Goal: Information Seeking & Learning: Understand process/instructions

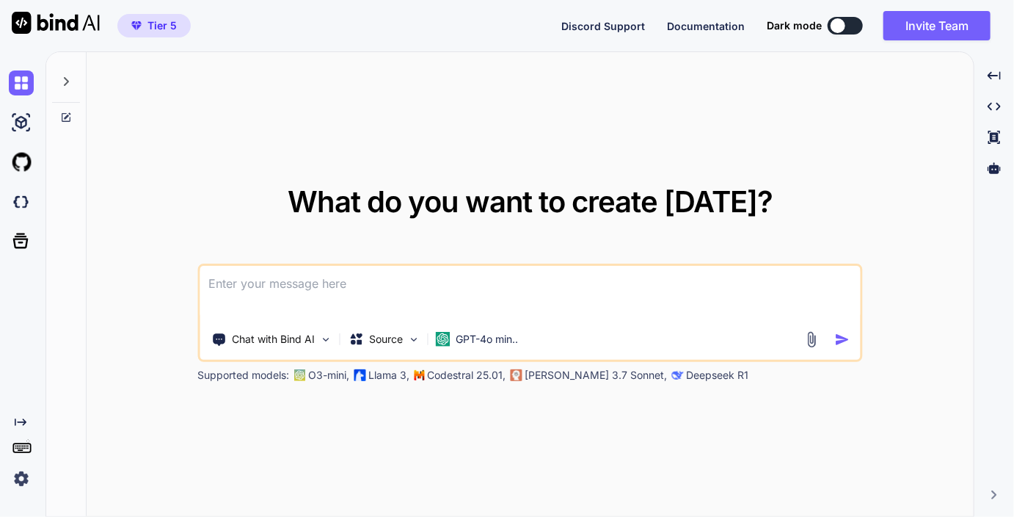
type textarea "x"
type textarea "i"
type textarea "x"
type textarea "ic"
type textarea "x"
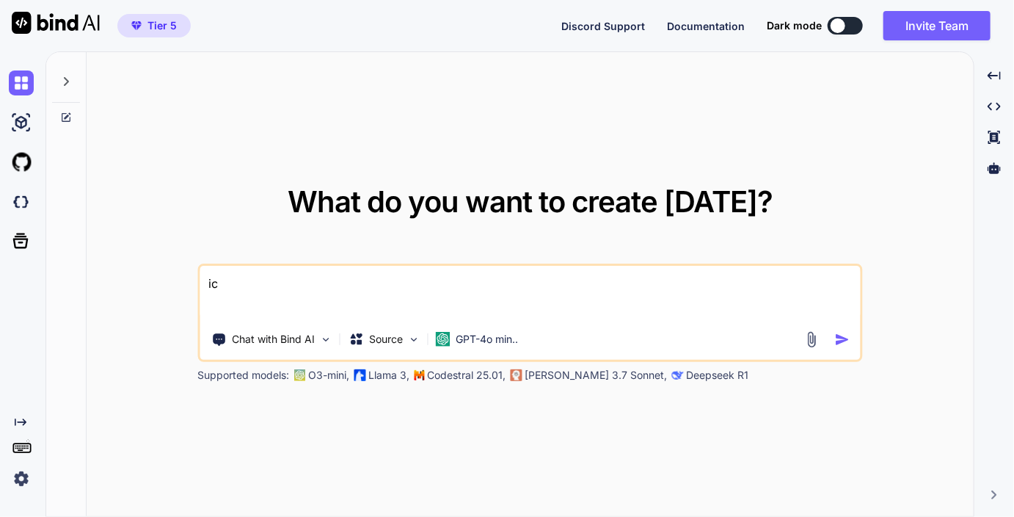
type textarea "ich"
type textarea "x"
type textarea "ich"
type textarea "x"
type textarea "ich m"
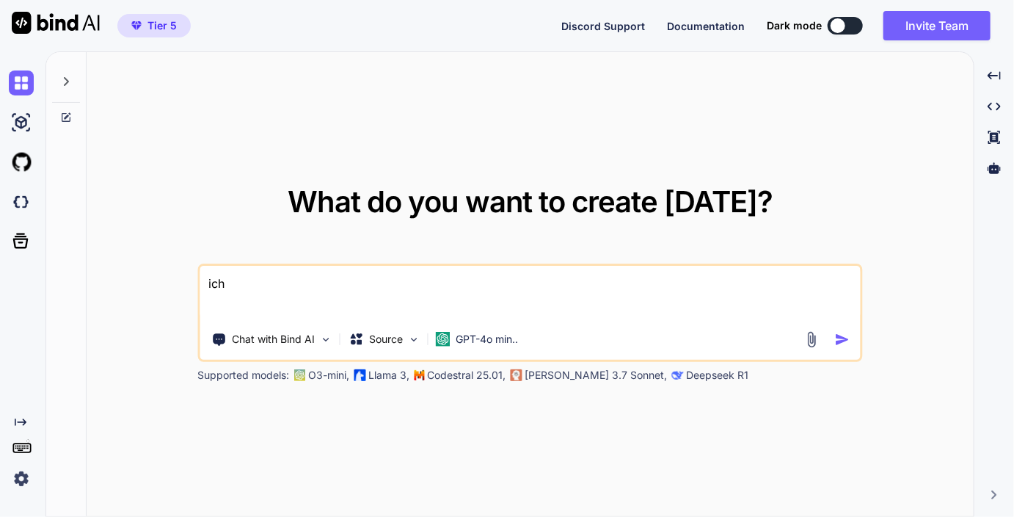
type textarea "x"
type textarea "ich mö"
type textarea "x"
type textarea "ich möc"
type textarea "x"
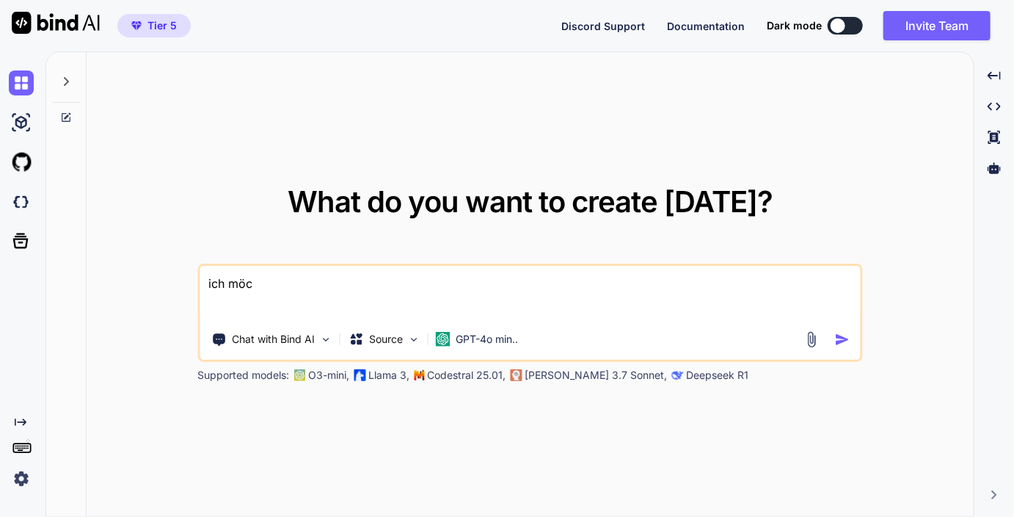
type textarea "ich möch"
type textarea "x"
type textarea "ich möcht"
type textarea "x"
type textarea "ich möchte"
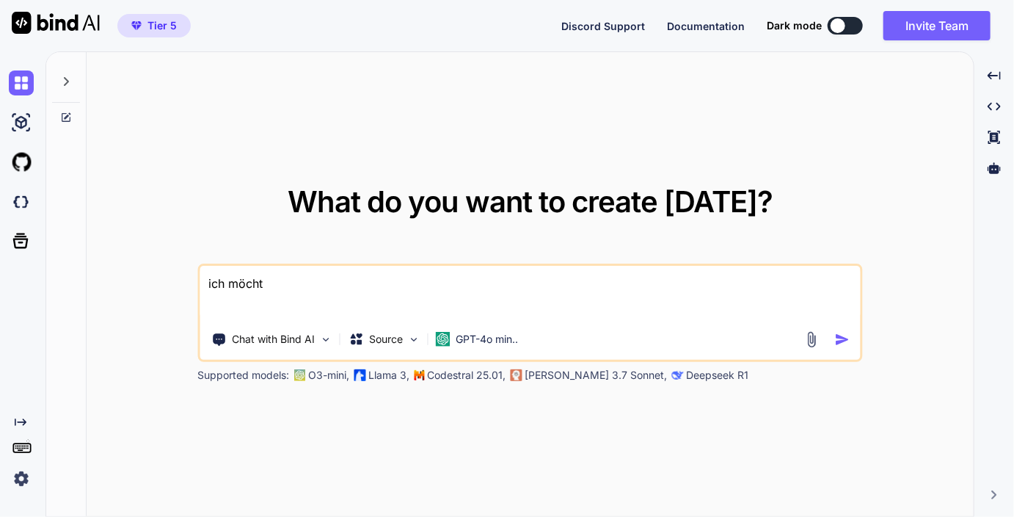
type textarea "x"
type textarea "ich möchte"
type textarea "x"
type textarea "ich möchte w"
type textarea "x"
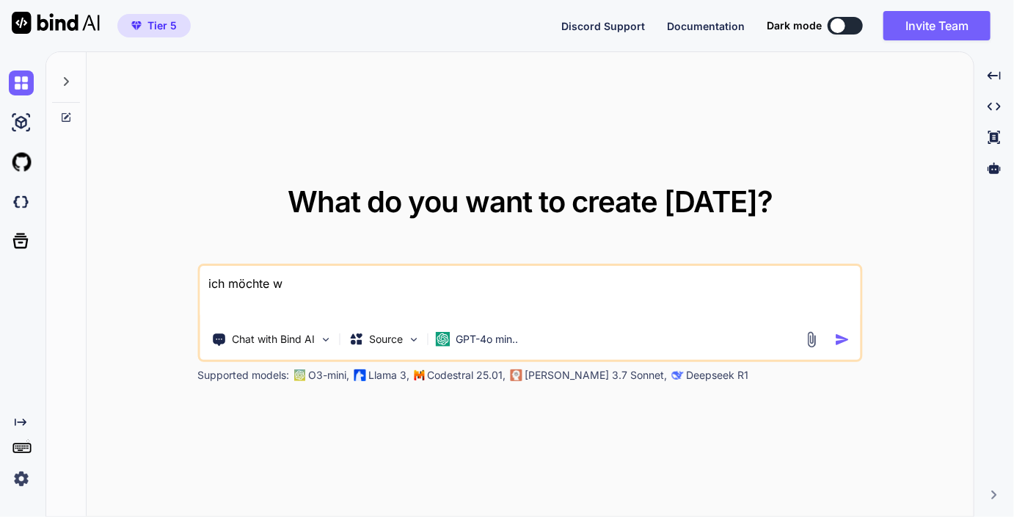
type textarea "ich möchte wi"
type textarea "x"
type textarea "ich möchte wie"
type textarea "x"
type textarea "ich möchte wie"
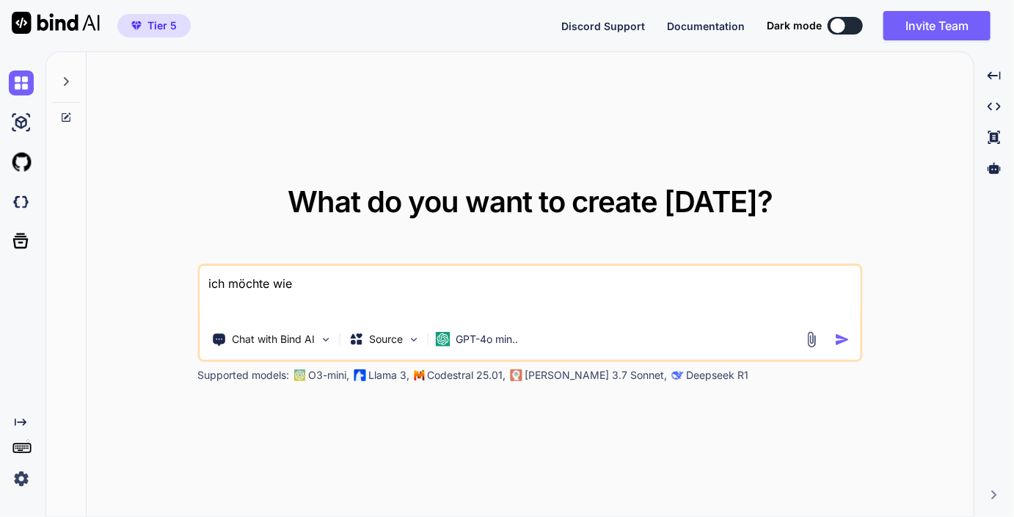
type textarea "x"
type textarea "ich möchte wie m"
type textarea "x"
type textarea "ich möchte wie"
type textarea "x"
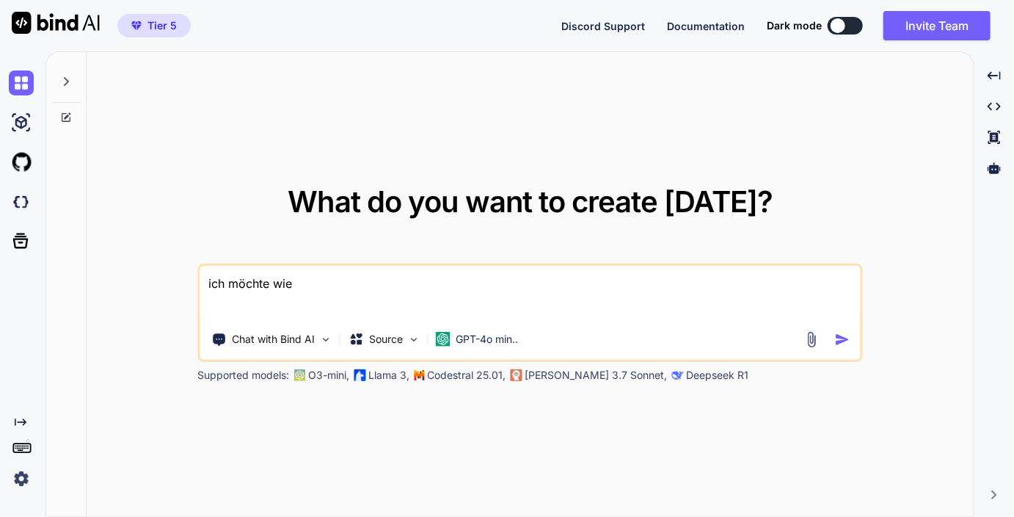
type textarea "ich möchte wie b"
type textarea "x"
type textarea "ich möchte wie be"
type textarea "x"
type textarea "ich möchte wie bei"
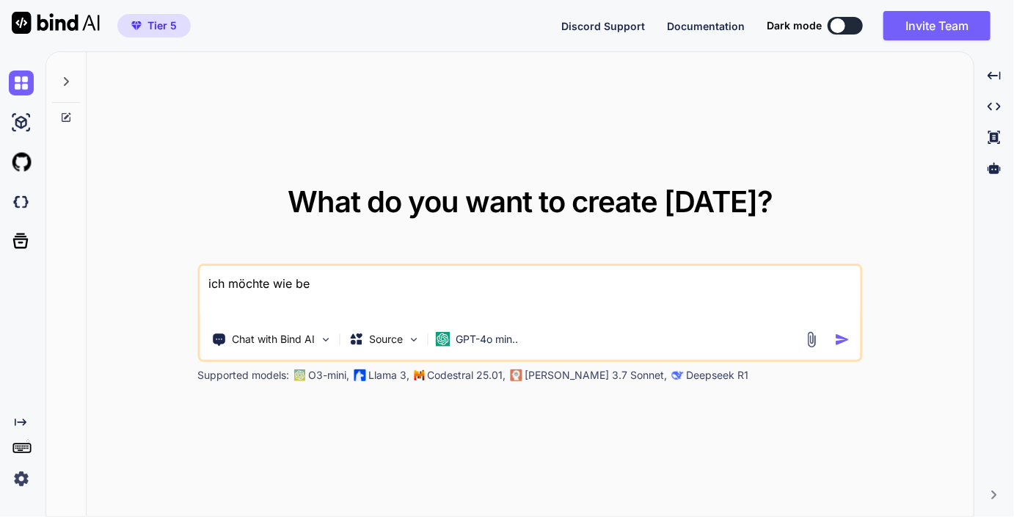
type textarea "x"
type textarea "ich möchte wie bei"
type textarea "x"
type textarea "ich möchte wie bei m"
type textarea "x"
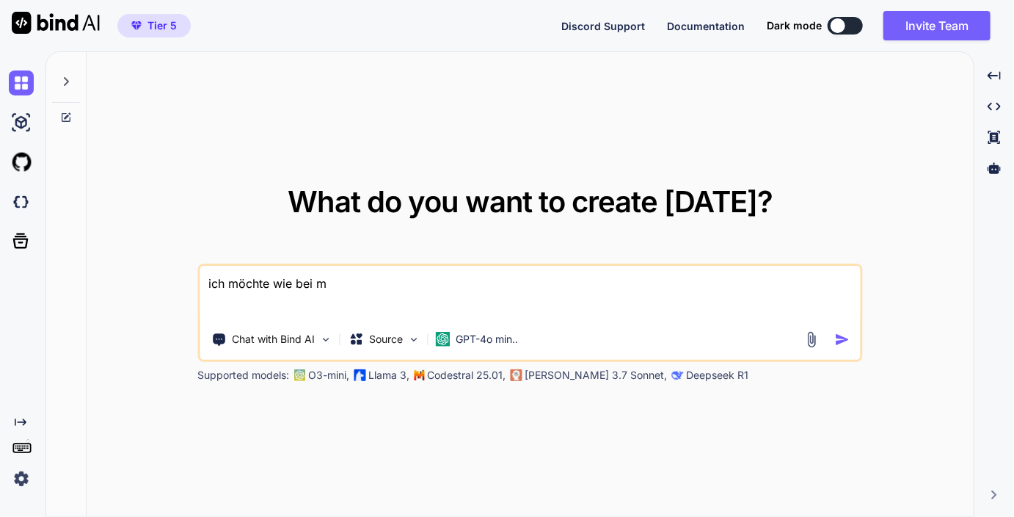
type textarea "ich möchte wie bei ma"
type textarea "x"
type textarea "ich möchte wie bei mat"
type textarea "x"
type textarea "ich möchte wie bei mato"
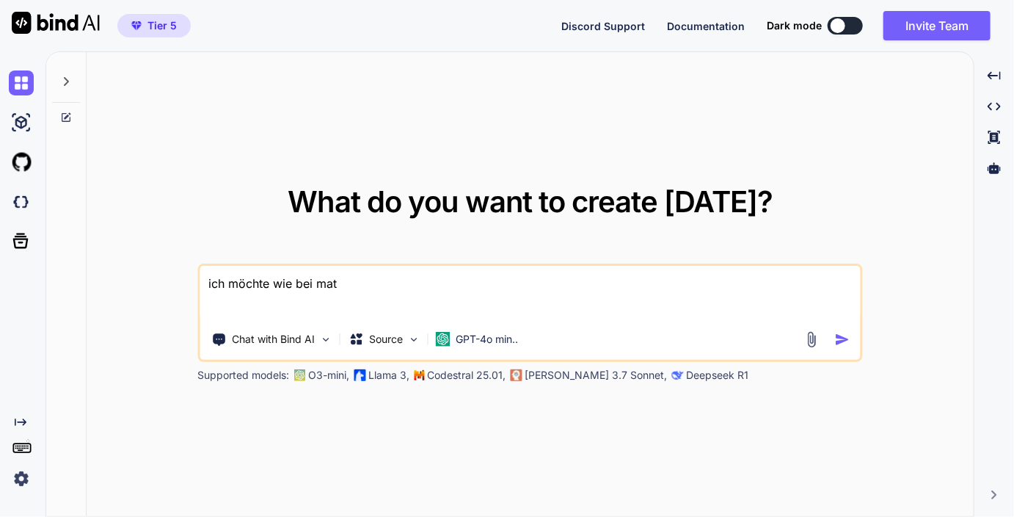
type textarea "x"
type textarea "ich möchte wie bei matom"
type textarea "x"
type textarea "ich möchte wie bei matomo"
type textarea "x"
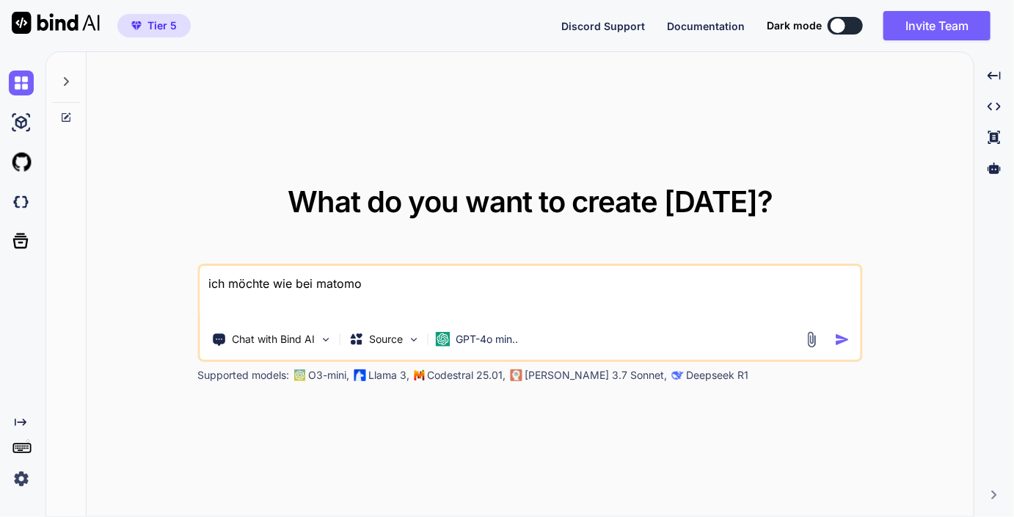
type textarea "ich möchte wie bei matomo"
type textarea "x"
type textarea "ich möchte wie bei matomo s"
type textarea "x"
type textarea "ich möchte wie bei matomo so"
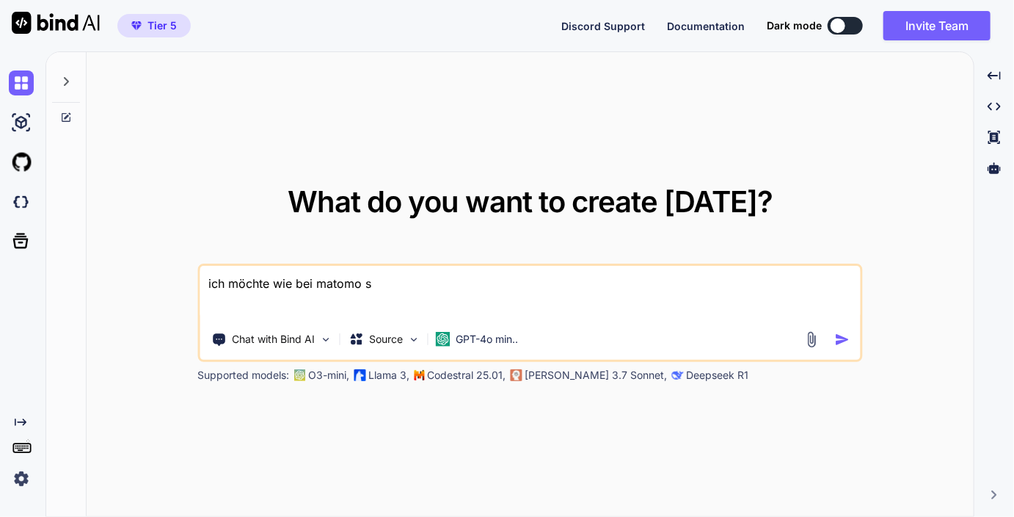
type textarea "x"
type textarea "ich möchte wie bei matomo so"
type textarea "x"
type textarea "ich möchte wie bei matomo so e"
type textarea "x"
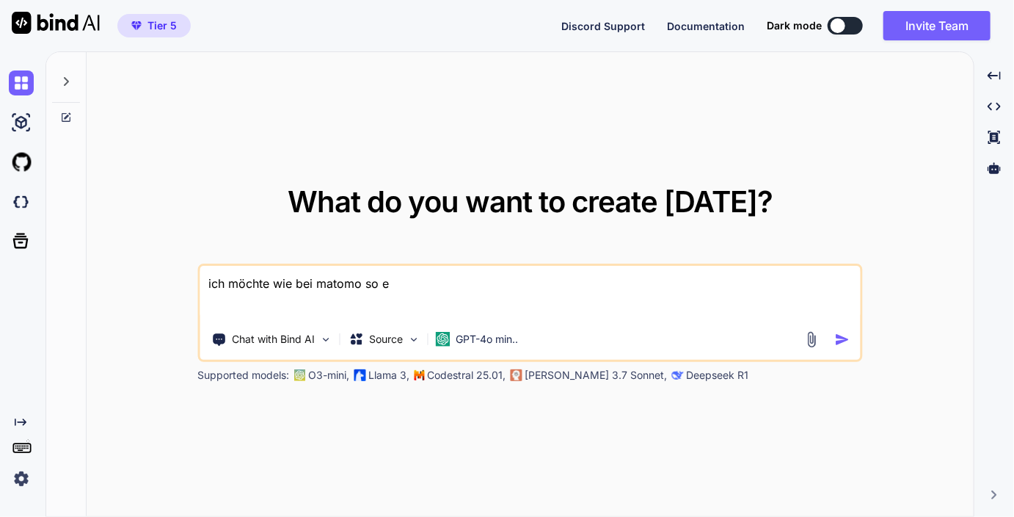
type textarea "ich möchte wie bei matomo so ei"
type textarea "x"
type textarea "ich möchte wie bei matomo so ein"
type textarea "x"
type textarea "ich möchte wie bei matomo so eine"
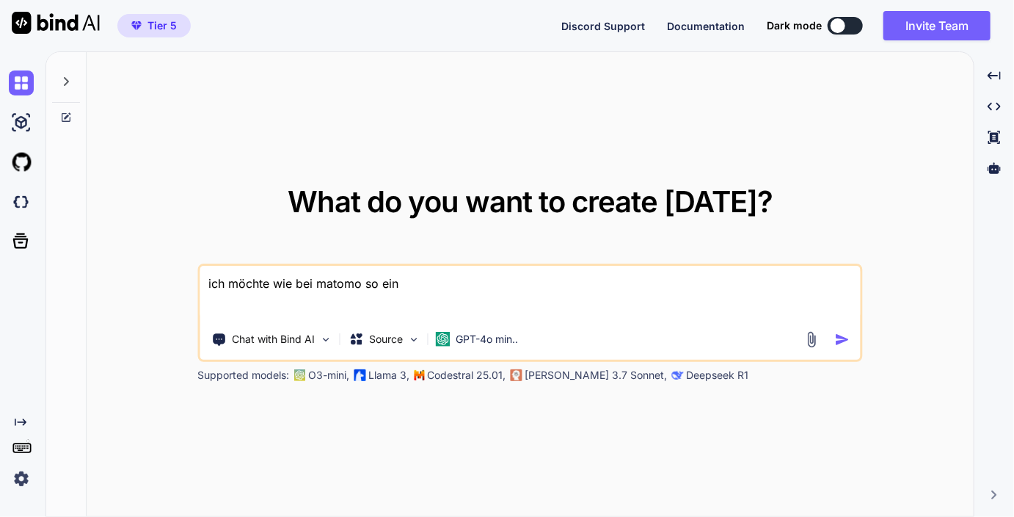
type textarea "x"
type textarea "ich möchte wie bei matomo so einen"
type textarea "x"
type textarea "ich möchte wie bei matomo so einen"
type textarea "x"
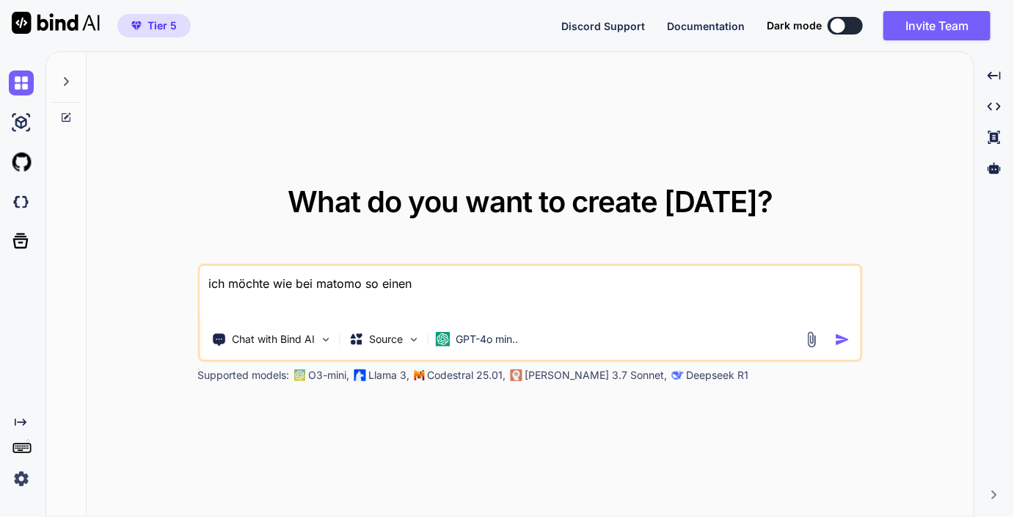
type textarea "ich möchte wie bei matomo so einen d"
type textarea "x"
type textarea "ich möchte wie bei matomo so einen da"
type textarea "x"
type textarea "ich möchte wie bei matomo so einen dat"
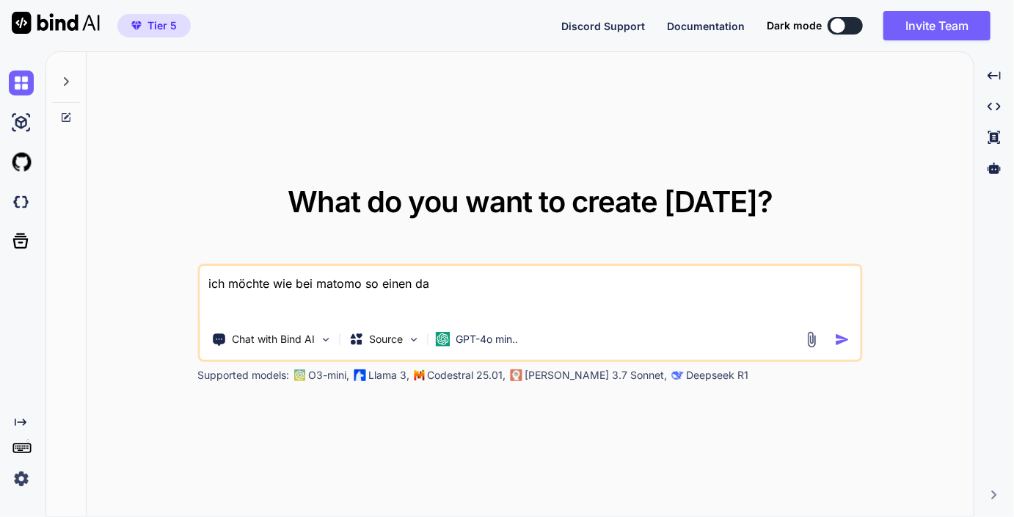
type textarea "x"
type textarea "ich möchte wie bei matomo so einen date"
type textarea "x"
type textarea "ich möchte wie bei matomo so einen datep"
type textarea "x"
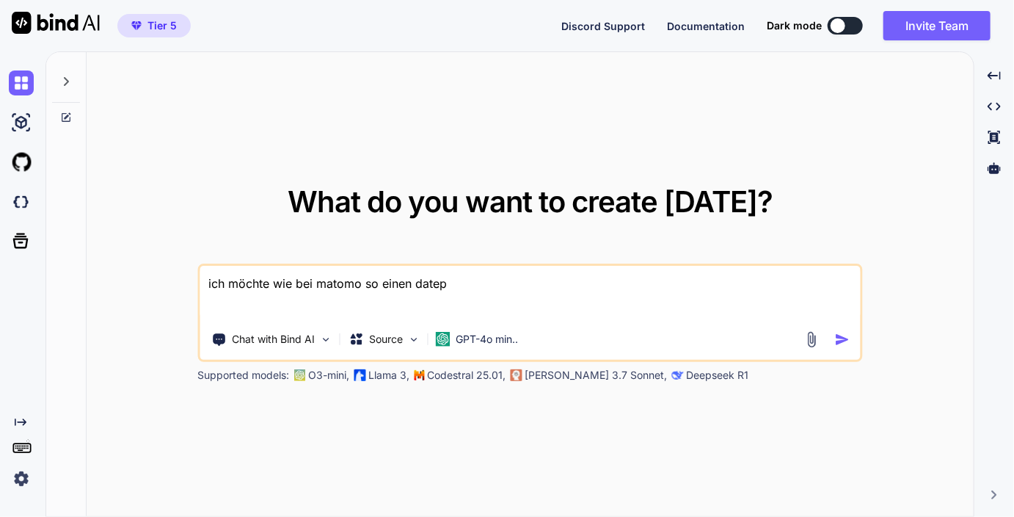
type textarea "ich möchte wie bei matomo so einen datepi"
type textarea "x"
type textarea "ich möchte wie bei matomo so einen datepic"
type textarea "x"
type textarea "ich möchte wie bei matomo so einen datepice"
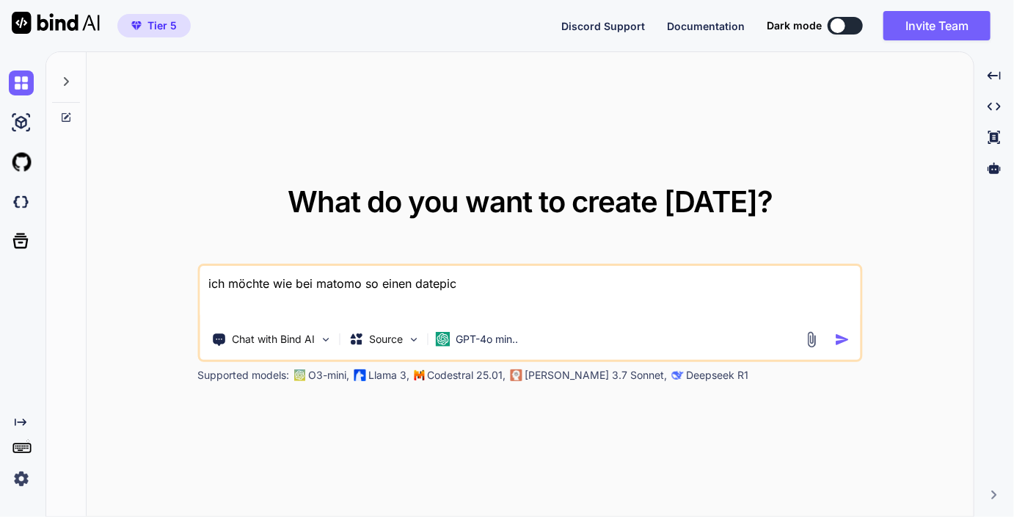
type textarea "x"
type textarea "ich möchte wie bei matomo so einen datepic"
type textarea "x"
type textarea "ich möchte wie bei matomo so einen datepick"
type textarea "x"
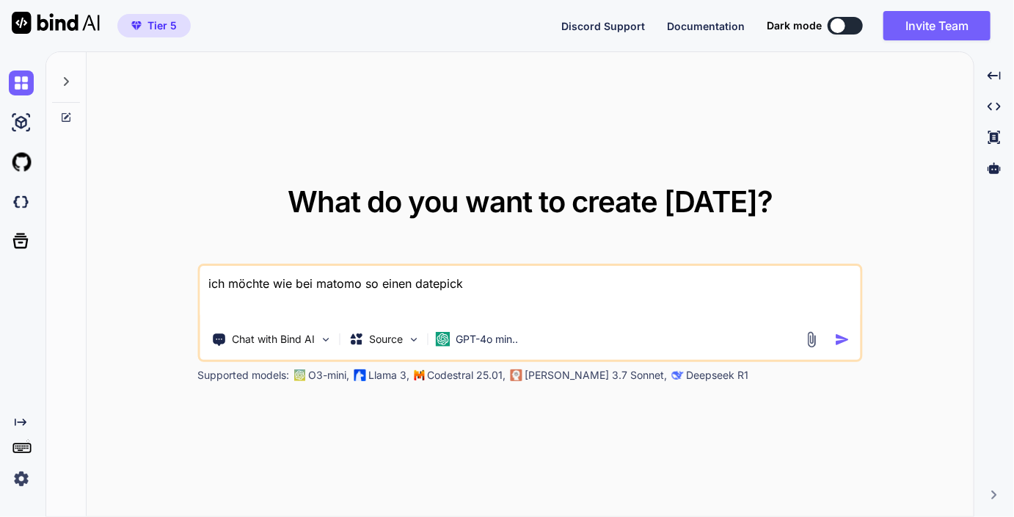
type textarea "ich möchte wie bei matomo so einen datepicke"
type textarea "x"
type textarea "ich möchte wie bei matomo so einen datepicker"
type textarea "x"
type textarea "ich möchte wie bei matomo so einen datepicker"
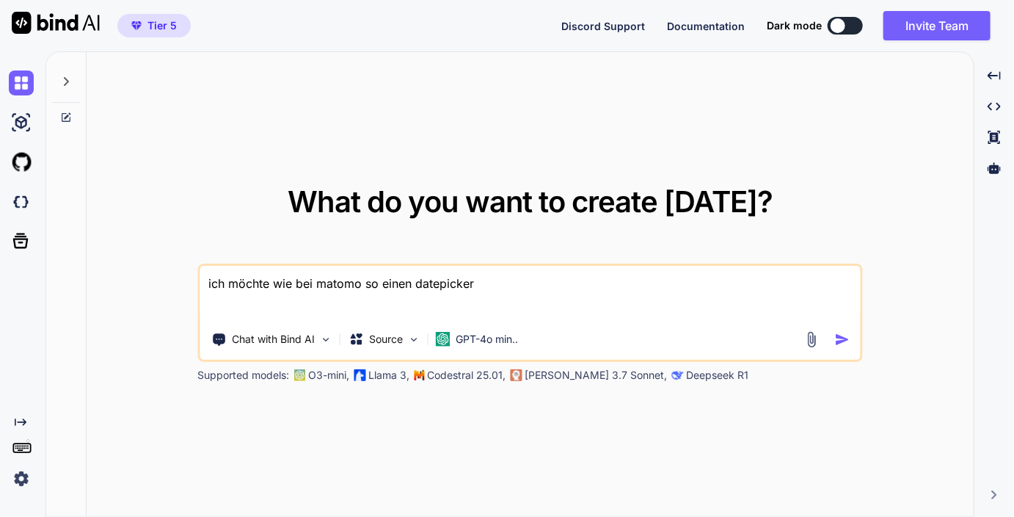
type textarea "x"
type textarea "ich möchte wie bei matomo so einen datepicker h"
type textarea "x"
type textarea "ich möchte wie bei matomo so einen datepicker ha"
type textarea "x"
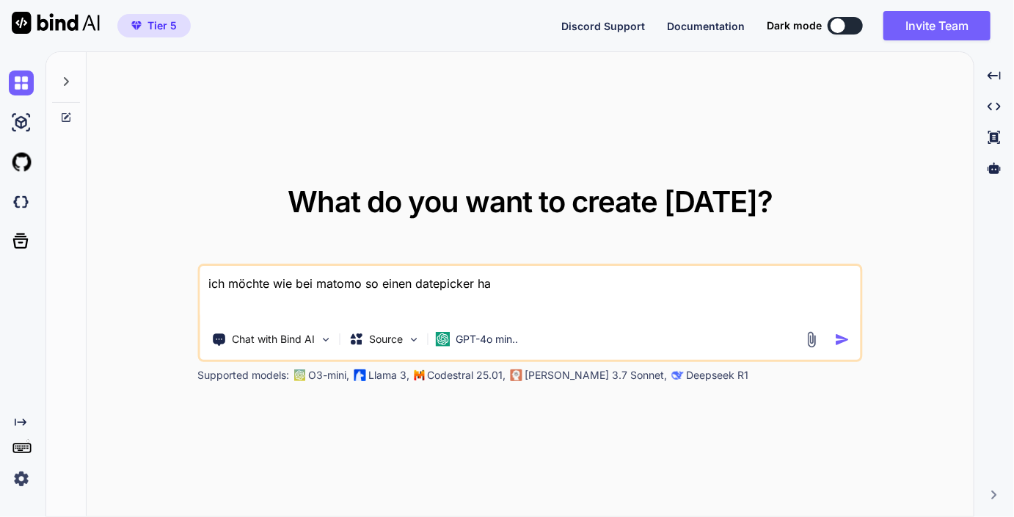
type textarea "ich möchte wie bei matomo so einen datepicker hab"
type textarea "x"
type textarea "ich möchte wie bei matomo so einen datepicker habe"
type textarea "x"
type textarea "ich möchte wie bei matomo so einen datepicker haben"
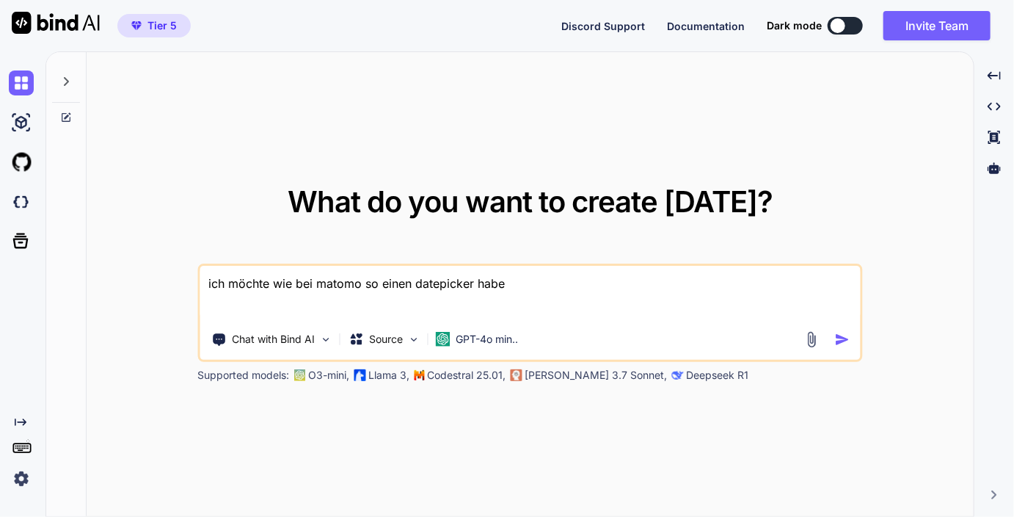
type textarea "x"
type textarea "ich möchte wie bei matomo so einen datepicker haben,"
type textarea "x"
type textarea "ich möchte wie bei matomo so einen datepicker haben,"
type textarea "x"
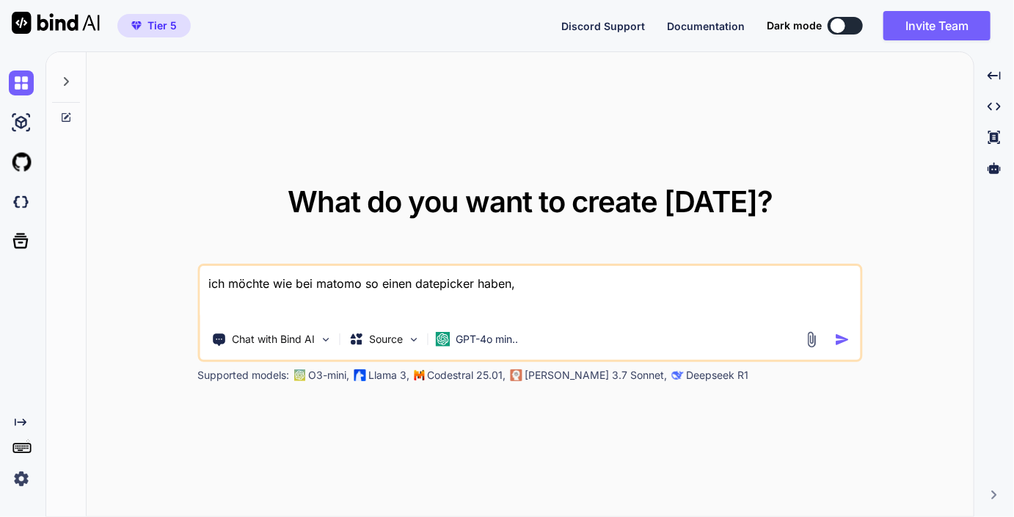
type textarea "ich möchte wie bei matomo so einen datepicker haben, a"
type textarea "x"
type textarea "ich möchte wie bei matomo so einen datepicker haben, al"
type textarea "x"
type textarea "ich möchte wie bei matomo so einen datepicker haben, als"
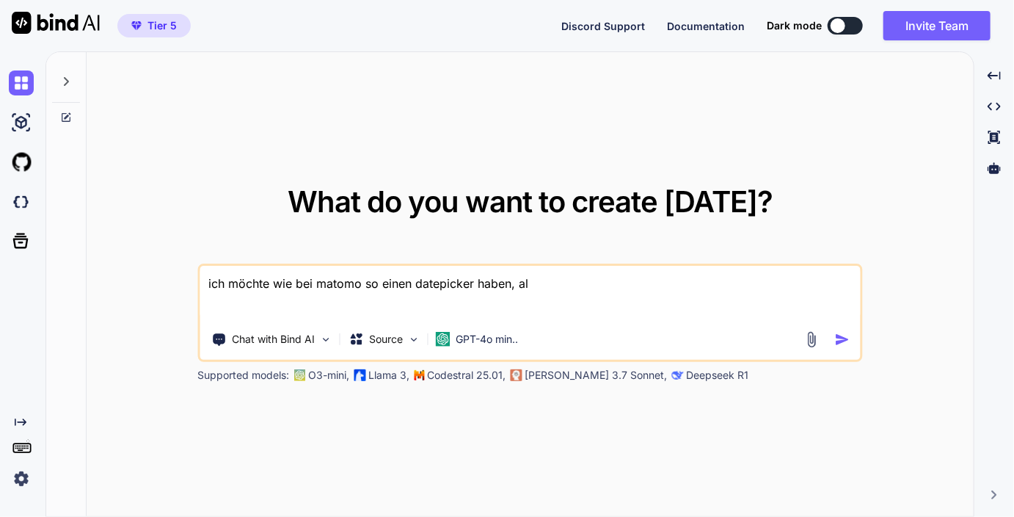
type textarea "x"
type textarea "ich möchte wie bei matomo so einen datepicker haben, also"
type textarea "x"
type textarea "ich möchte wie bei matomo so einen datepicker haben, also"
type textarea "x"
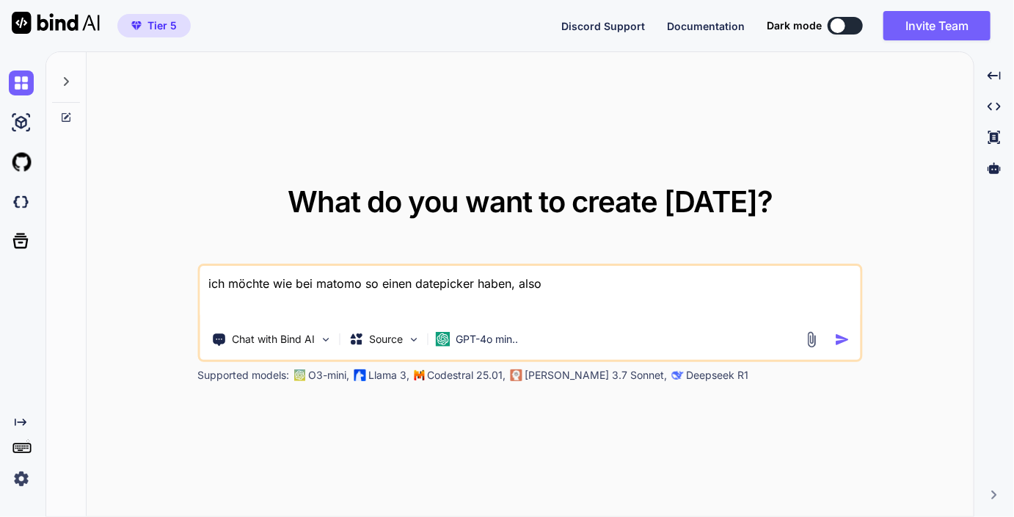
type textarea "ich möchte wie bei matomo so einen datepicker haben, also j"
type textarea "x"
type textarea "ich möchte wie bei matomo so einen datepicker haben, also ja"
type textarea "x"
type textarea "ich möchte wie bei matomo so einen datepicker haben, also jah"
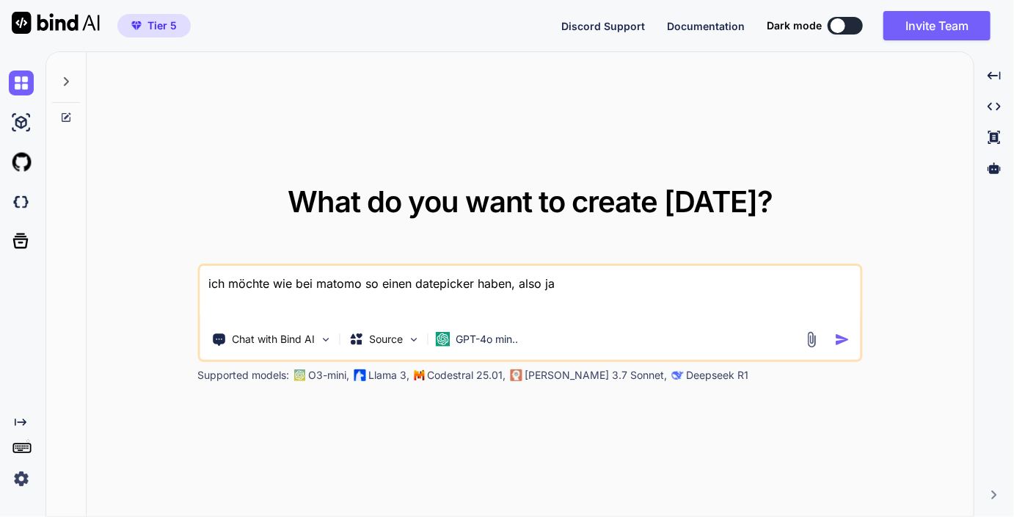
type textarea "x"
type textarea "ich möchte wie bei matomo so einen datepicker haben, also jahr"
type textarea "x"
type textarea "ich möchte wie bei matomo so einen datepicker haben, also jahr,"
type textarea "x"
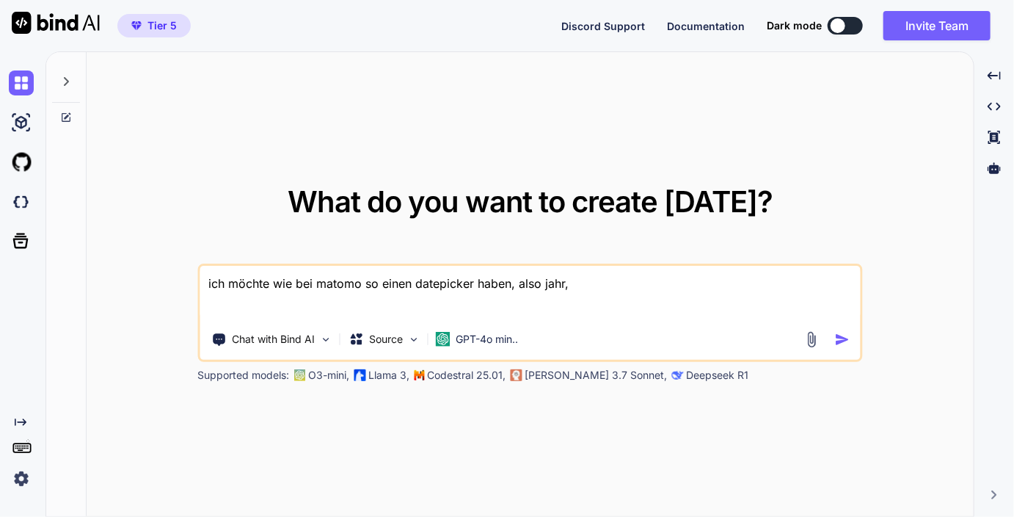
type textarea "ich möchte wie bei matomo so einen datepicker haben, also jahr,"
type textarea "x"
type textarea "ich möchte wie bei matomo so einen datepicker haben, also jahr, w"
type textarea "x"
type textarea "ich möchte wie bei matomo so einen datepicker haben, also jahr, wo"
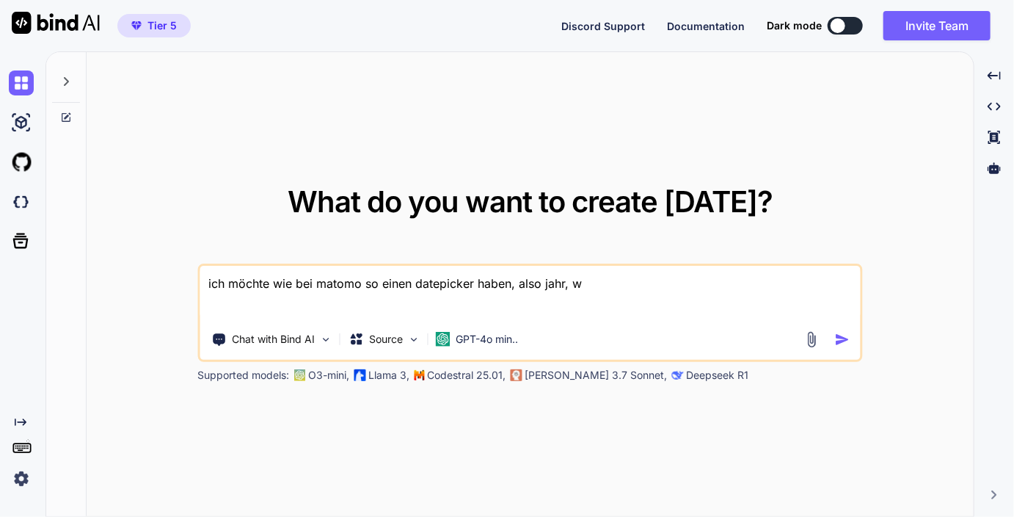
type textarea "x"
type textarea "ich möchte wie bei matomo so einen datepicker haben, also jahr, woc"
type textarea "x"
type textarea "ich möchte wie bei matomo so einen datepicker haben, also jahr, woch"
type textarea "x"
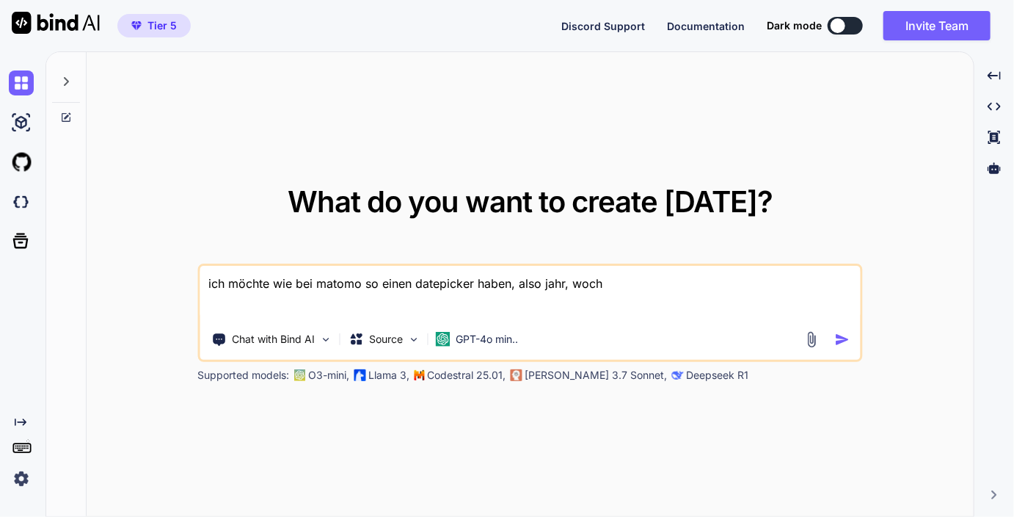
type textarea "ich möchte wie bei matomo so einen datepicker haben, also jahr, woche"
type textarea "x"
type textarea "ich möchte wie bei matomo so einen datepicker haben, also jahr, woche,"
type textarea "x"
type textarea "ich möchte wie bei matomo so einen datepicker haben, also jahr, woche,d"
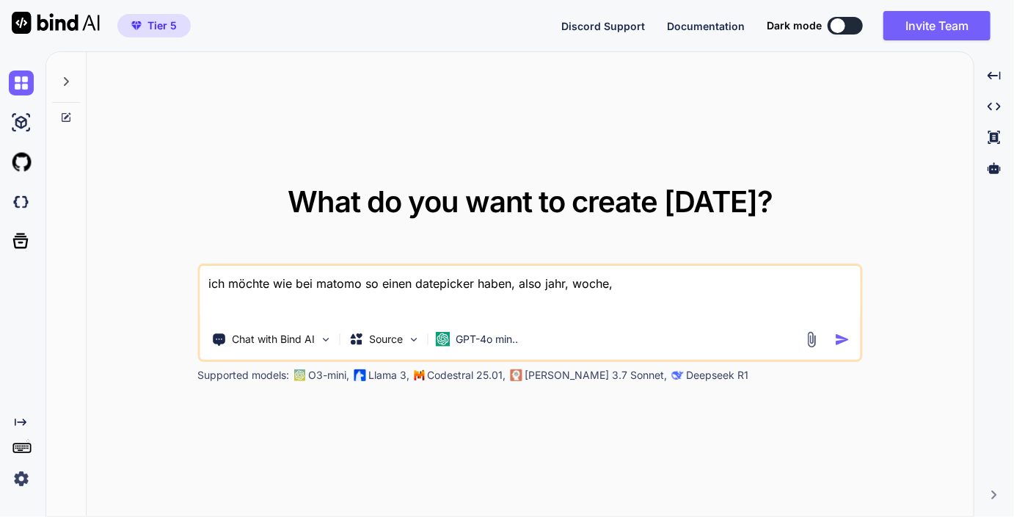
type textarea "x"
type textarea "ich möchte wie bei matomo so einen datepicker haben, also jahr, woche,"
type textarea "x"
type textarea "ich möchte wie bei matomo so einen datepicker haben, also jahr, woche,"
type textarea "x"
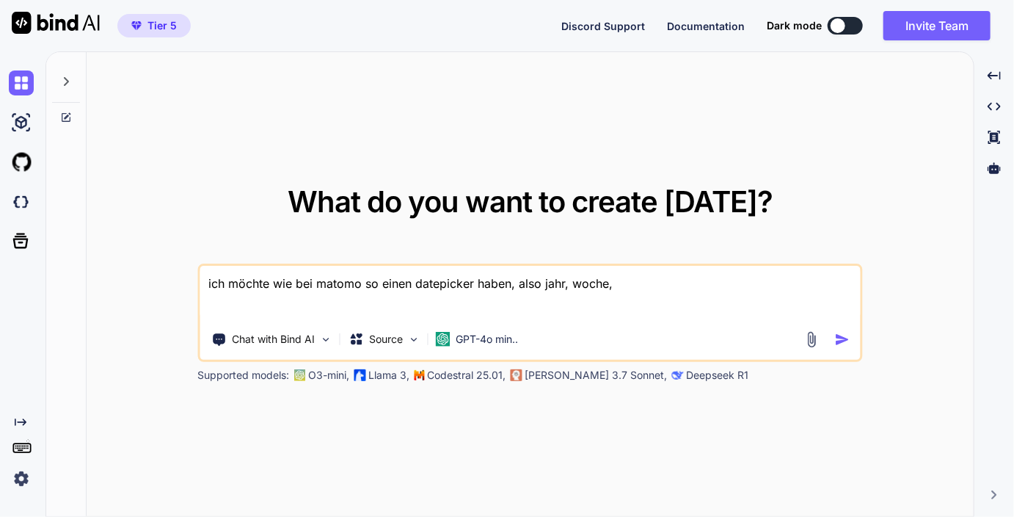
type textarea "ich möchte wie bei matomo so einen datepicker haben, also jahr, woche, d"
type textarea "x"
type textarea "ich möchte wie bei matomo so einen datepicker haben, also jahr, woche, da"
type textarea "x"
type textarea "ich möchte wie bei matomo so einen datepicker haben, also jahr, woche, dat"
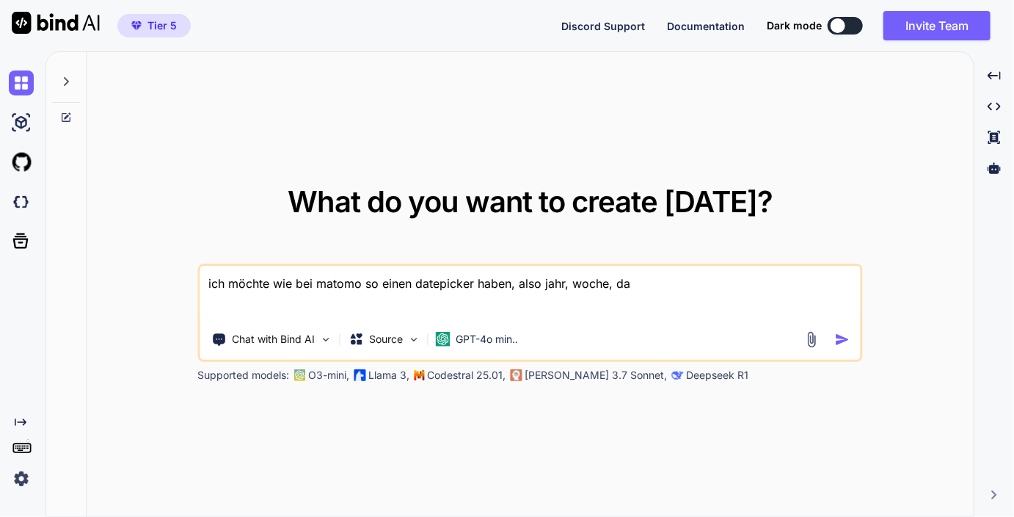
type textarea "x"
type textarea "ich möchte wie bei matomo so einen datepicker haben, also jahr, woche, datu"
type textarea "x"
type textarea "ich möchte wie bei matomo so einen datepicker haben, also jahr, woche, datum"
type textarea "x"
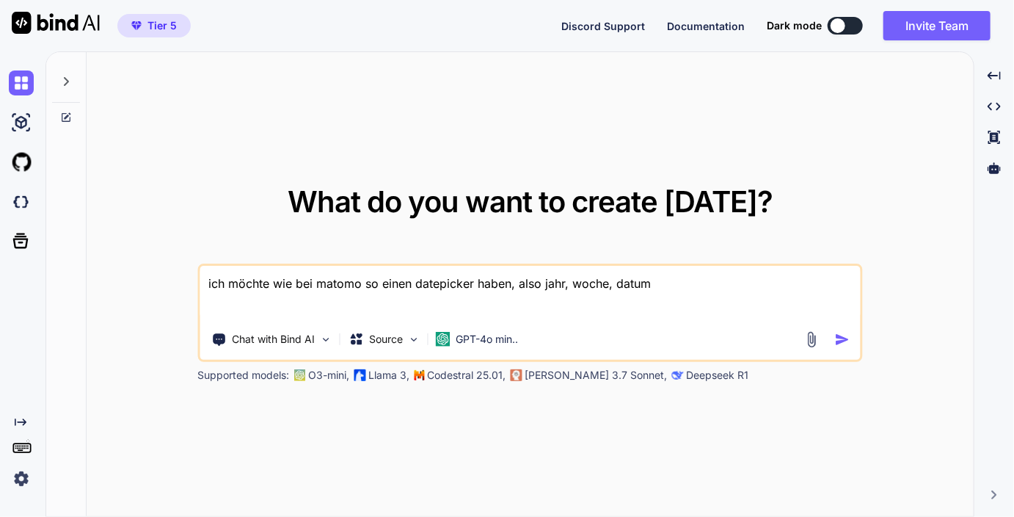
type textarea "ich möchte wie bei matomo so einen datepicker haben, also jahr, woche, datum,"
type textarea "x"
type textarea "ich möchte wie bei matomo so einen datepicker haben, also jahr, woche, datum,"
type textarea "x"
type textarea "ich möchte wie bei matomo so einen datepicker haben, also jahr, woche, datum, r"
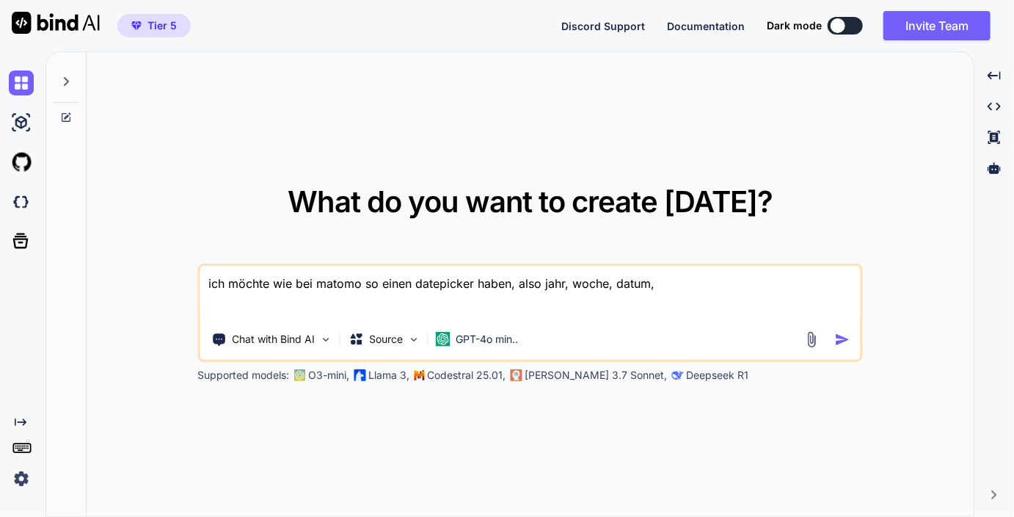
type textarea "x"
type textarea "ich möchte wie bei matomo so einen datepicker haben, also jahr, woche, datum, ra"
type textarea "x"
type textarea "ich möchte wie bei matomo so einen datepicker haben, also jahr, woche, datum, r…"
type textarea "x"
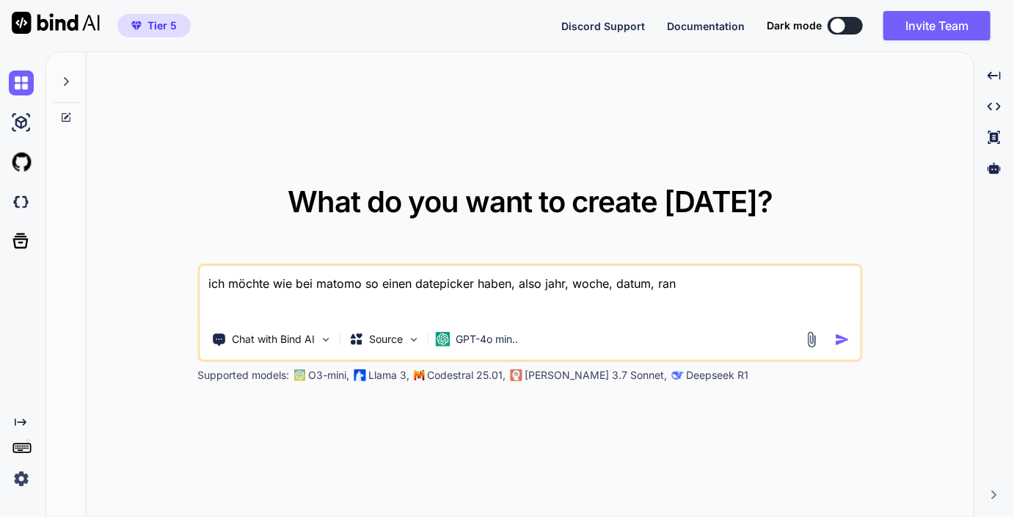
type textarea "ich möchte wie bei matomo so einen datepicker haben, also jahr, woche, datum, r…"
type textarea "x"
type textarea "ich möchte wie bei matomo so einen datepicker haben, also jahr, woche, datum, r…"
type textarea "x"
type textarea "ich möchte wie bei matomo so einen datepicker haben, also jahr, woche, datum, r…"
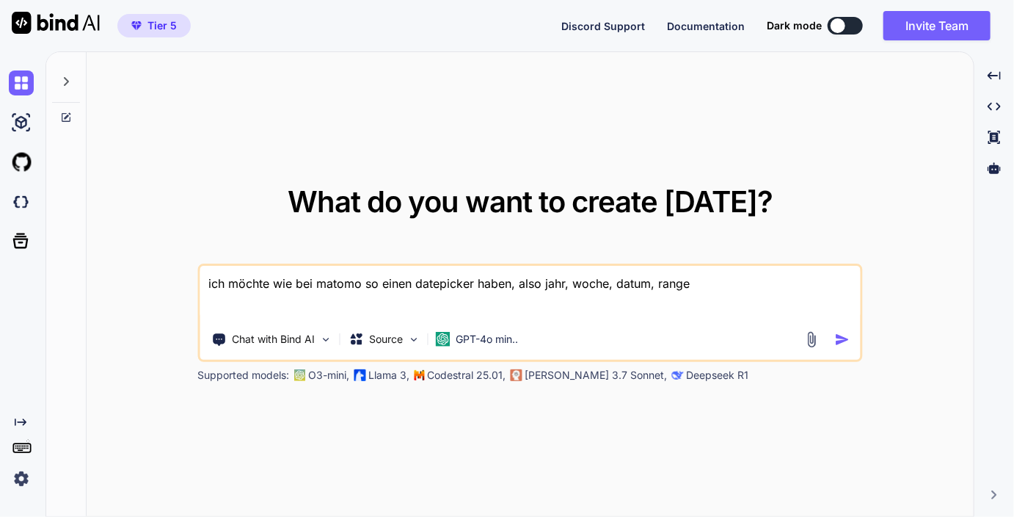
type textarea "x"
type textarea "ich möchte wie bei matomo so einen datepicker haben, also jahr, woche, datum, r…"
type textarea "x"
type textarea "ich möchte wie bei matomo so einen datepicker haben, also jahr, woche, datum, r…"
type textarea "x"
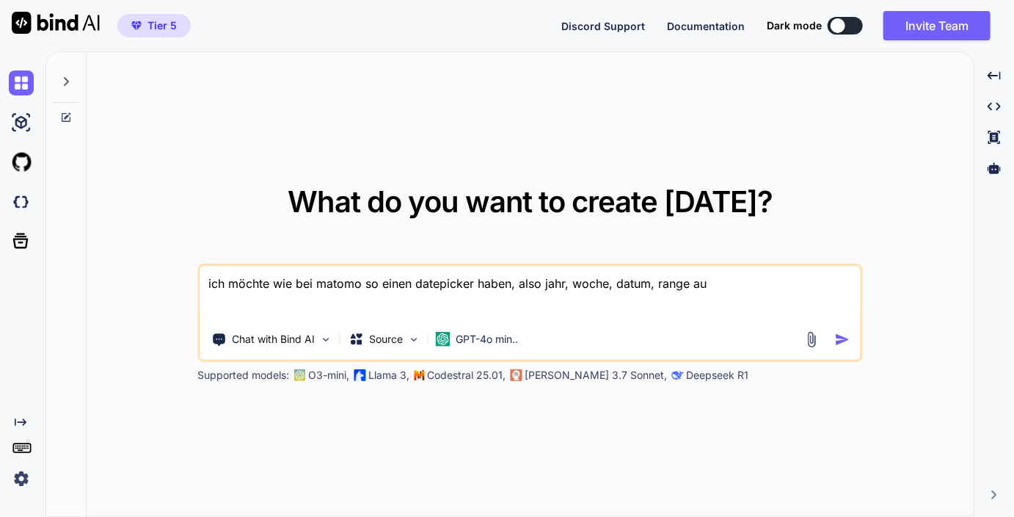
type textarea "ich möchte wie bei matomo so einen datepicker haben, also jahr, woche, datum, r…"
type textarea "x"
type textarea "ich möchte wie bei matomo so einen datepicker haben, also jahr, woche, datum, r…"
type textarea "x"
type textarea "ich möchte wie bei matomo so einen datepicker haben, also jahr, woche, datum, r…"
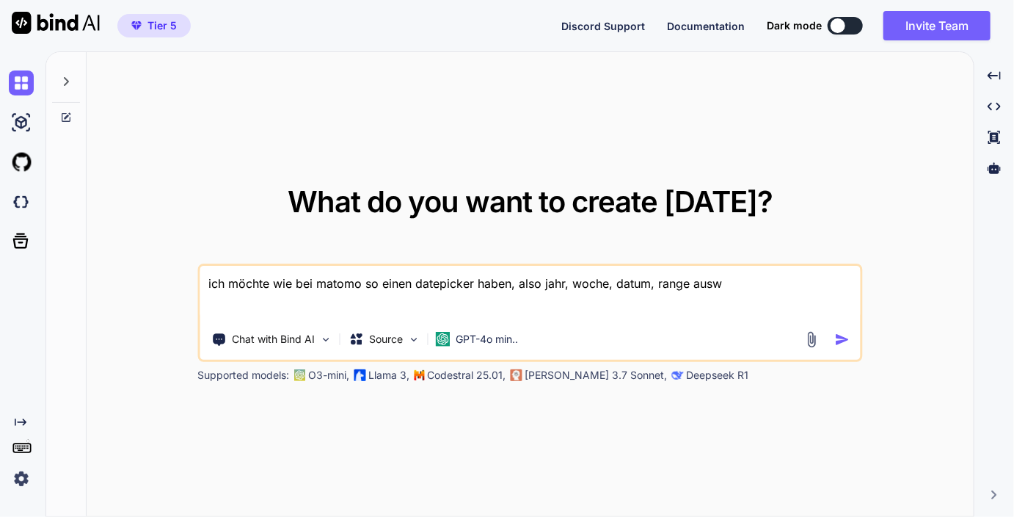
type textarea "x"
type textarea "ich möchte wie bei matomo so einen datepicker haben, also jahr, woche, datum, r…"
type textarea "x"
type textarea "ich möchte wie bei matomo so einen datepicker haben, also jahr, woche, datum, r…"
type textarea "x"
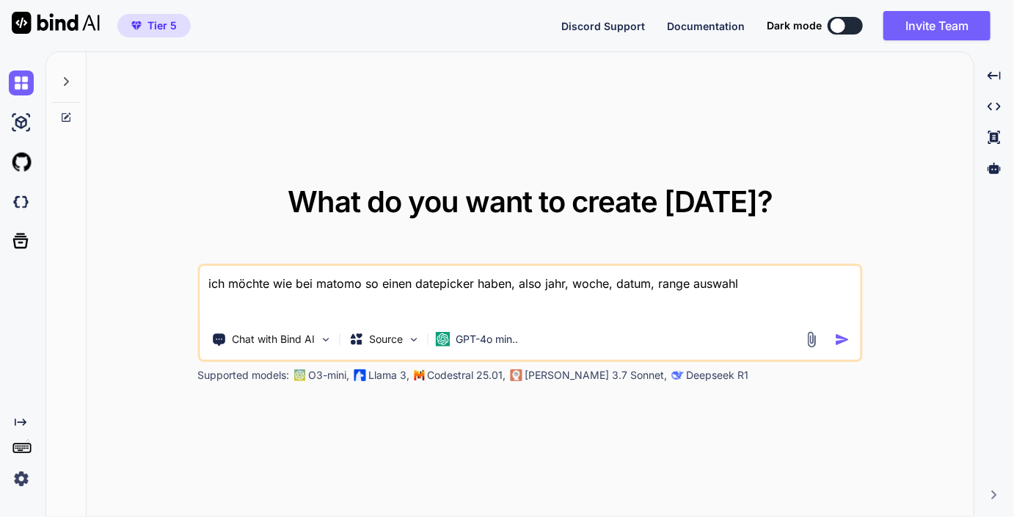
type textarea "ich möchte wie bei matomo so einen datepicker haben, also jahr, woche, datum, r…"
type textarea "x"
type textarea "ich möchte wie bei matomo so einen datepicker haben, also jahr, woche, datum, r…"
type textarea "x"
type textarea "ich möchte wie bei matomo so einen datepicker haben, also jahr, woche, datum, r…"
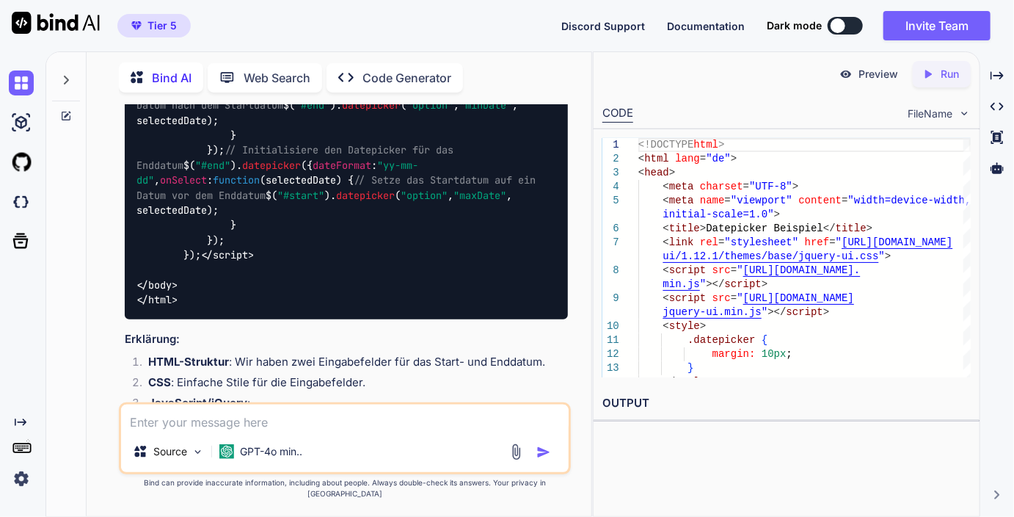
scroll to position [623, 0]
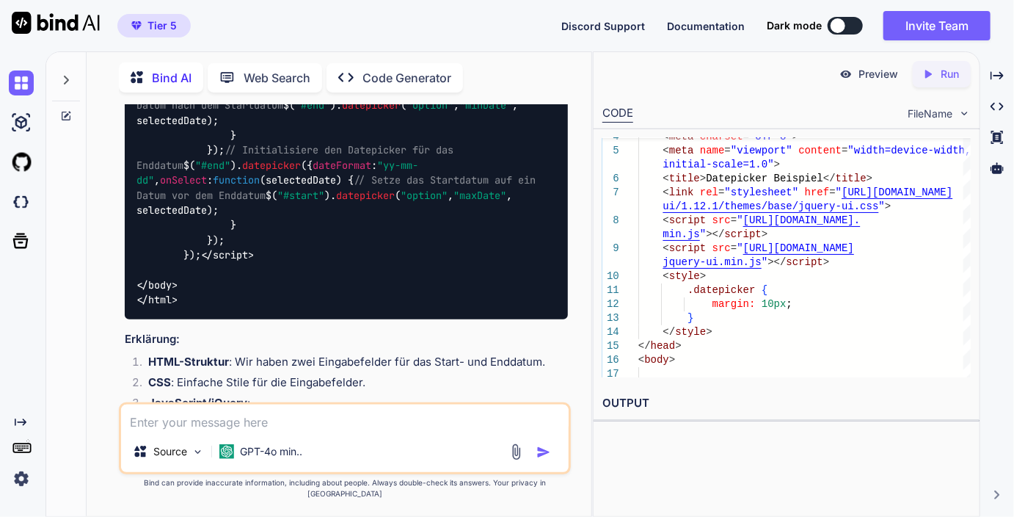
click at [958, 72] on p "Run" at bounding box center [950, 74] width 18 height 15
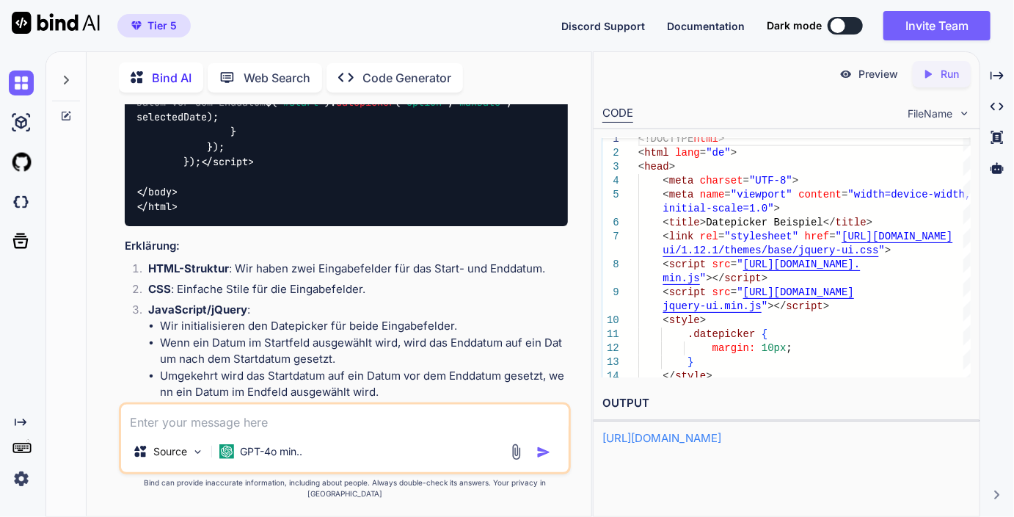
scroll to position [719, 0]
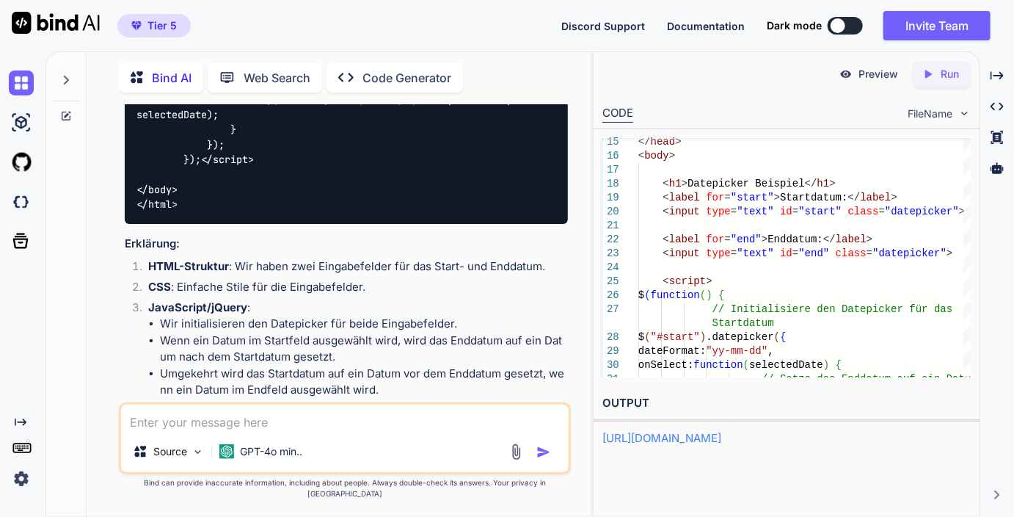
click at [721, 436] on link "https://app.onecompiler.com/43wueurjd_43wy4xa9s" at bounding box center [662, 438] width 119 height 14
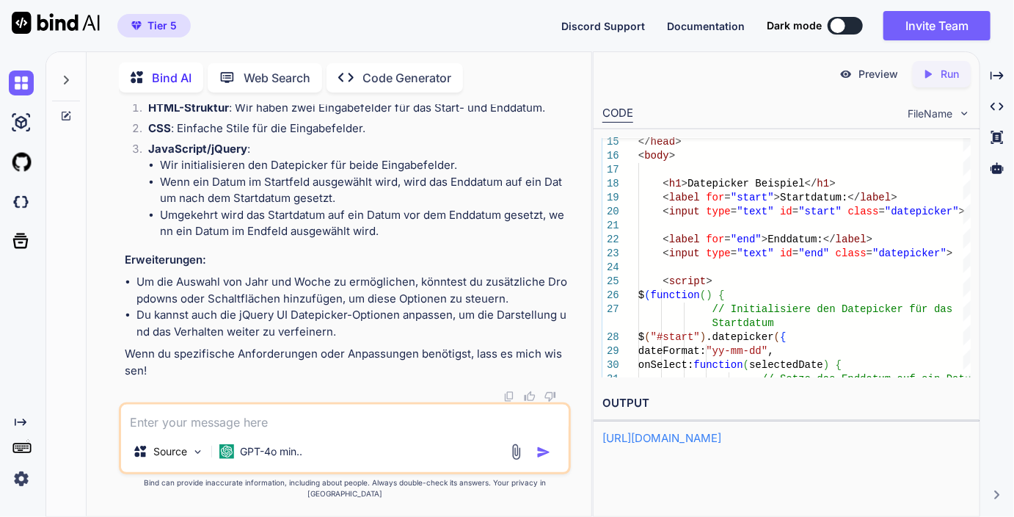
scroll to position [1105, 0]
click at [296, 431] on textarea at bounding box center [345, 417] width 448 height 26
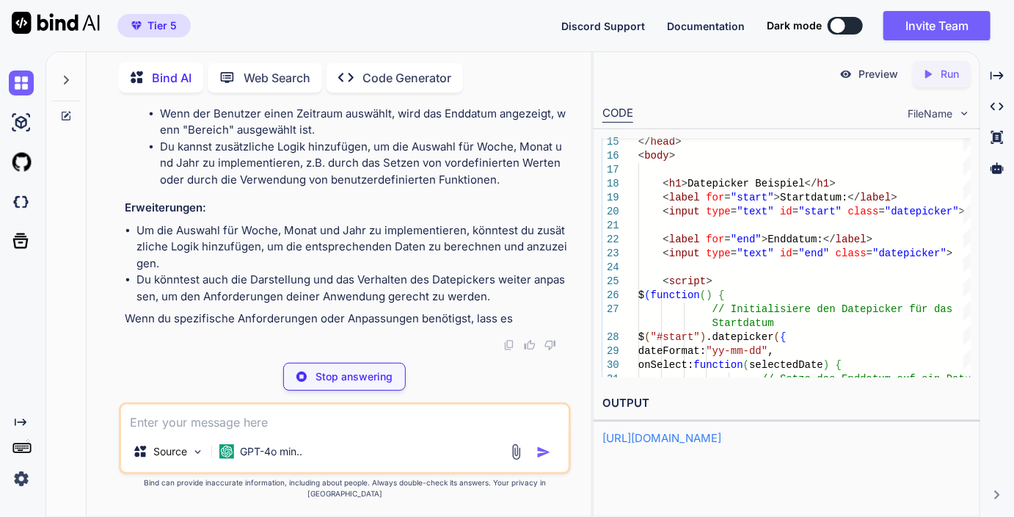
scroll to position [2970, 0]
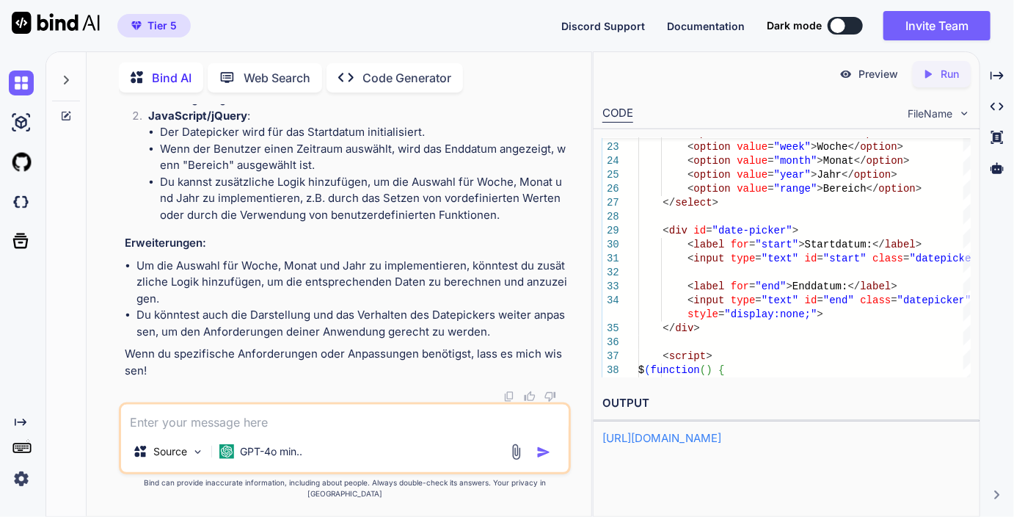
click at [962, 84] on div "Created with Pixso. Run" at bounding box center [942, 74] width 58 height 26
click at [721, 436] on link "https://app.onecompiler.com/43wueurjd_43wy4zs95" at bounding box center [662, 438] width 119 height 14
click at [204, 431] on textarea at bounding box center [345, 417] width 448 height 26
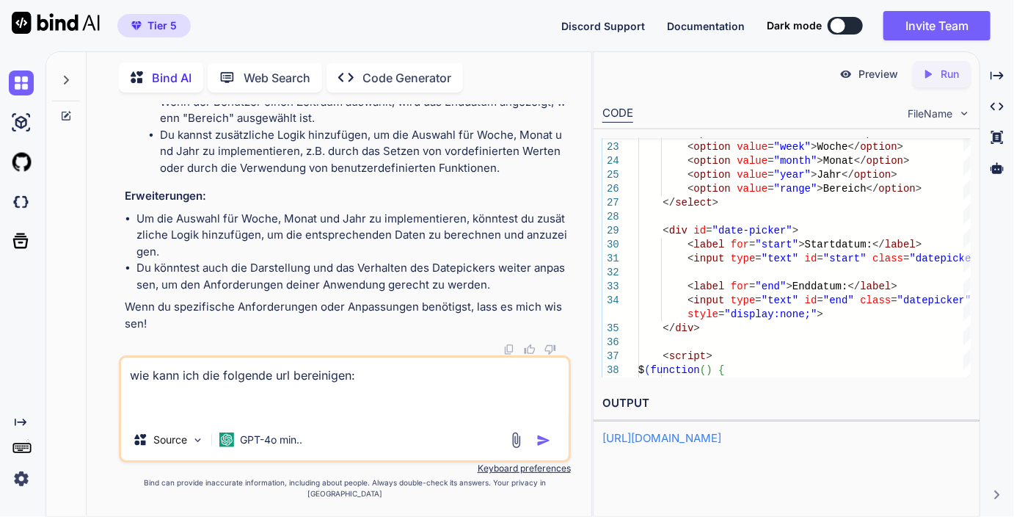
paste textarea "https://german-golf-guide.de/golfreisen/(select 198766*667891 from DUAL)/"
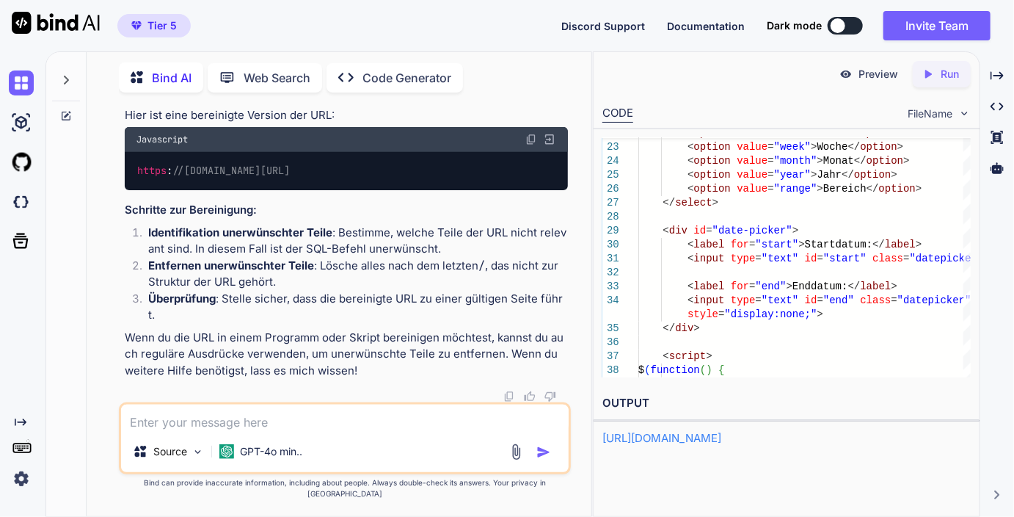
scroll to position [3429, 0]
click at [276, 424] on textarea at bounding box center [345, 417] width 448 height 26
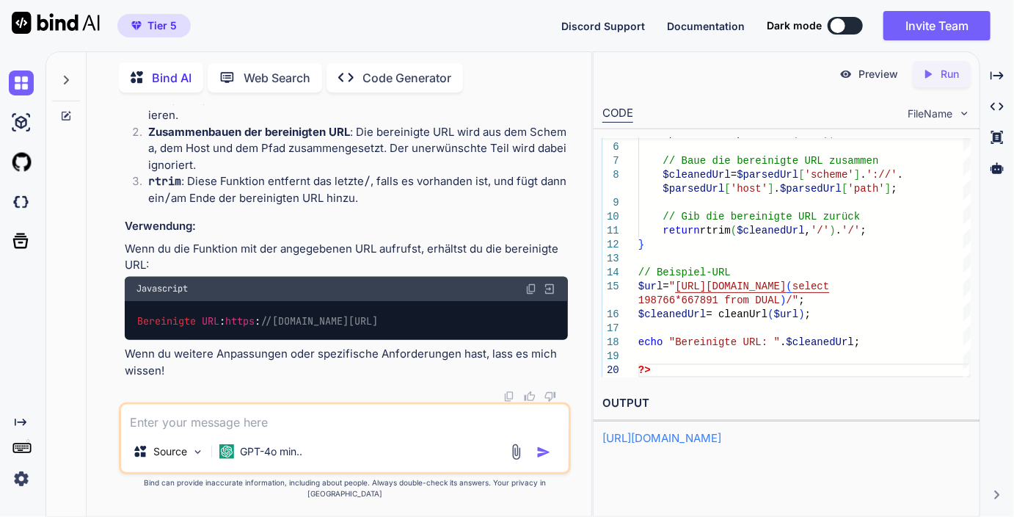
scroll to position [4038, 0]
click at [932, 76] on icon "Created with Pixso." at bounding box center [928, 74] width 13 height 13
click at [293, 431] on textarea at bounding box center [345, 417] width 448 height 26
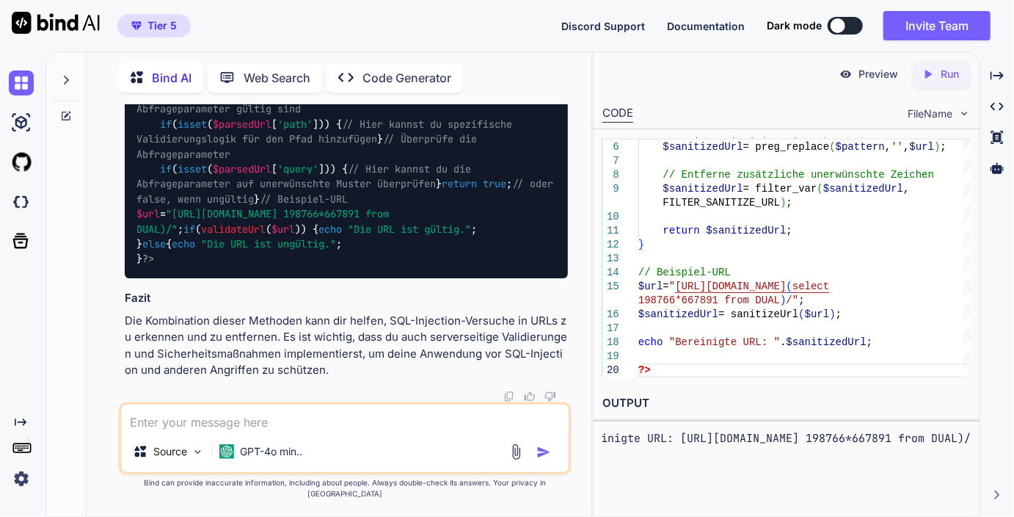
scroll to position [5397, 0]
drag, startPoint x: 175, startPoint y: 338, endPoint x: 157, endPoint y: 277, distance: 64.1
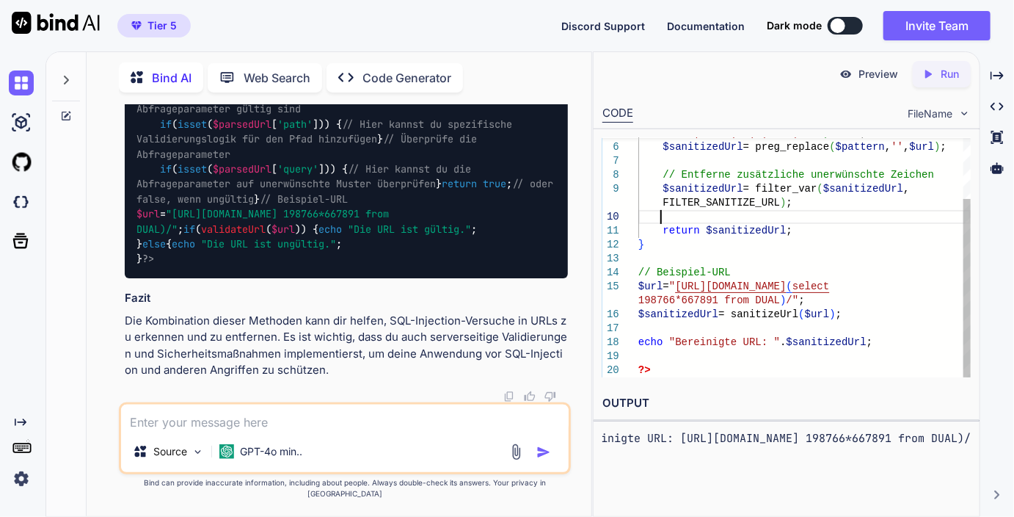
click at [742, 217] on div "$sanitizedUrl = preg_replace ( $pattern , '' , $url ) ; // Entferne zusätzliche…" at bounding box center [805, 217] width 332 height 321
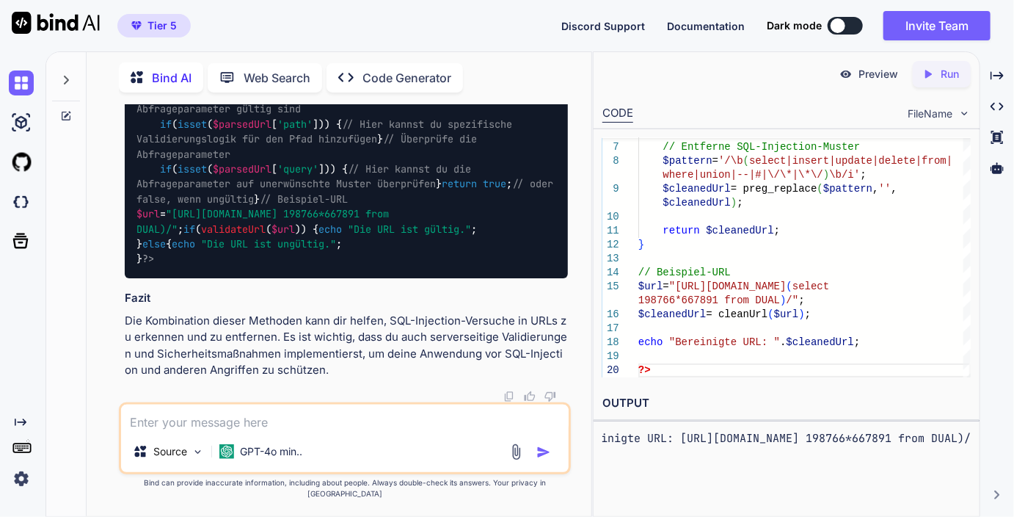
click at [942, 74] on p "Run" at bounding box center [950, 74] width 18 height 15
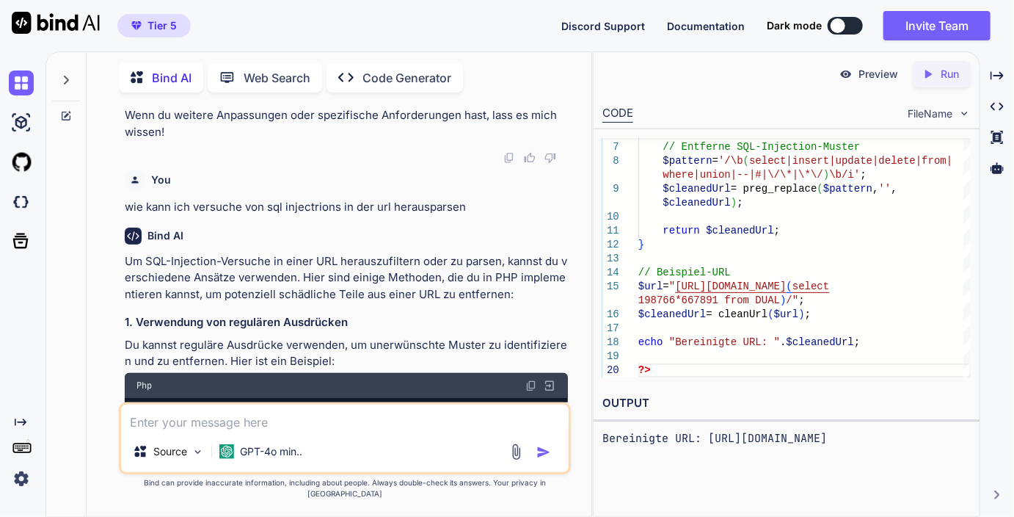
scroll to position [3912, 0]
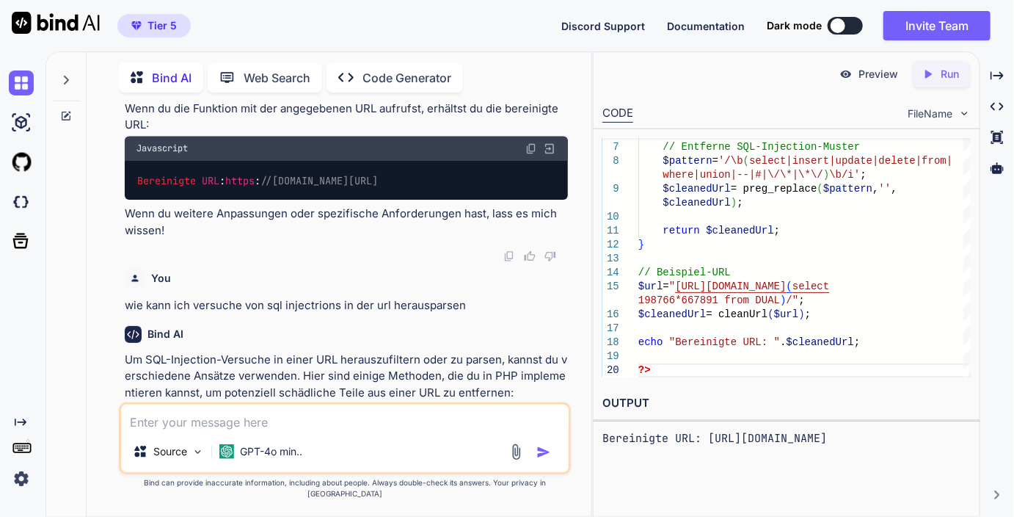
click at [748, 213] on div "// Entferne SQL-Injection-Muster $pattern = '/\b ( select|insert|update|delete|…" at bounding box center [805, 217] width 332 height 321
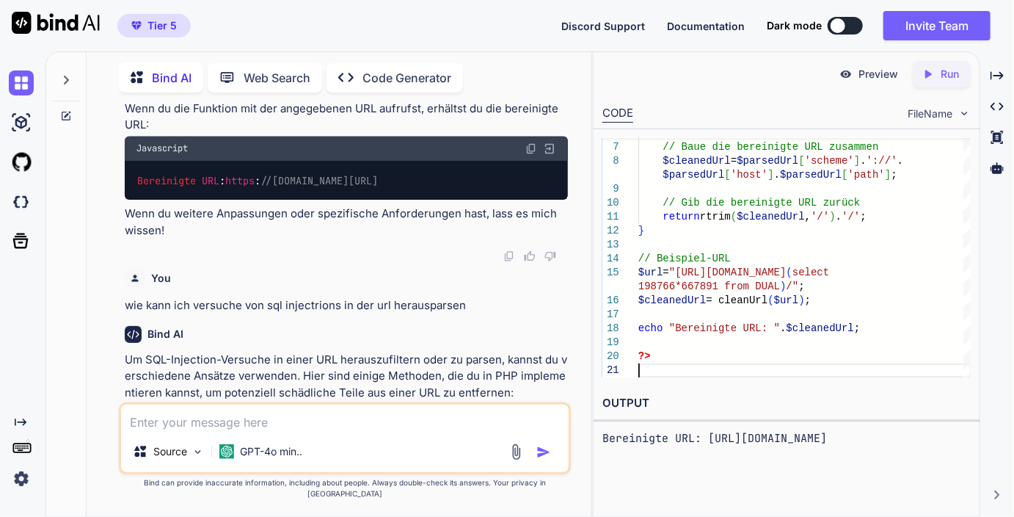
click at [937, 74] on icon "Created with Pixso." at bounding box center [931, 74] width 19 height 13
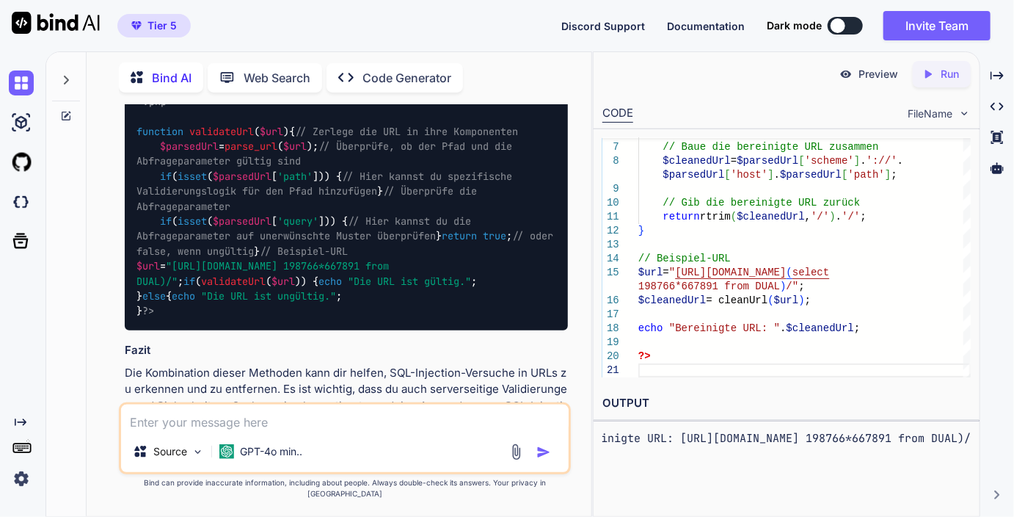
scroll to position [4804, 0]
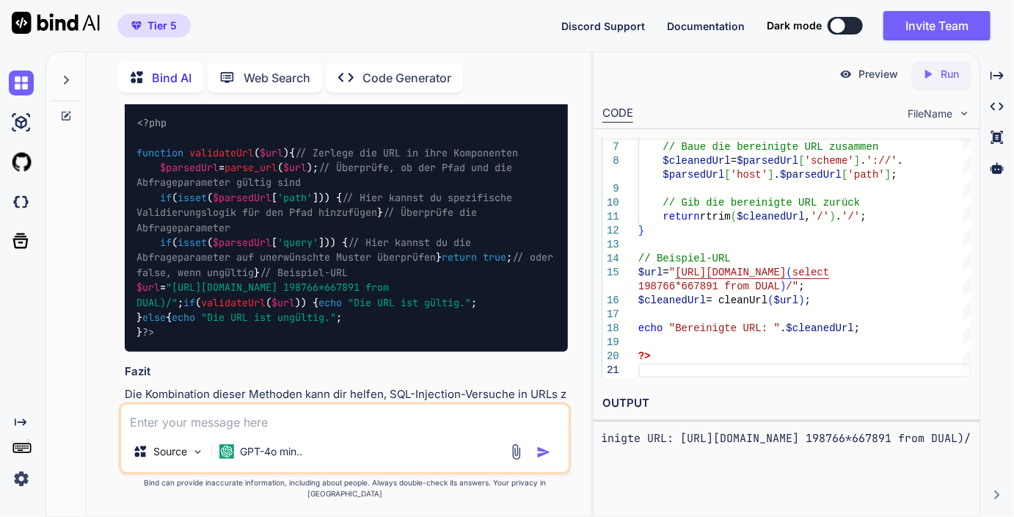
click at [774, 229] on div "// Baue die bereinigte URL zusammen $cleanedUrl = $parsedUrl [ 'scheme' ] . ':/…" at bounding box center [805, 210] width 332 height 335
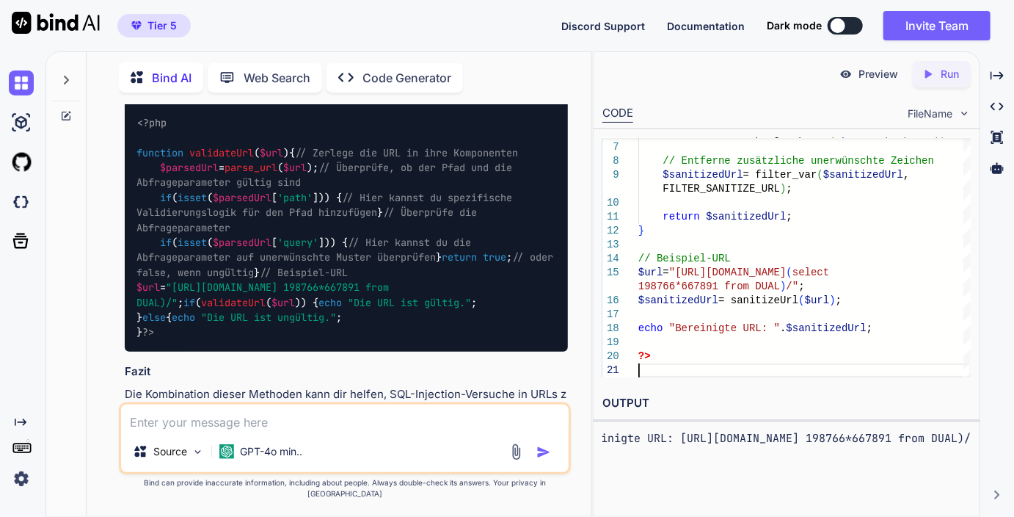
click at [930, 71] on icon "Created with Pixso." at bounding box center [928, 74] width 13 height 13
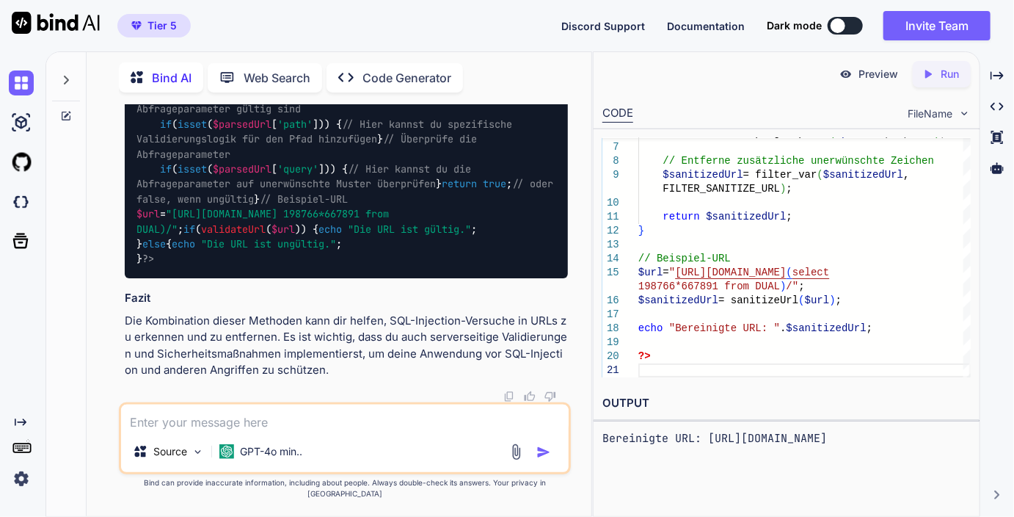
scroll to position [5255, 0]
click at [781, 236] on div "// Entferne zusätzliche unerwünschte Zeichen $sanitizedUrl = filter_var ( $sani…" at bounding box center [805, 210] width 332 height 335
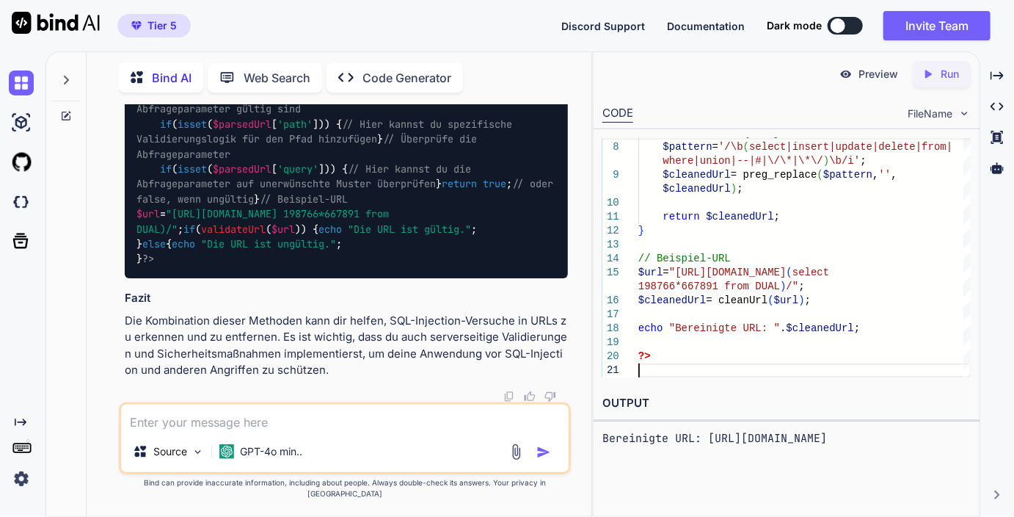
click at [929, 73] on icon at bounding box center [928, 74] width 7 height 8
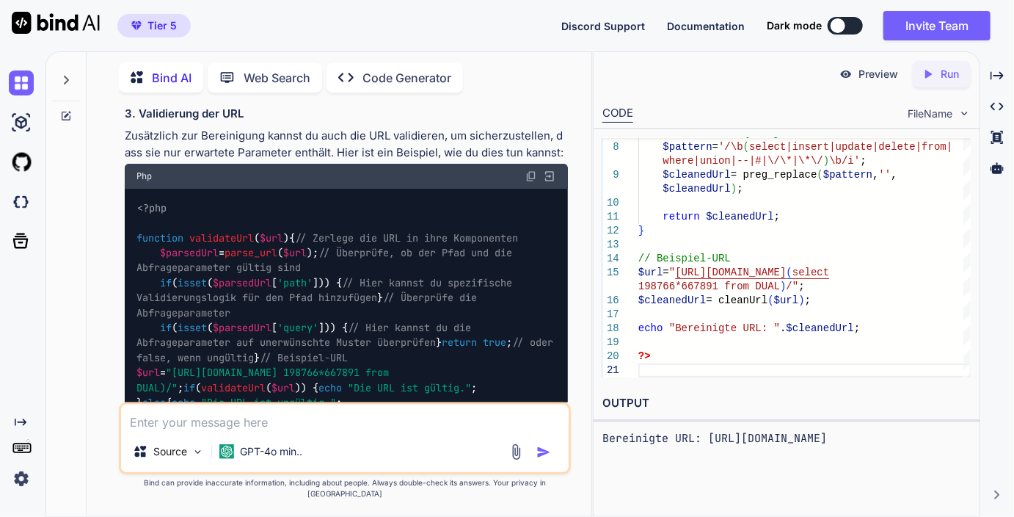
scroll to position [4720, 0]
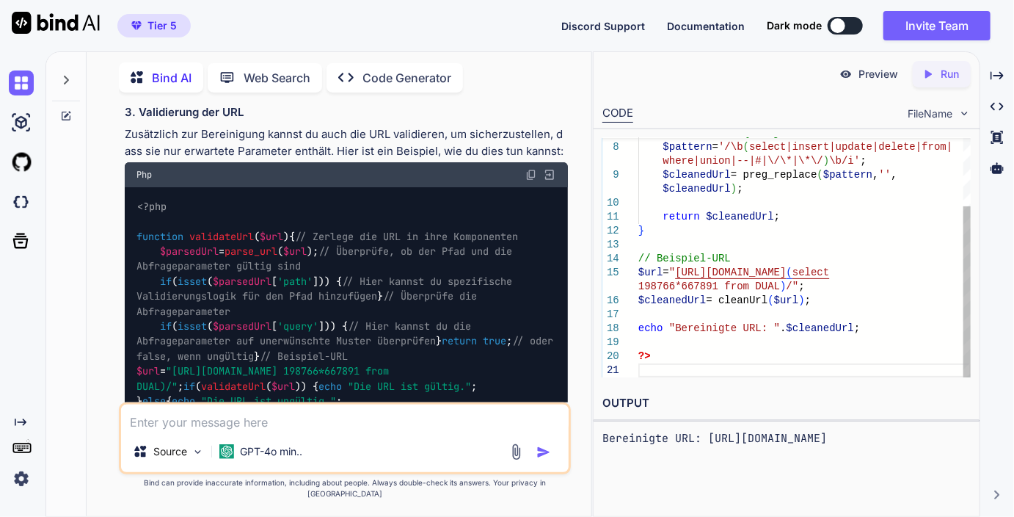
click at [816, 232] on div "// Entferne SQL-Injection-Muster $pattern = '/\b ( select|insert|update|delete|…" at bounding box center [805, 210] width 332 height 335
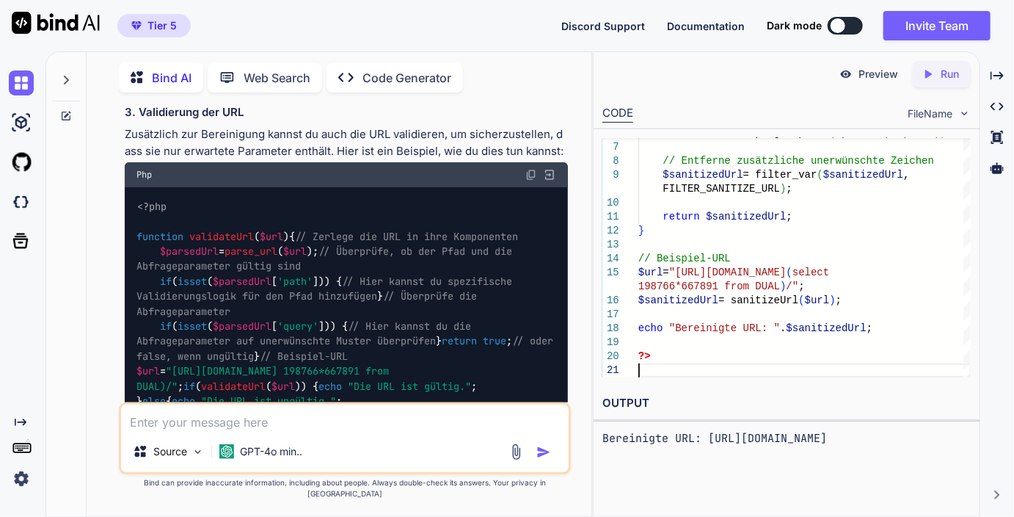
click at [944, 70] on p "Run" at bounding box center [950, 74] width 18 height 15
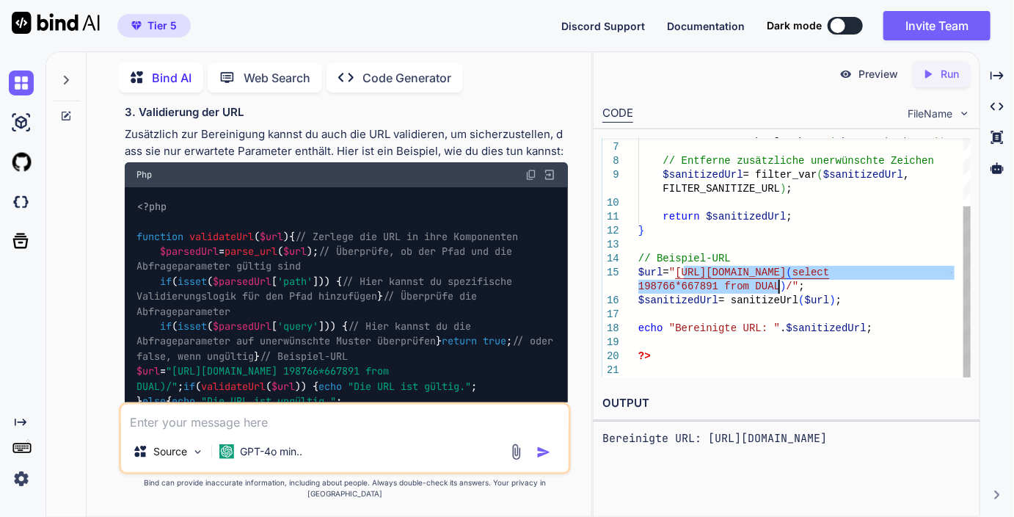
drag, startPoint x: 685, startPoint y: 276, endPoint x: 777, endPoint y: 282, distance: 91.2
click at [777, 282] on div "// Entferne zusätzliche unerwünschte Zeichen $sanitizedUrl = filter_var ( $sani…" at bounding box center [805, 210] width 332 height 335
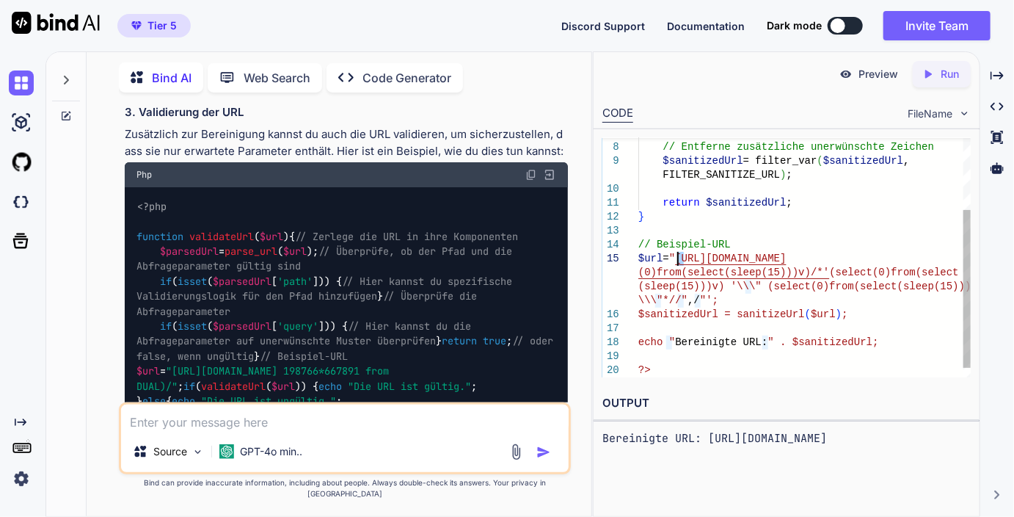
scroll to position [96, 0]
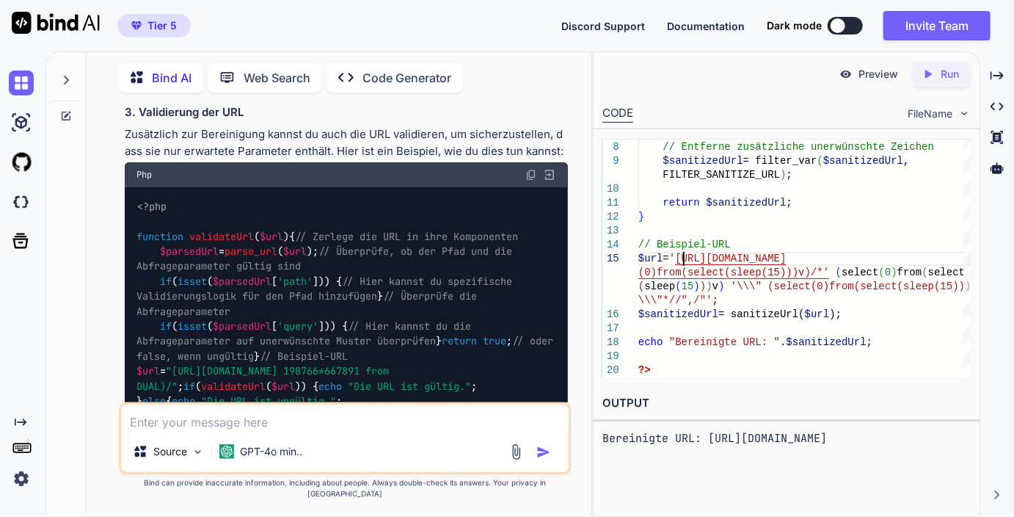
click at [940, 72] on icon "Created with Pixso." at bounding box center [931, 74] width 19 height 13
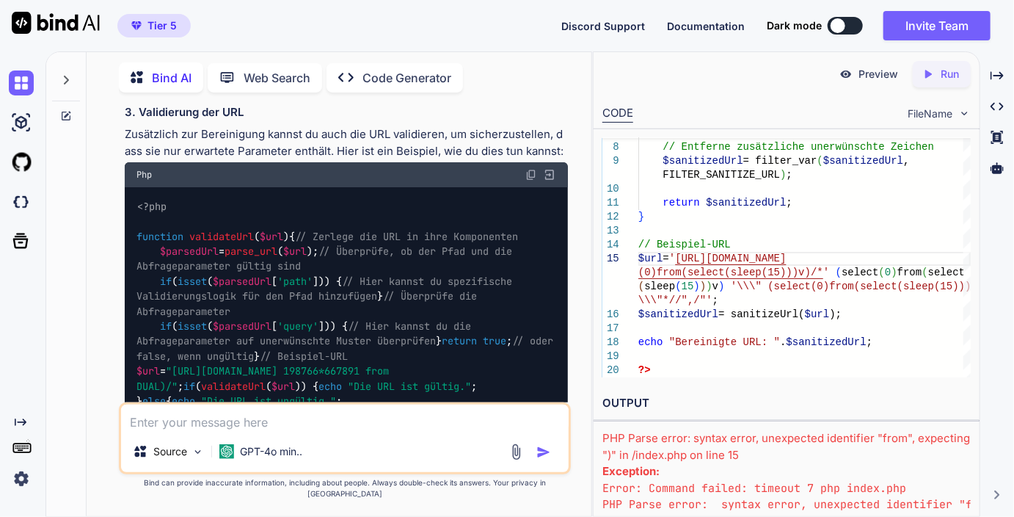
scroll to position [1, 0]
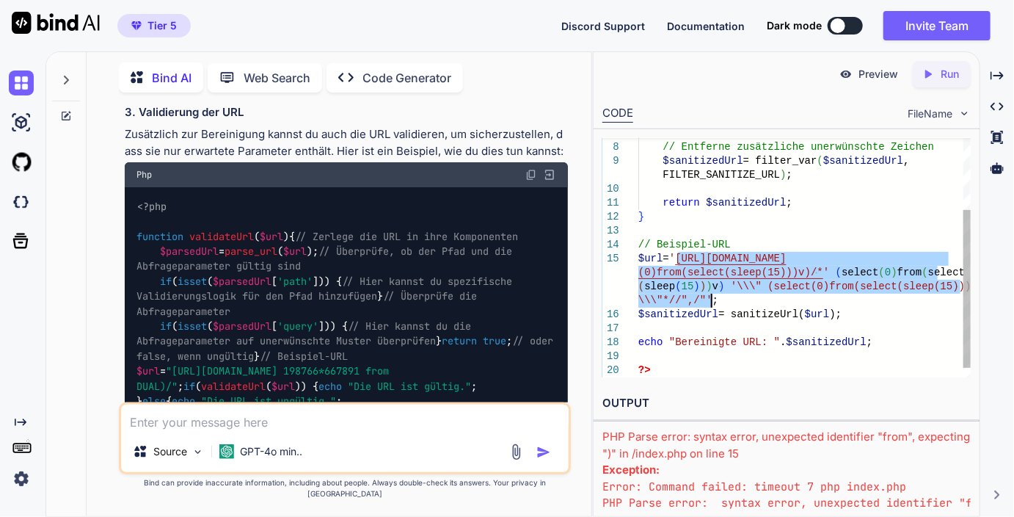
drag, startPoint x: 680, startPoint y: 254, endPoint x: 781, endPoint y: 297, distance: 109.2
click at [781, 297] on div "// Entferne zusätzliche unerwünschte Zeichen $sanitizedUrl = filter_var ( $sani…" at bounding box center [805, 210] width 332 height 363
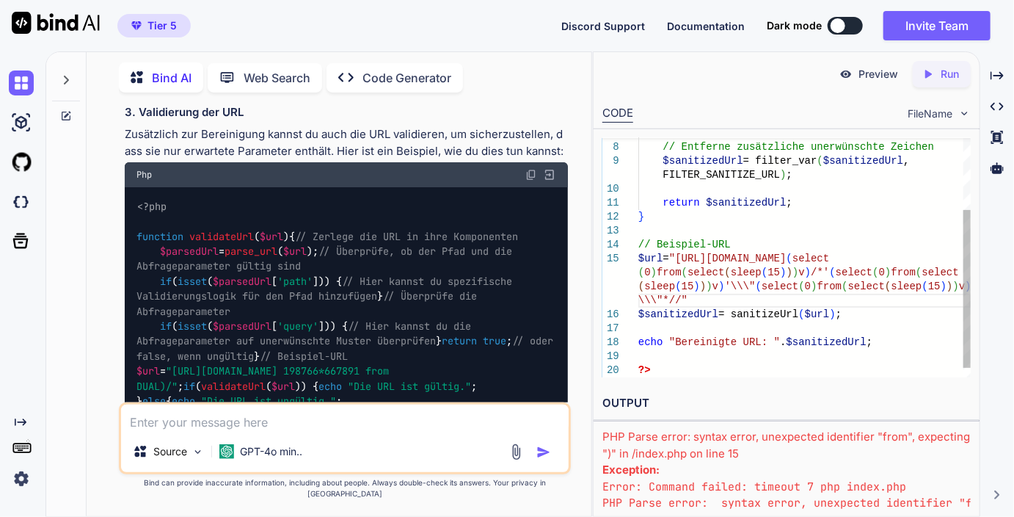
scroll to position [126, 0]
click at [950, 73] on p "Run" at bounding box center [950, 74] width 18 height 15
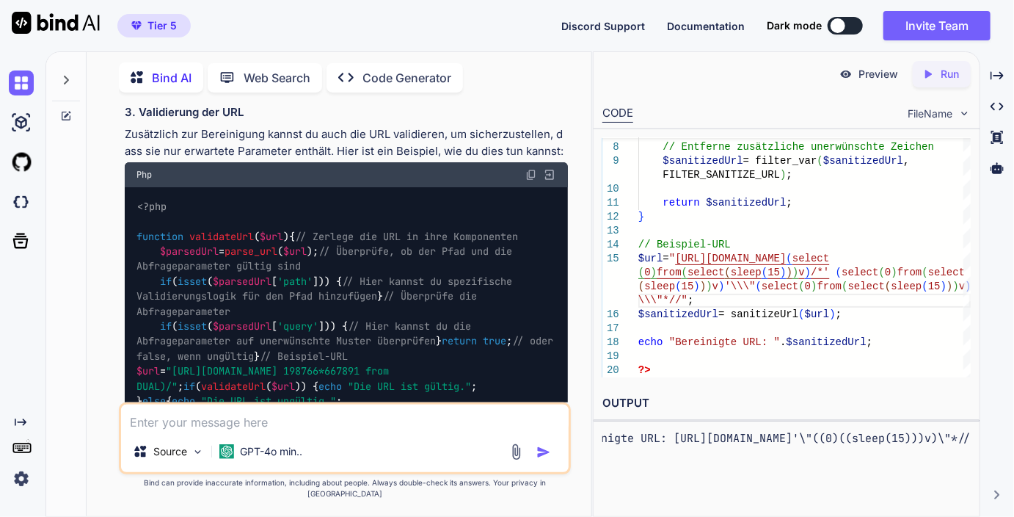
scroll to position [0, 450]
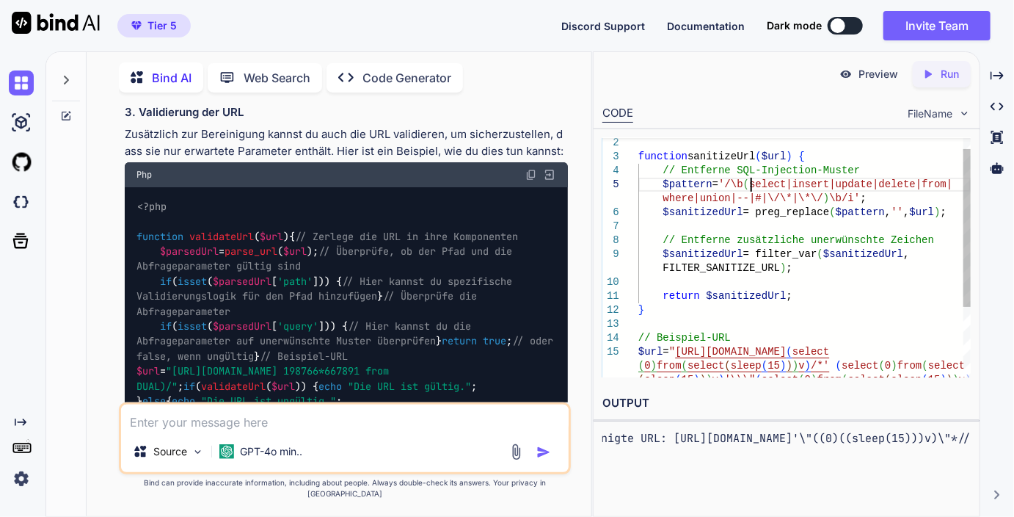
click at [750, 182] on div "// Entferne zusätzliche unerwünschte Zeichen $sanitizedUrl = filter_var ( $sani…" at bounding box center [805, 303] width 332 height 363
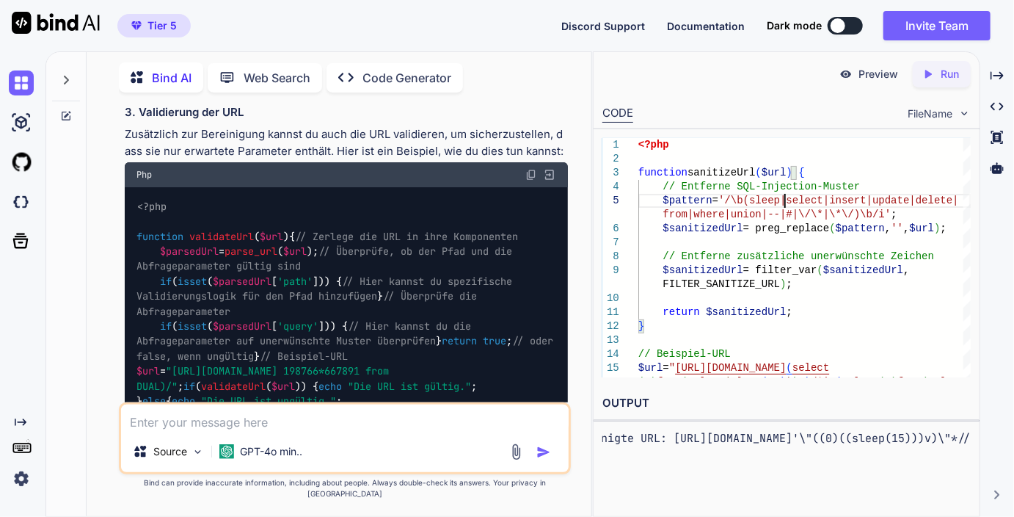
click at [946, 67] on p "Run" at bounding box center [950, 74] width 18 height 15
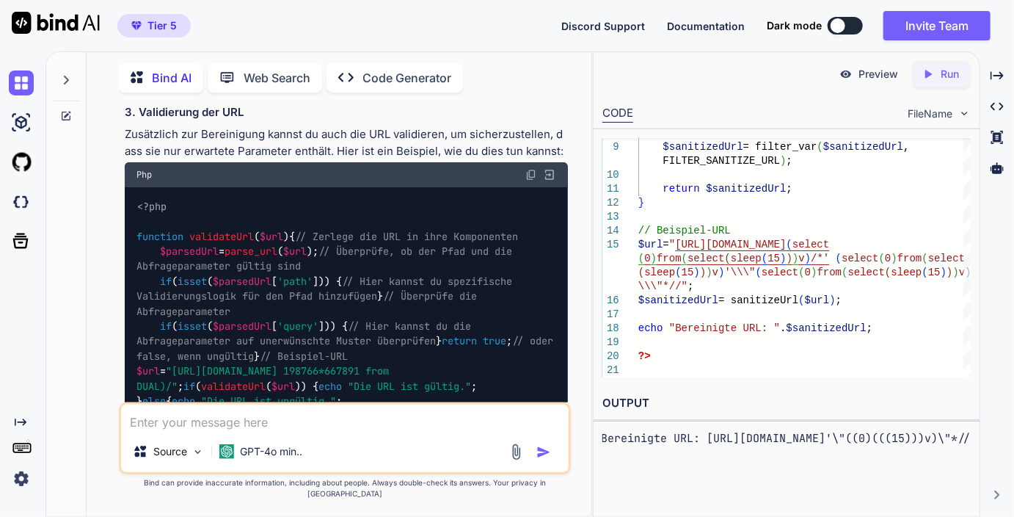
scroll to position [0, 351]
click at [683, 310] on div "// Entferne zusätzliche unerwünschte Zeichen $sanitizedUrl = filter_var ( $sani…" at bounding box center [805, 196] width 332 height 363
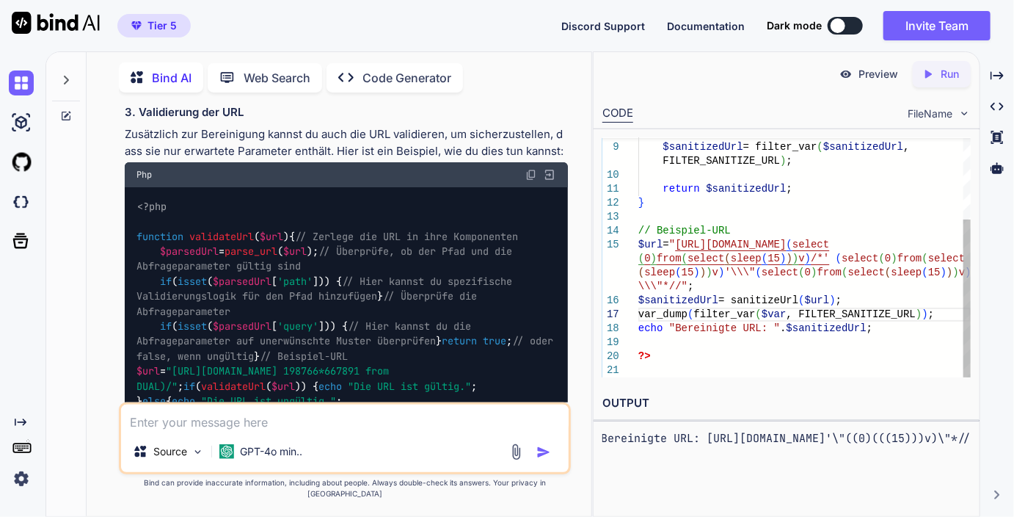
click at [763, 310] on div "// Entferne zusätzliche unerwünschte Zeichen $sanitizedUrl = filter_var ( $sani…" at bounding box center [805, 196] width 332 height 363
click at [768, 311] on div "// Entferne zusätzliche unerwünschte Zeichen $sanitizedUrl = filter_var ( $sani…" at bounding box center [805, 196] width 332 height 363
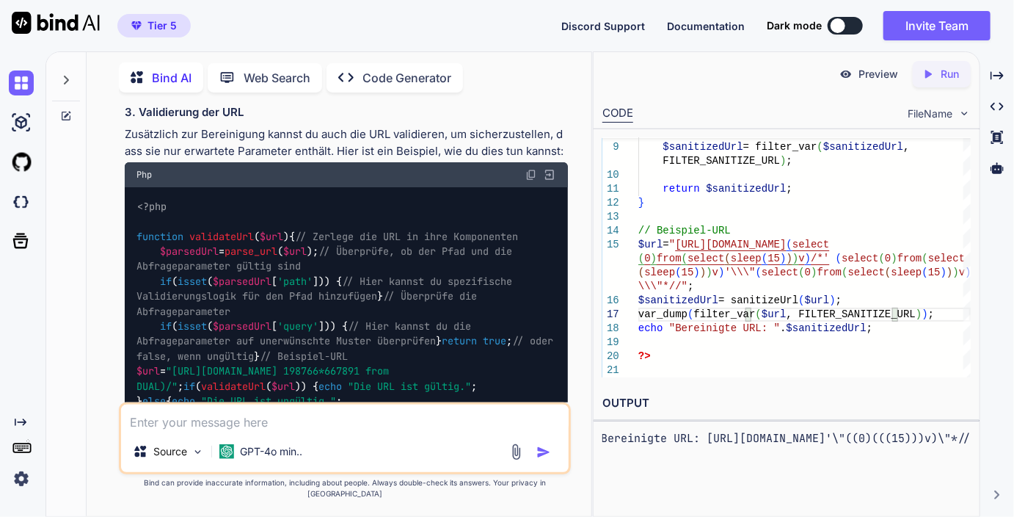
click at [938, 70] on icon "Created with Pixso." at bounding box center [931, 74] width 19 height 13
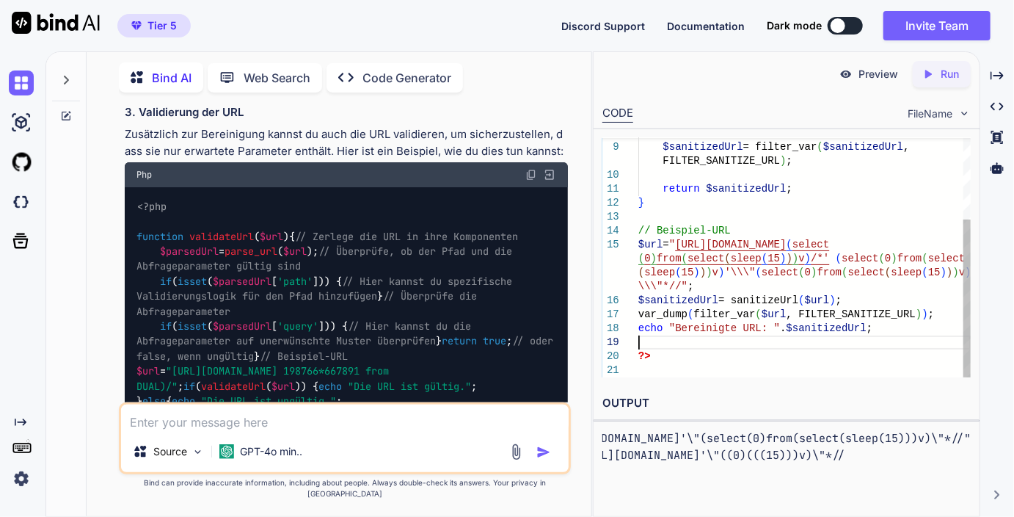
click at [680, 340] on div "// Entferne zusätzliche unerwünschte Zeichen $sanitizedUrl = filter_var ( $sani…" at bounding box center [805, 196] width 332 height 363
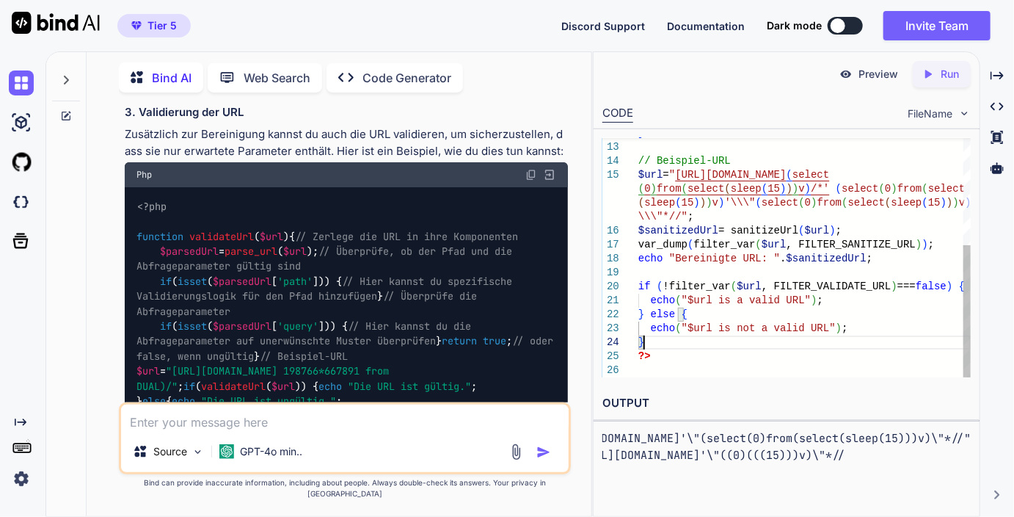
click at [666, 233] on div "} // Beispiel-URL $url = " https://german-golf-guide.de/golfreisen/ ( select ( …" at bounding box center [805, 161] width 332 height 432
click at [698, 242] on div "} // Beispiel-URL $url = " https://german-golf-guide.de/golfreisen/ ( select ( …" at bounding box center [805, 161] width 332 height 432
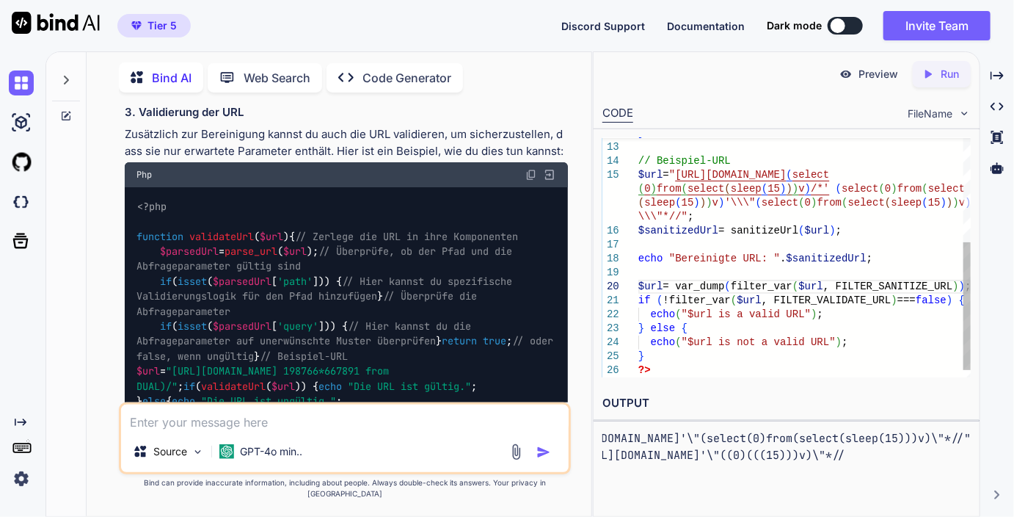
click at [699, 286] on div "} // Beispiel-URL $url = " https://german-golf-guide.de/golfreisen/ ( select ( …" at bounding box center [805, 168] width 332 height 446
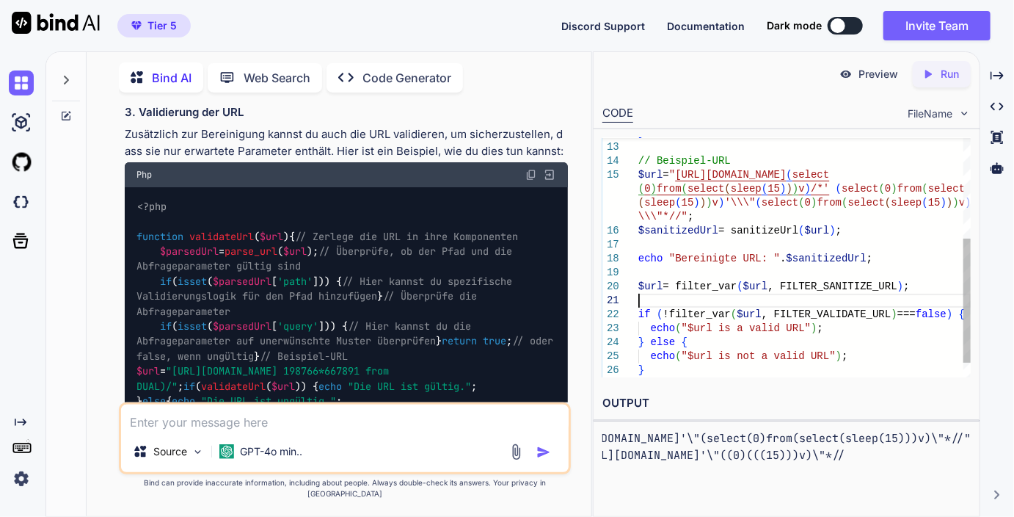
scroll to position [70, 0]
click at [958, 86] on div "Created with Pixso. Run" at bounding box center [942, 74] width 58 height 26
click at [474, 449] on pre "Bereinigte URL: https://german-golf-guide.de/golfreisen/((0)(((15)))v)/*'((0)((…" at bounding box center [290, 446] width 368 height 33
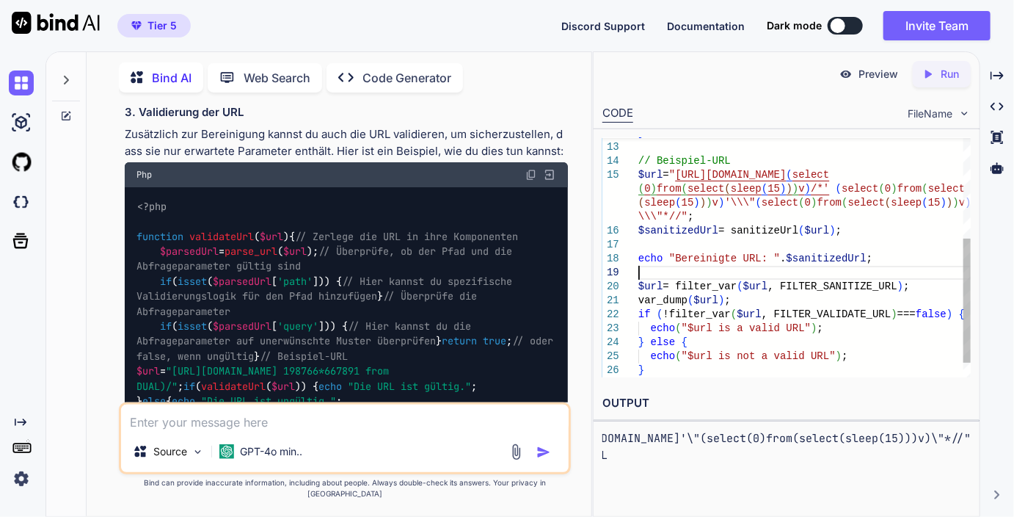
click at [702, 275] on div "} // Beispiel-URL $url = " https://german-golf-guide.de/golfreisen/ ( select ( …" at bounding box center [805, 175] width 332 height 460
click at [943, 78] on p "Run" at bounding box center [950, 74] width 18 height 15
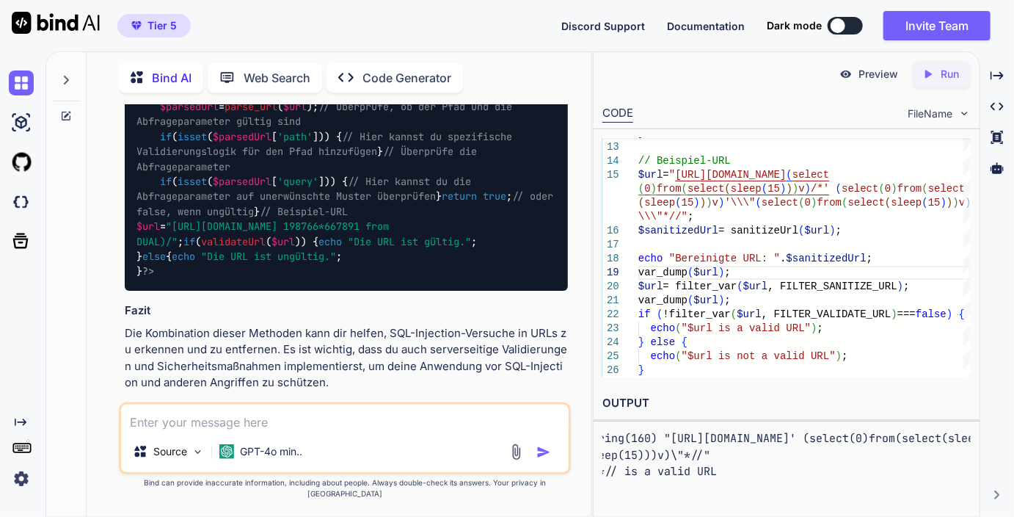
scroll to position [4863, 0]
drag, startPoint x: 227, startPoint y: 352, endPoint x: 136, endPoint y: 332, distance: 93.0
copy code "$url = "https://german-golf-guide.de/golfreisen/(select 198766*667891 from DUAL…"
click at [716, 218] on div "} // Beispiel-URL $url = " https://german-golf-guide.de/golfreisen/ ( select ( …" at bounding box center [805, 175] width 332 height 460
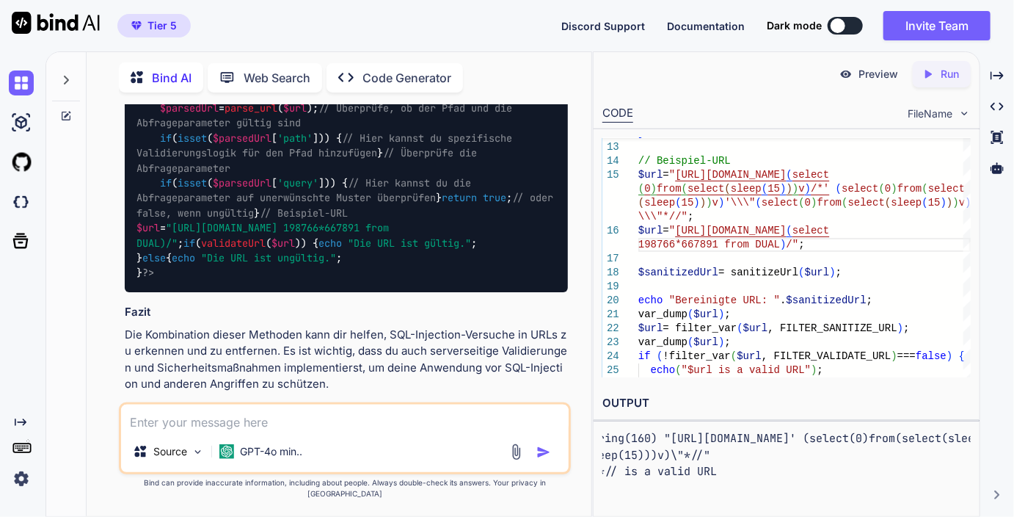
click at [943, 76] on p "Run" at bounding box center [950, 74] width 18 height 15
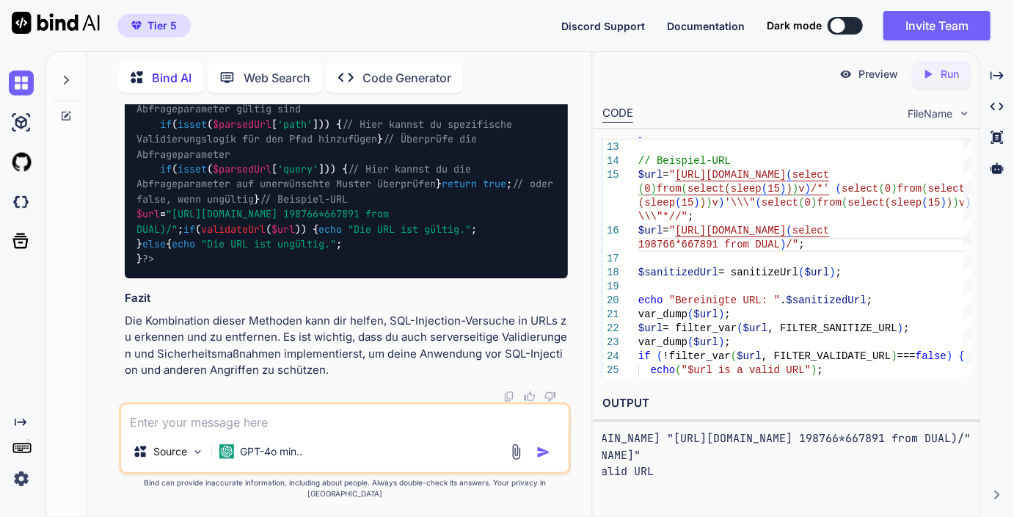
scroll to position [5225, 0]
drag, startPoint x: 163, startPoint y: 382, endPoint x: 129, endPoint y: 233, distance: 152.8
copy code "function cleanUrl ( $url ) { // Bereinige die URL mit FILTER_SANITIZE_URL $clea…"
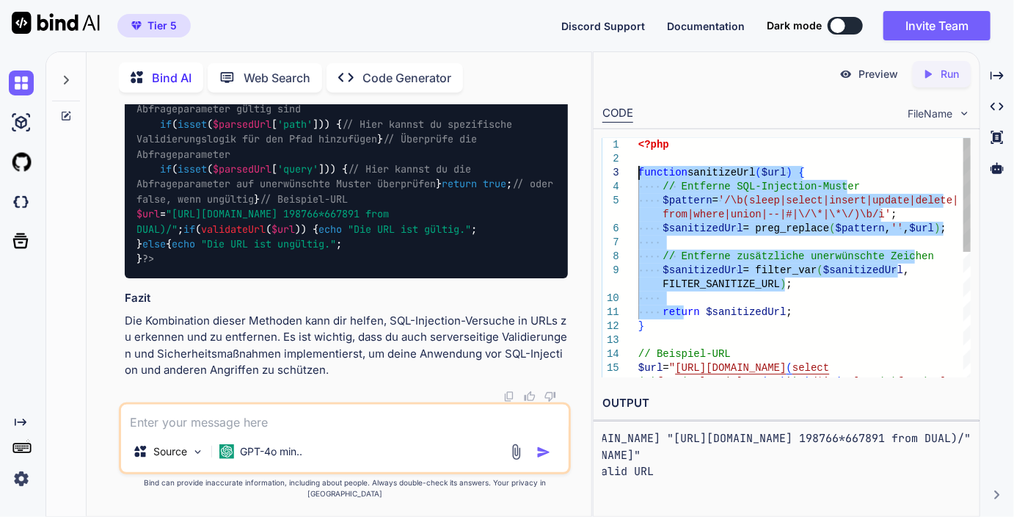
drag, startPoint x: 685, startPoint y: 318, endPoint x: 618, endPoint y: 175, distance: 157.3
click at [639, 175] on div "} // Beispiel-URL $url = " https://german-golf-guide.de/golfreisen/ ( select ( …" at bounding box center [805, 389] width 332 height 502
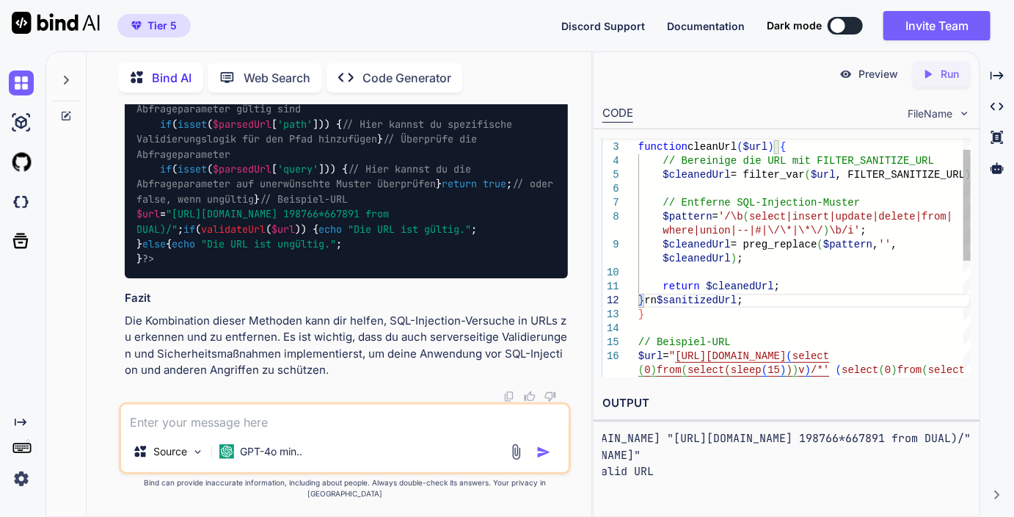
click at [715, 142] on div "} // Beispiel-URL return $cleanedUrl ; $cleanedUrl = preg_replace ( $pattern , …" at bounding box center [805, 370] width 332 height 516
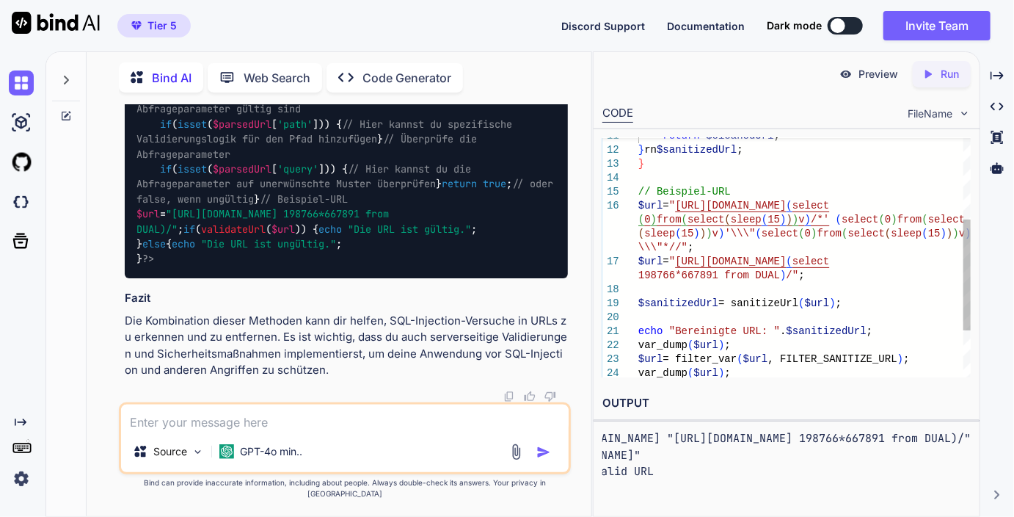
click at [765, 302] on div "} // Beispiel-URL return $cleanedUrl ; } rn $sanitizedUrl ; $url = " https://ge…" at bounding box center [805, 220] width 332 height 516
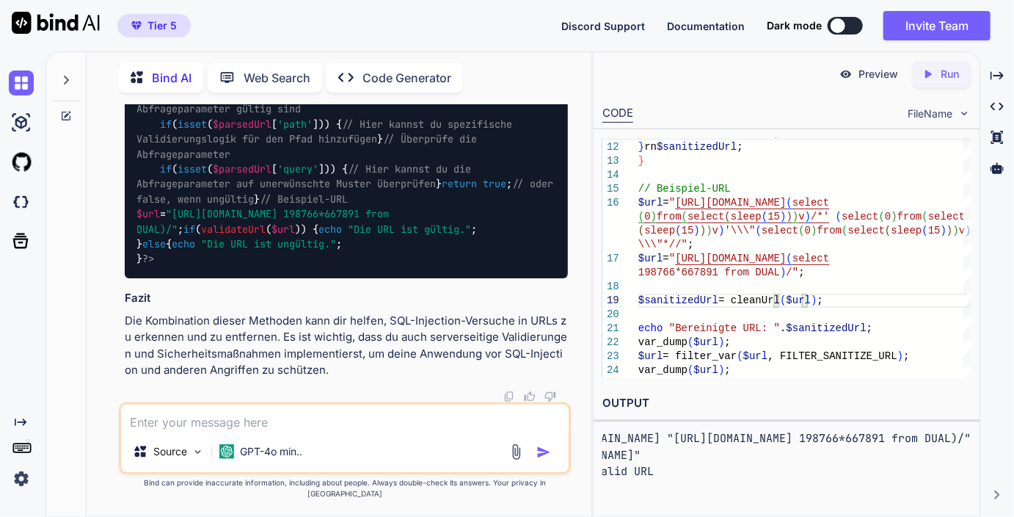
click at [939, 68] on icon "Created with Pixso." at bounding box center [931, 74] width 19 height 13
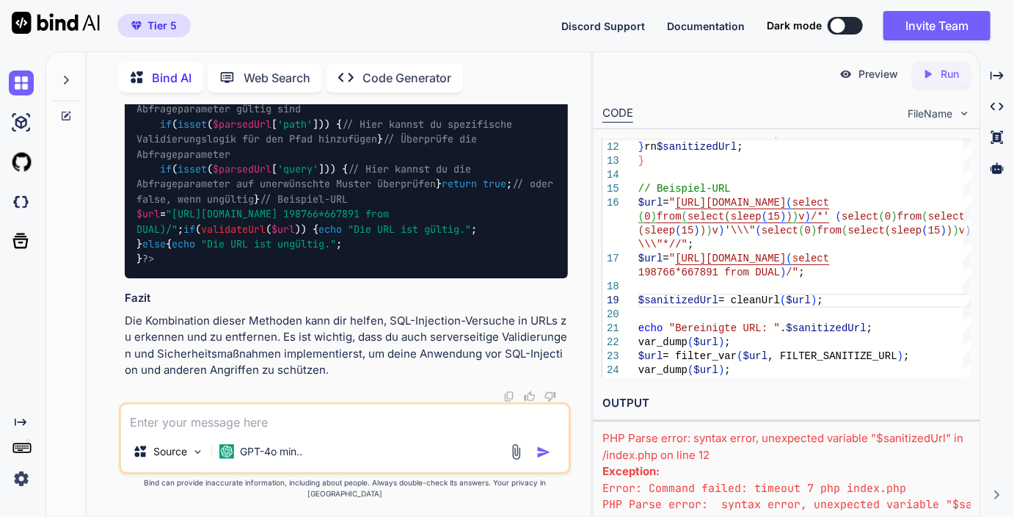
click at [736, 313] on div "} // Beispiel-URL return $cleanedUrl ; } rn $sanitizedUrl ; $url = " https://ge…" at bounding box center [805, 217] width 332 height 516
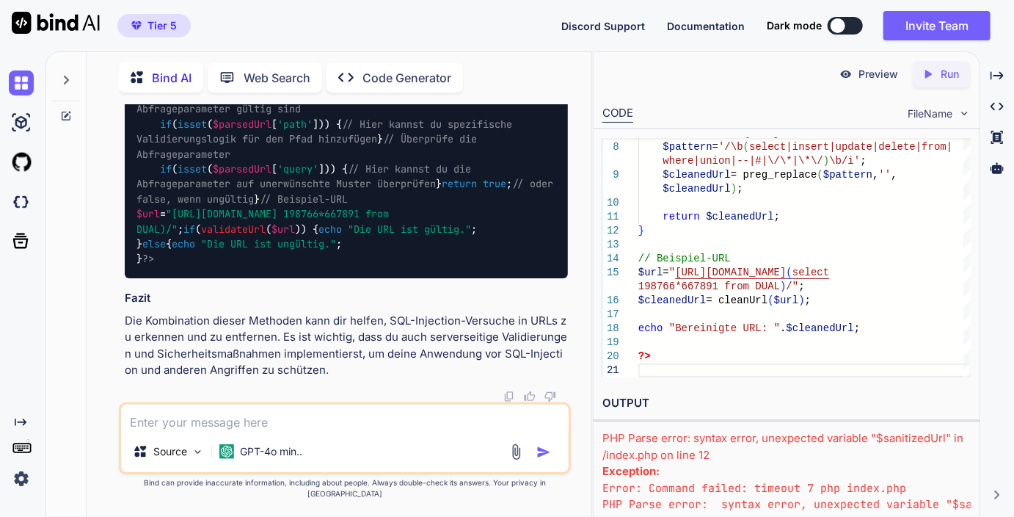
click at [945, 71] on p "Run" at bounding box center [950, 74] width 18 height 15
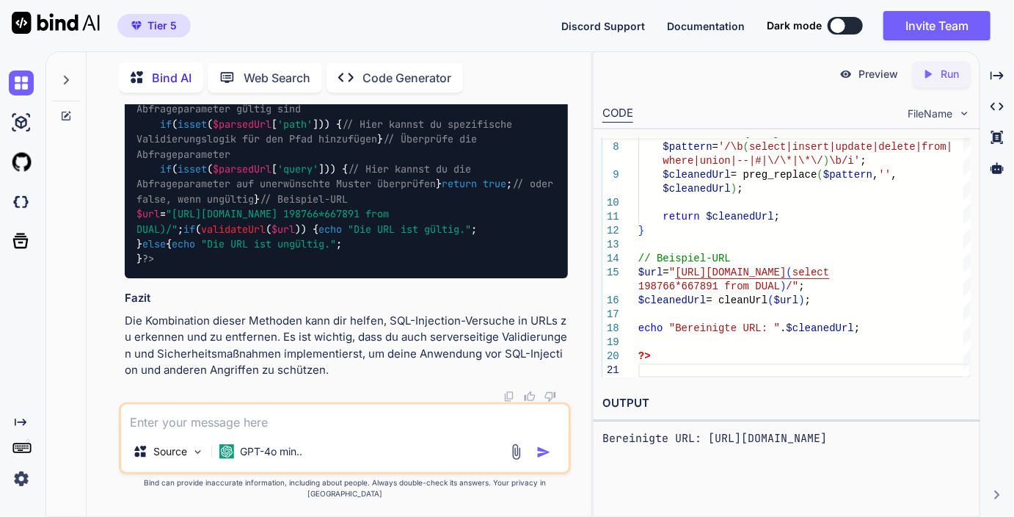
scroll to position [5273, 0]
click at [747, 229] on div "// Beispiel-URL $url = " https://german-golf-guide.de/golfreisen/ ( select retu…" at bounding box center [805, 210] width 332 height 335
click at [928, 78] on icon at bounding box center [928, 74] width 7 height 8
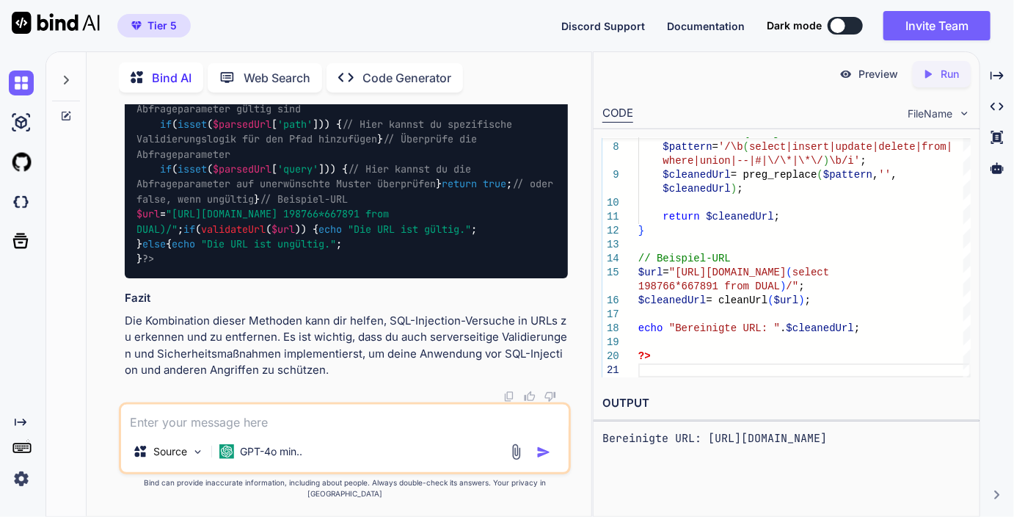
scroll to position [0, 0]
click at [933, 77] on icon "Created with Pixso." at bounding box center [928, 74] width 13 height 13
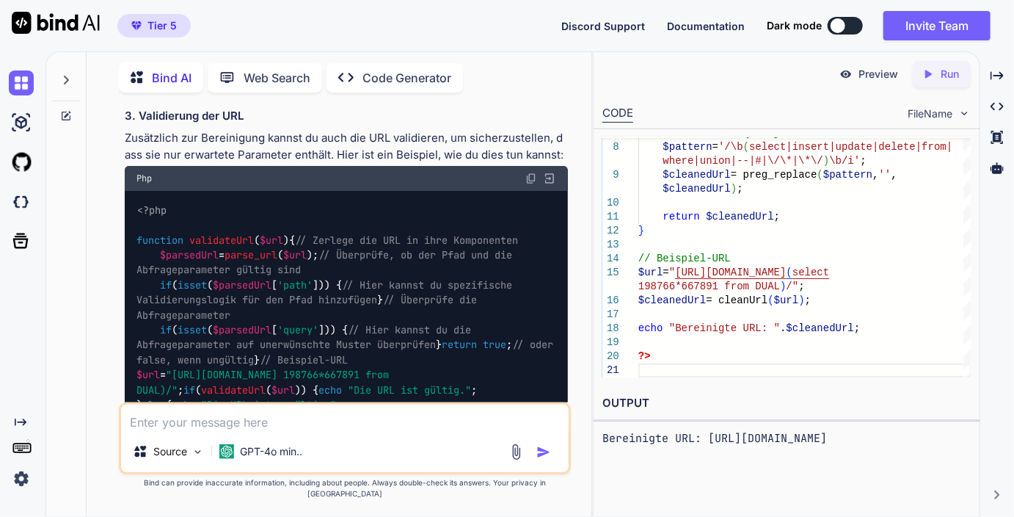
scroll to position [4740, 0]
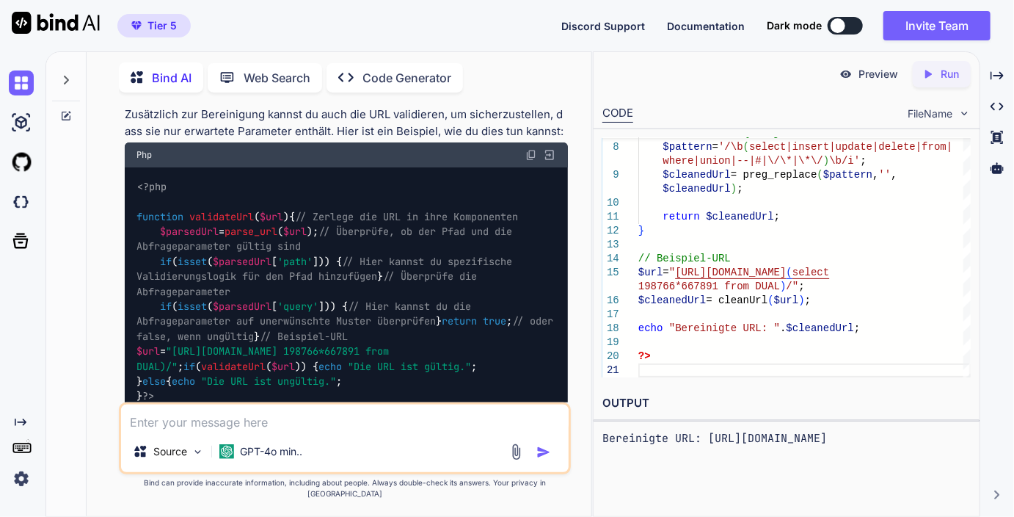
click at [697, 214] on div "// Beispiel-URL $url = " https://german-golf-guide.de/golfreisen/ ( select retu…" at bounding box center [805, 210] width 332 height 335
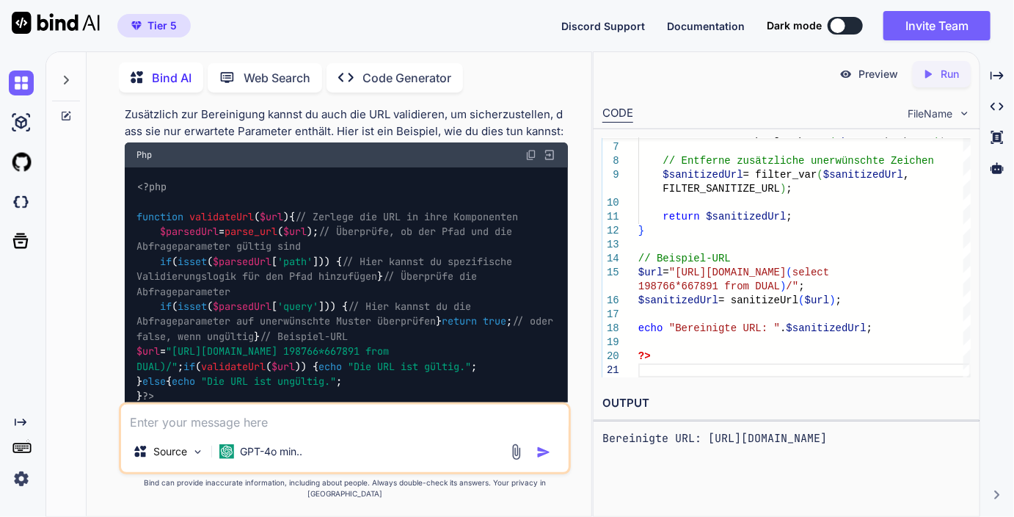
click at [927, 70] on icon "Created with Pixso." at bounding box center [928, 74] width 13 height 13
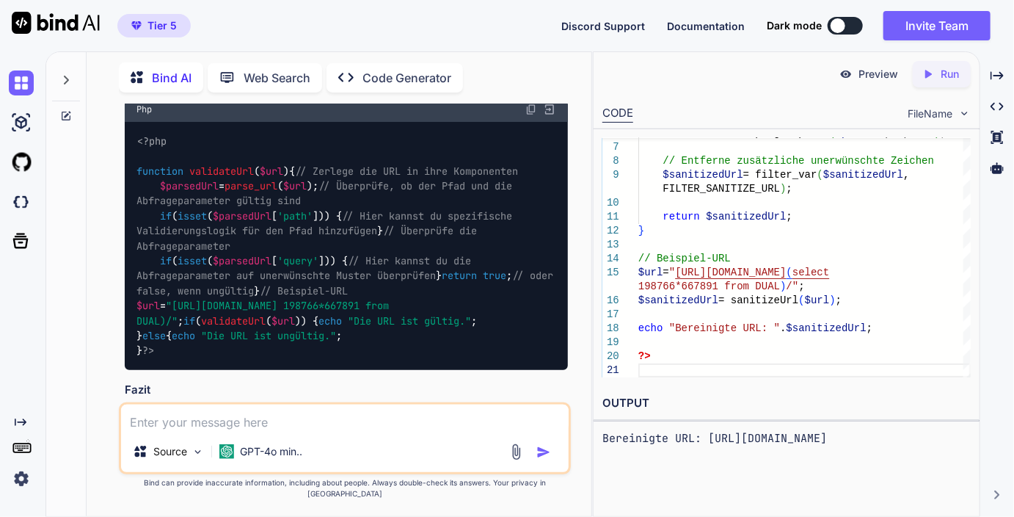
scroll to position [4785, 0]
click at [687, 338] on div "// Beispiel-URL $url = " https://german-golf-guide.de/golfreisen/ ( select retu…" at bounding box center [805, 210] width 332 height 335
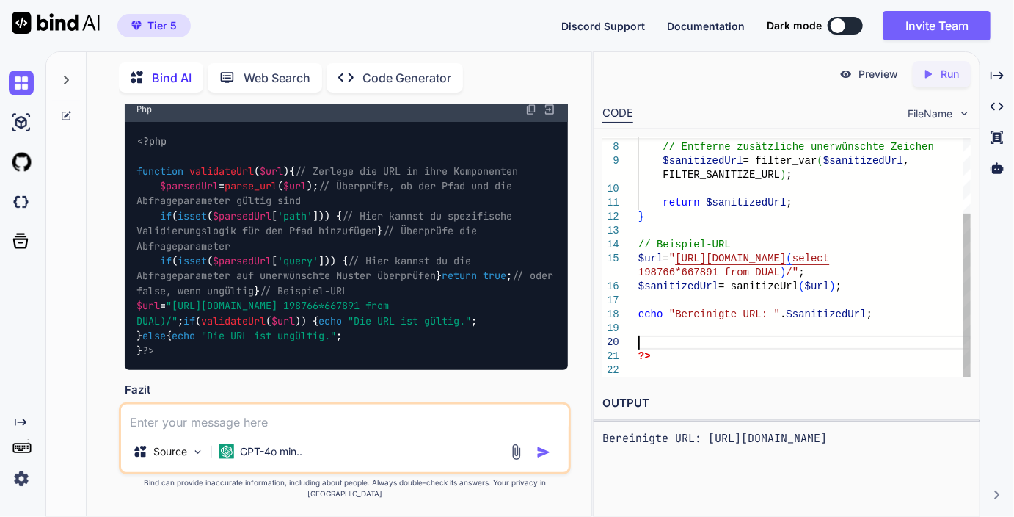
scroll to position [40, 0]
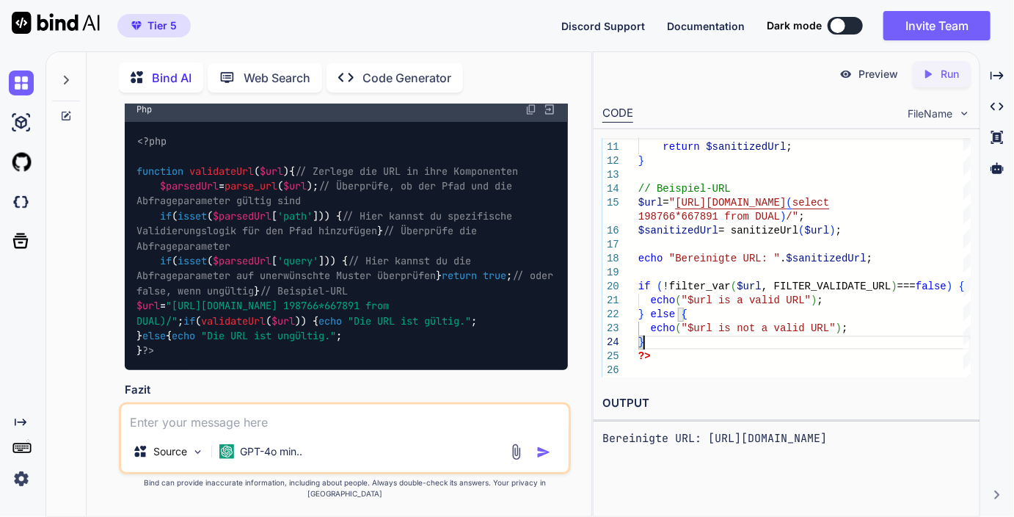
click at [942, 78] on p "Run" at bounding box center [950, 74] width 18 height 15
click at [805, 285] on div "// Beispiel-URL $url = " https://german-golf-guide.de/golfreisen/ ( select retu…" at bounding box center [805, 176] width 332 height 404
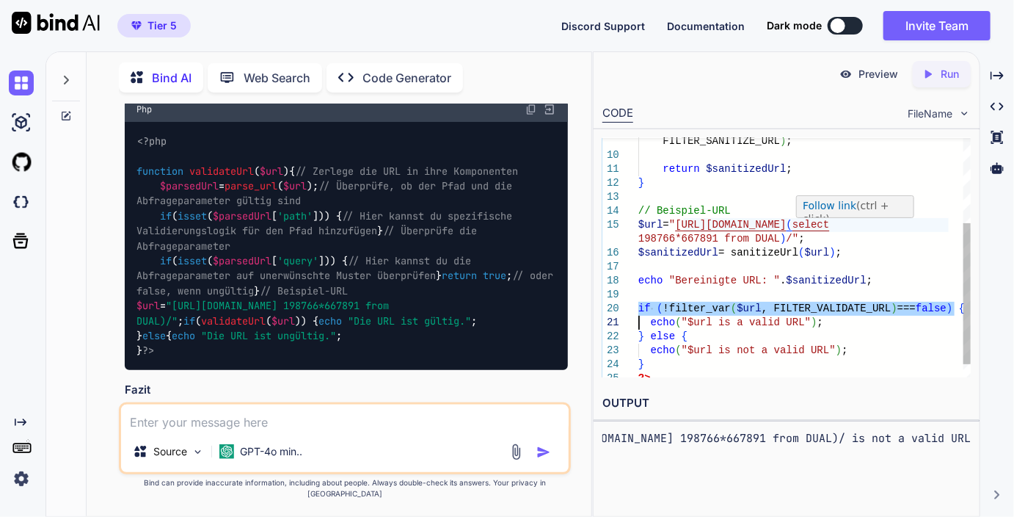
click at [908, 224] on div "// Beispiel-URL $url = " https://german-golf-guide.de/golfreisen/ ( select retu…" at bounding box center [805, 197] width 332 height 404
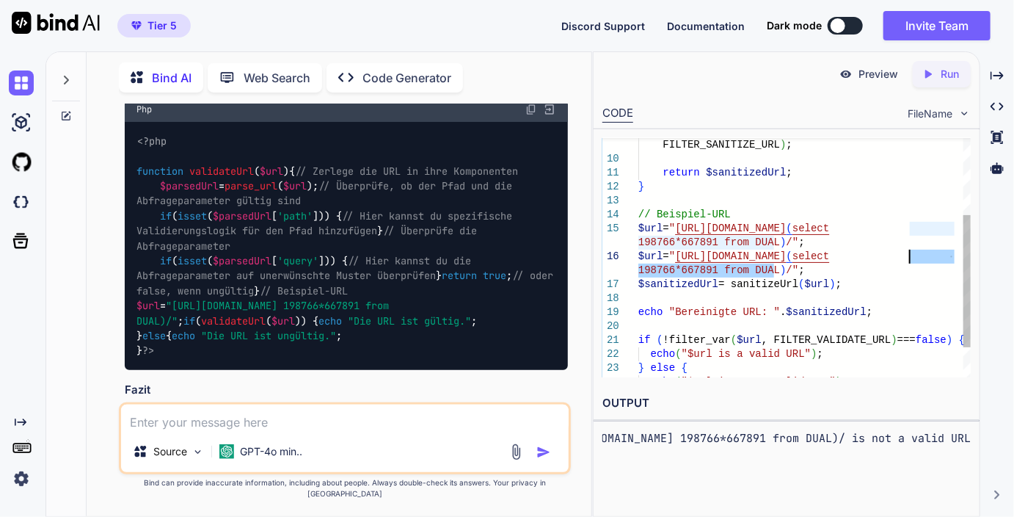
drag, startPoint x: 775, startPoint y: 270, endPoint x: 912, endPoint y: 259, distance: 137.0
click at [912, 259] on div "// Beispiel-URL $url = " https://german-golf-guide.de/golfreisen/ ( select retu…" at bounding box center [805, 215] width 332 height 432
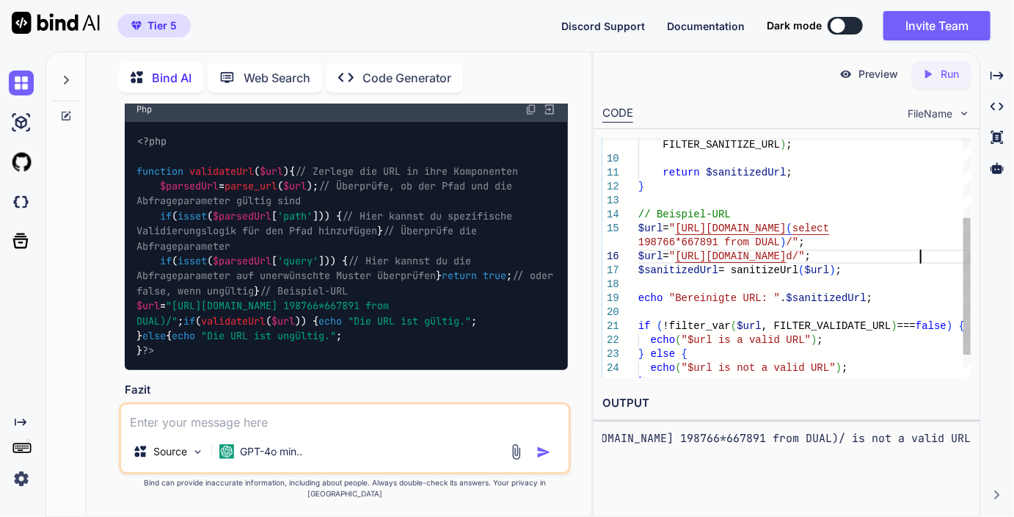
scroll to position [112, 0]
click at [926, 79] on icon "Created with Pixso." at bounding box center [928, 74] width 13 height 13
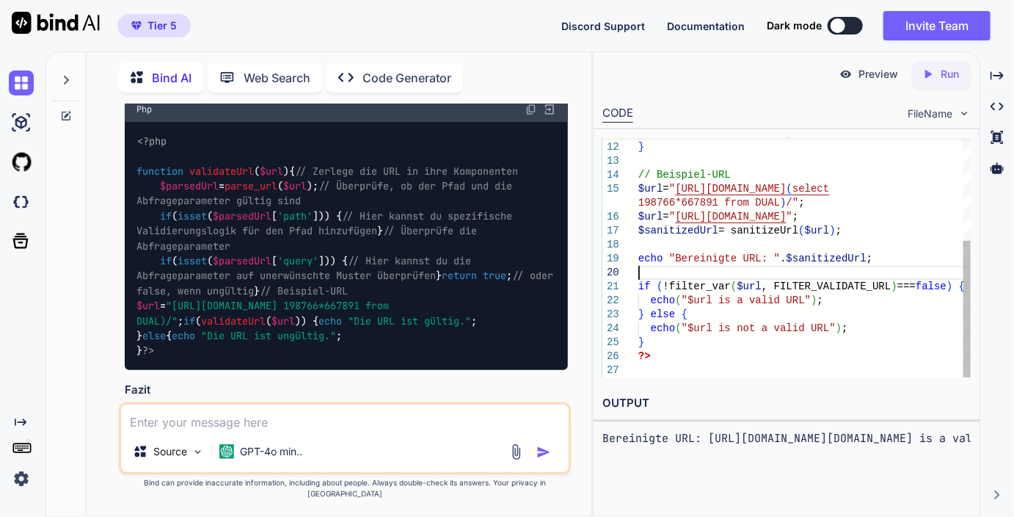
click at [667, 273] on div "// Beispiel-URL $url = " https://german-golf-guide.de/golfreisen/ ( select retu…" at bounding box center [805, 168] width 332 height 418
click at [944, 70] on p "Run" at bounding box center [950, 74] width 18 height 15
click at [790, 290] on div "// Beispiel-URL $url = " https://german-golf-guide.de/golfreisen/ ( select retu…" at bounding box center [805, 168] width 332 height 418
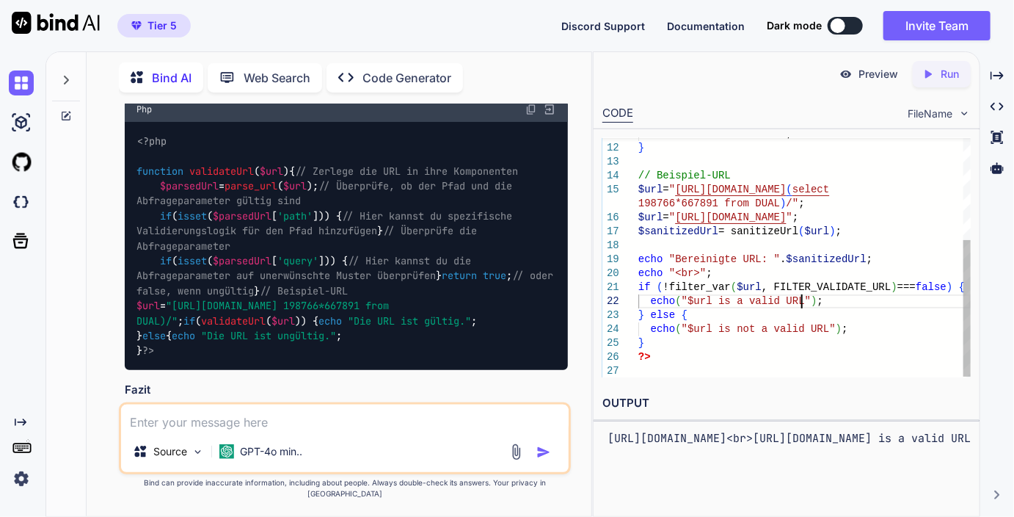
click at [805, 299] on div "// Beispiel-URL $url = " https://german-golf-guide.de/golfreisen/ ( select retu…" at bounding box center [805, 169] width 332 height 418
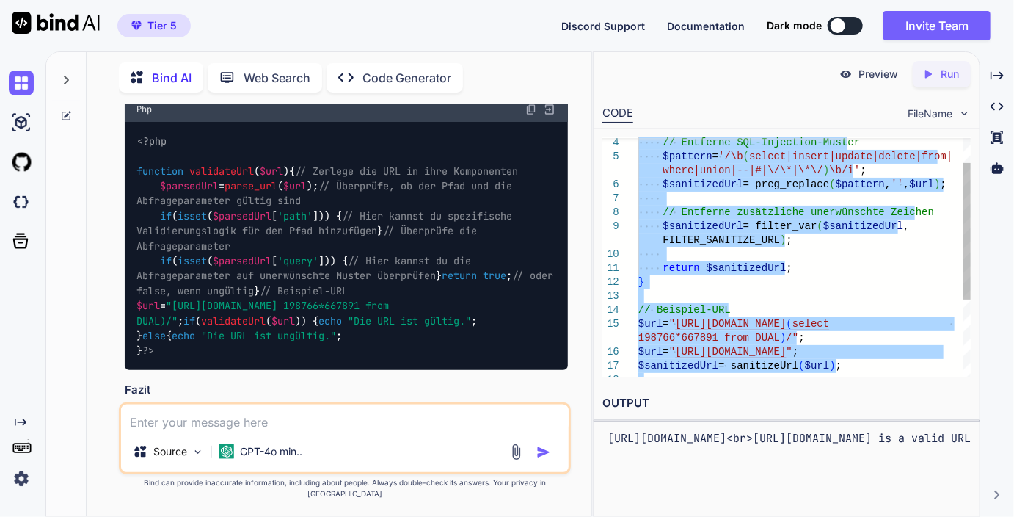
click at [674, 284] on div "// Beispiel-URL $url = " https://german-golf-guide.de/golfreisen/ ( select retu…" at bounding box center [805, 303] width 332 height 418
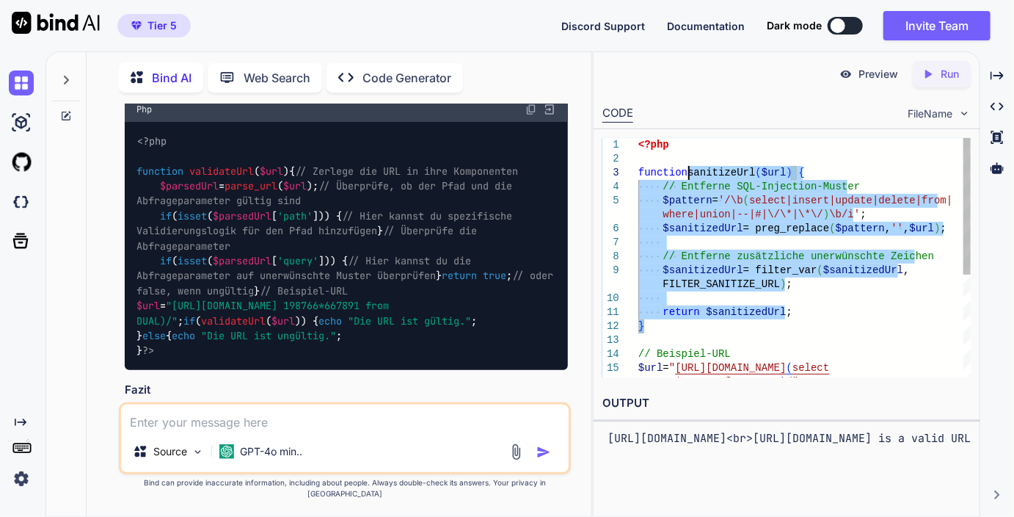
click at [689, 174] on div "// Beispiel-URL $url = " https://german-golf-guide.de/golfreisen/ ( select retu…" at bounding box center [805, 347] width 332 height 418
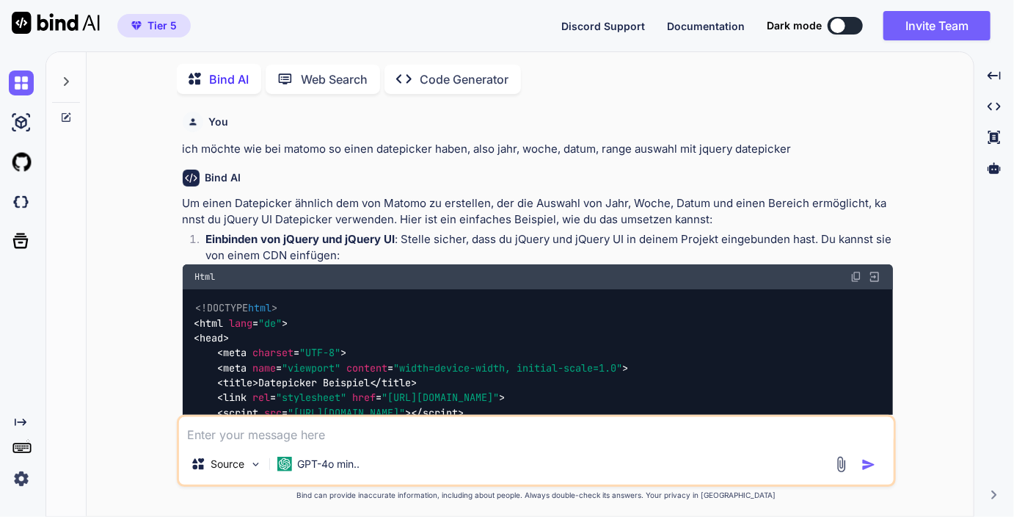
type textarea "x"
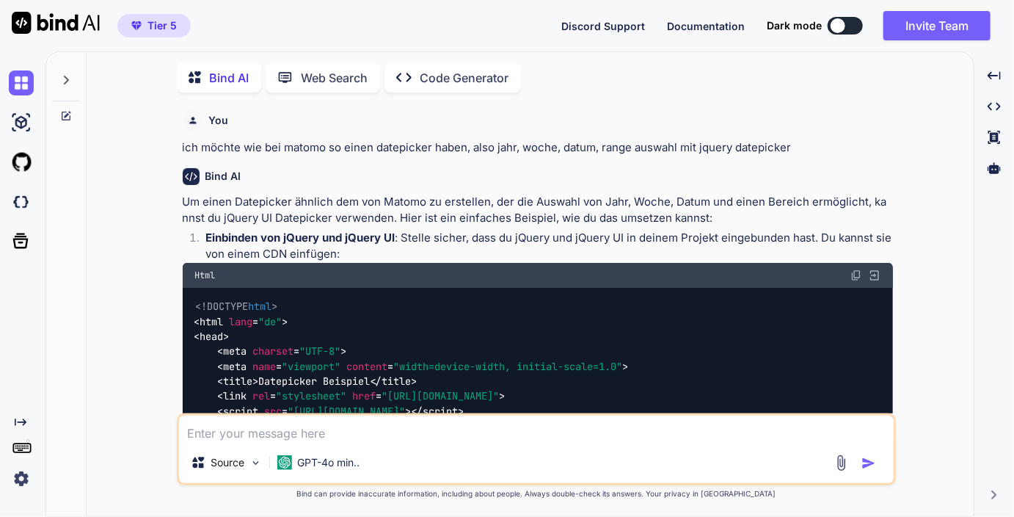
click at [274, 418] on textarea at bounding box center [536, 428] width 715 height 26
type textarea "w"
type textarea "x"
type textarea "wi"
type textarea "x"
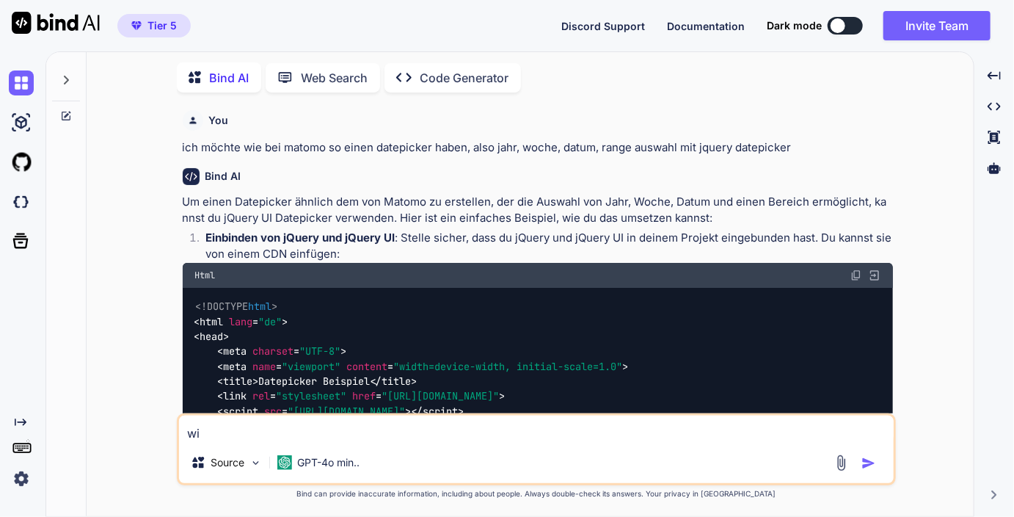
type textarea "wie"
type textarea "x"
type textarea "wie"
type textarea "x"
type textarea "wie k"
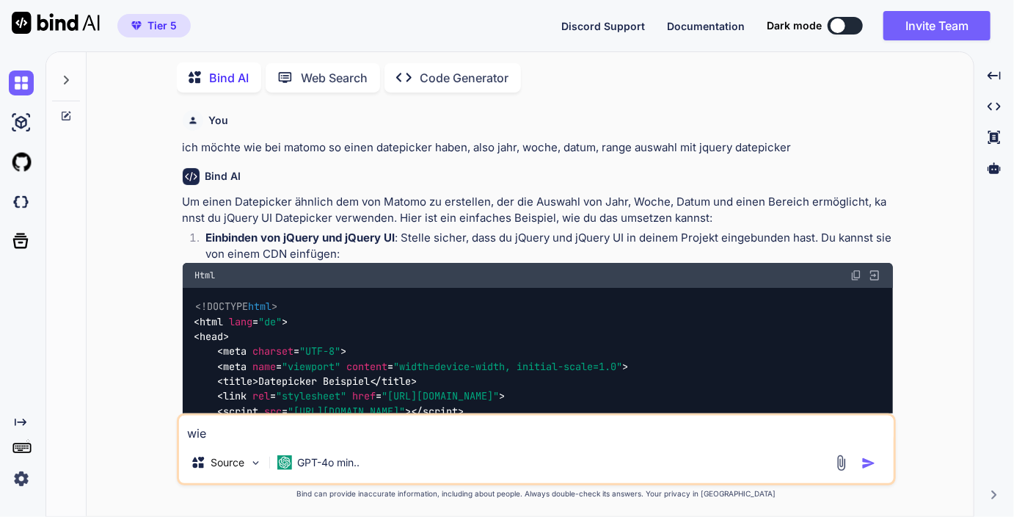
type textarea "x"
type textarea "wie ka"
type textarea "x"
type textarea "wie kan"
type textarea "x"
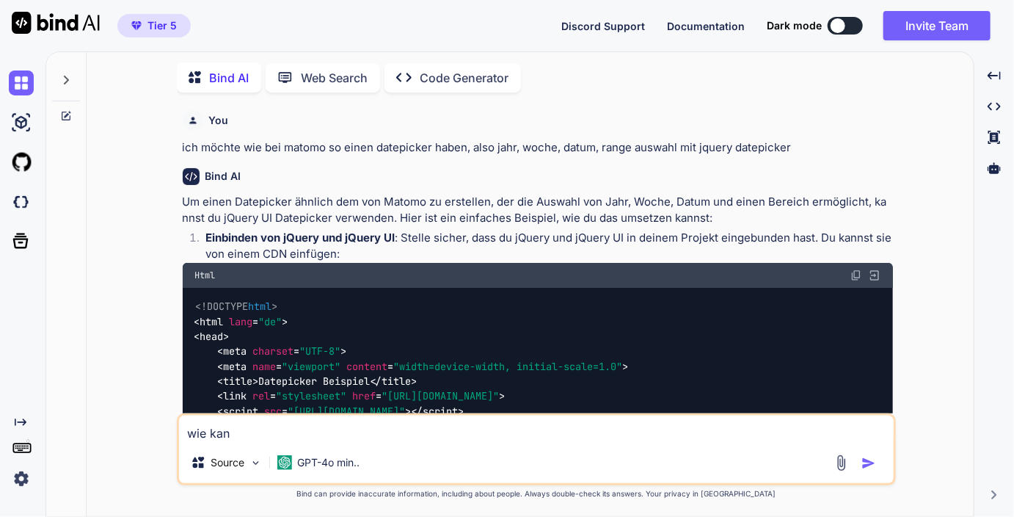
type textarea "wie kann"
type textarea "x"
type textarea "wie kann"
type textarea "x"
type textarea "wie kann i"
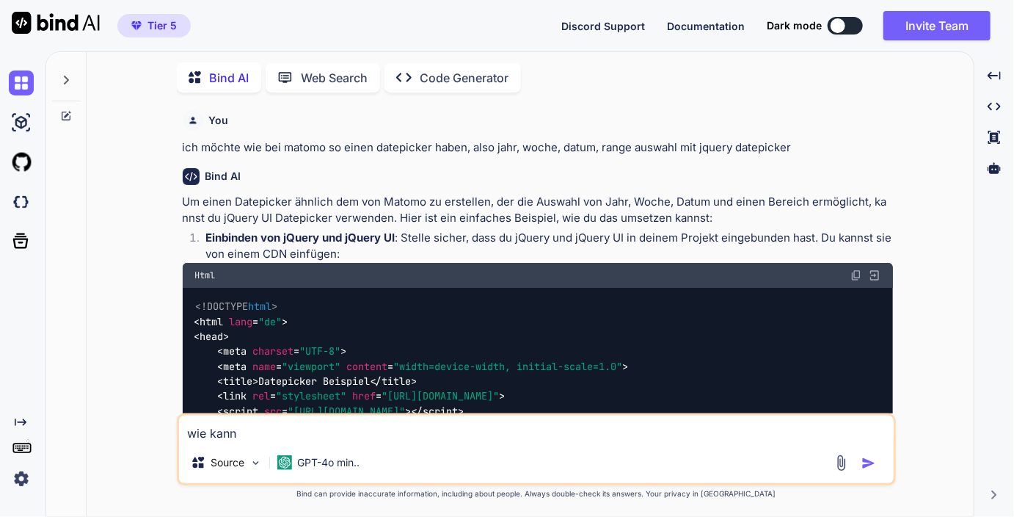
type textarea "x"
type textarea "wie kann ic"
type textarea "x"
type textarea "wie kann ich"
type textarea "x"
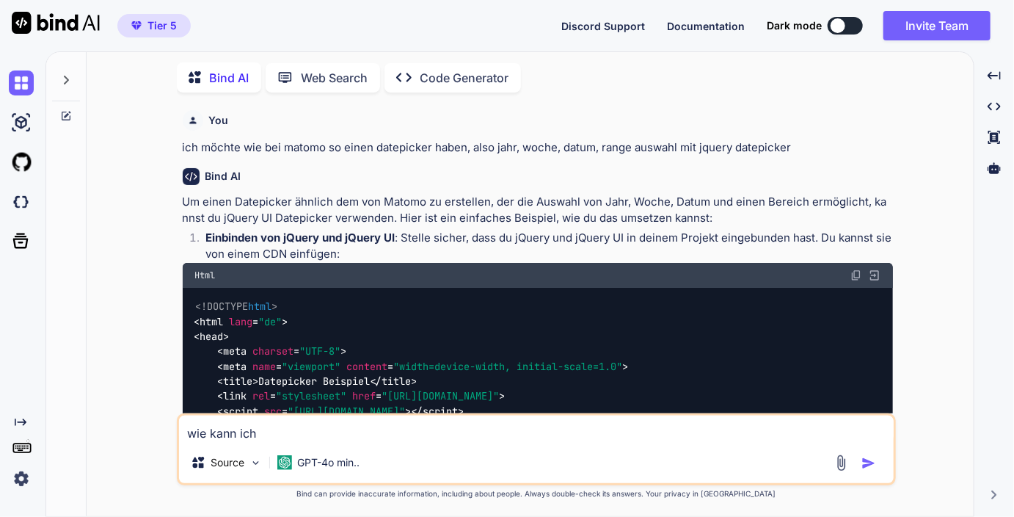
type textarea "wie kann ich"
type textarea "x"
type textarea "wie kann ich a"
type textarea "x"
type textarea "wie kann ich au"
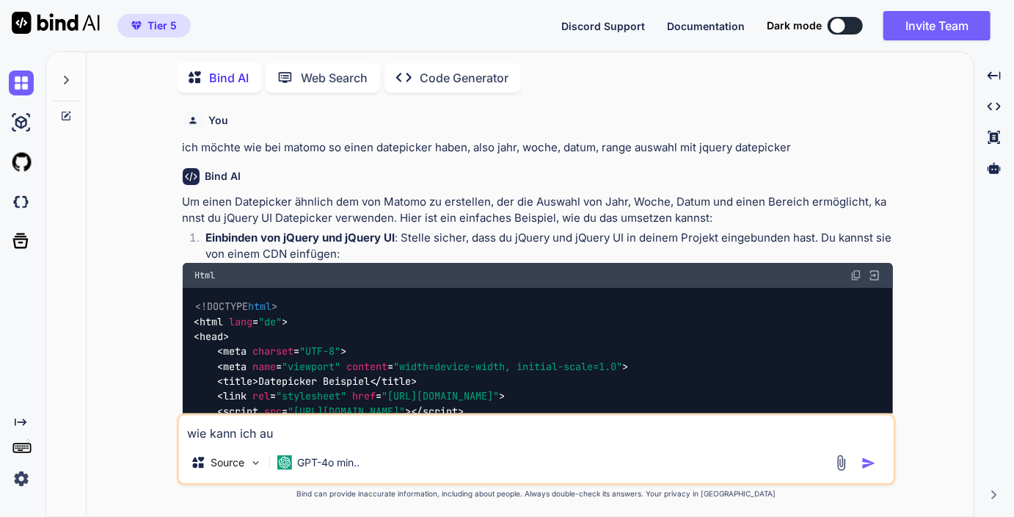
type textarea "x"
type textarea "wie kann ich aus"
type textarea "x"
type textarea "wie kann ich aus"
type textarea "x"
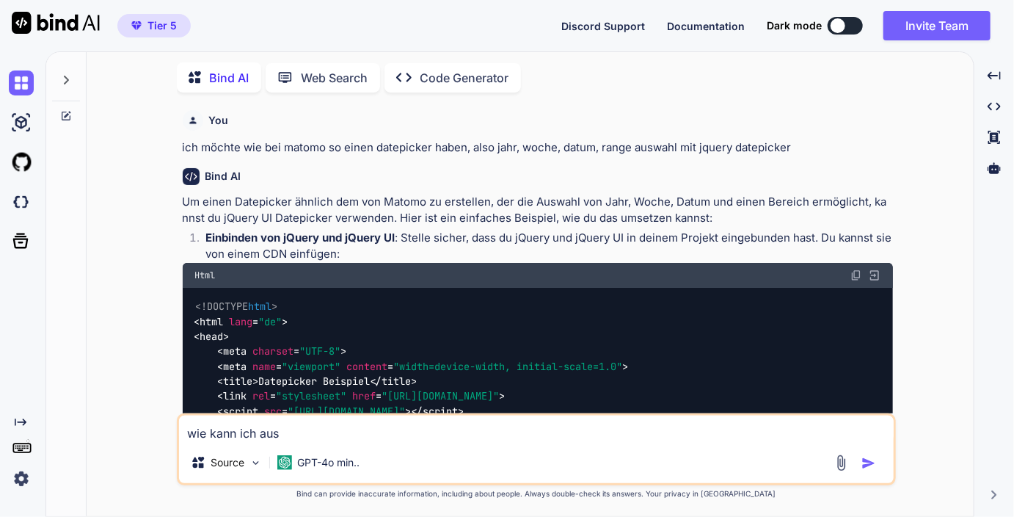
type textarea "wie kann ich aus e"
type textarea "x"
type textarea "wie kann ich aus ei"
type textarea "x"
type textarea "wie kann ich aus ein"
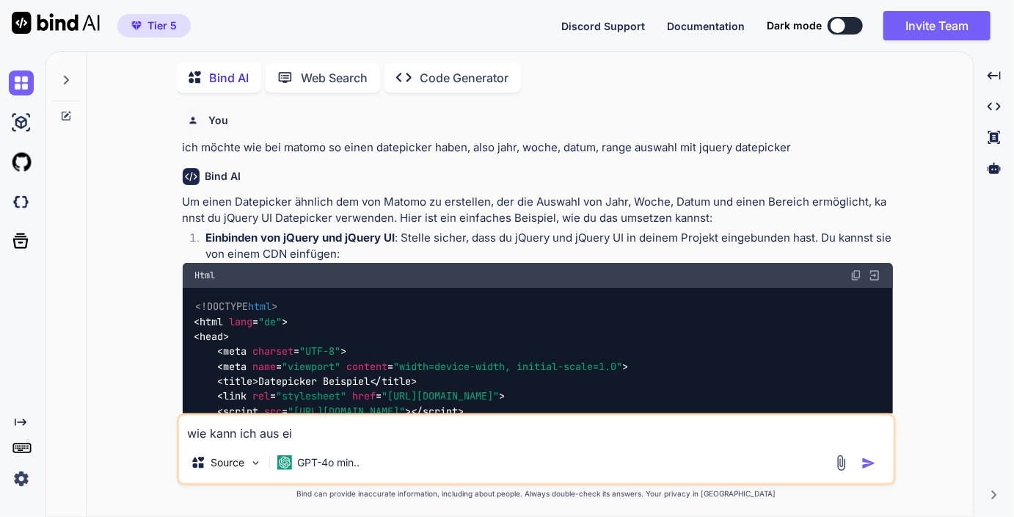
type textarea "x"
type textarea "wie kann ich aus eine"
type textarea "x"
type textarea "wie kann ich aus einer"
type textarea "x"
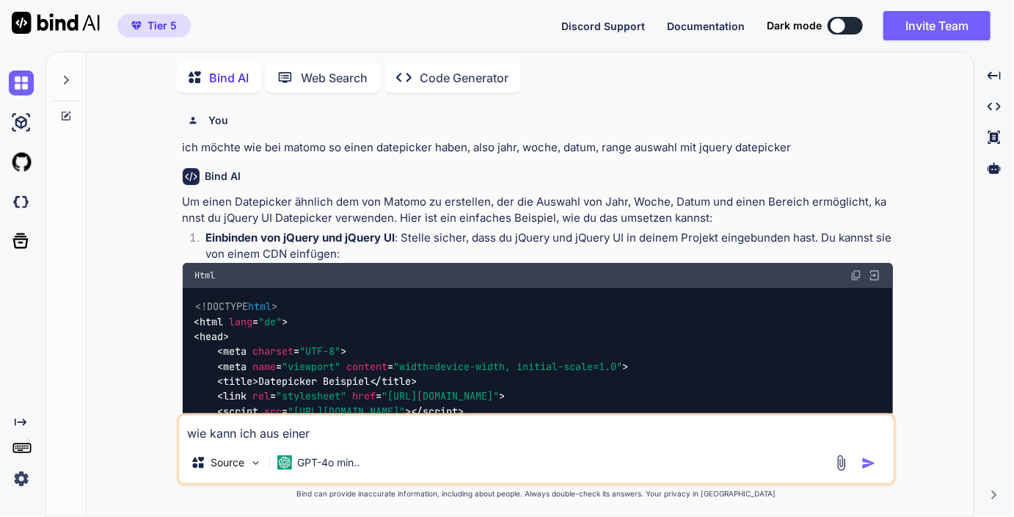
type textarea "wie kann ich aus einer"
type textarea "x"
type textarea "wie kann ich aus einer u"
type textarea "x"
type textarea "wie kann ich aus einer ur"
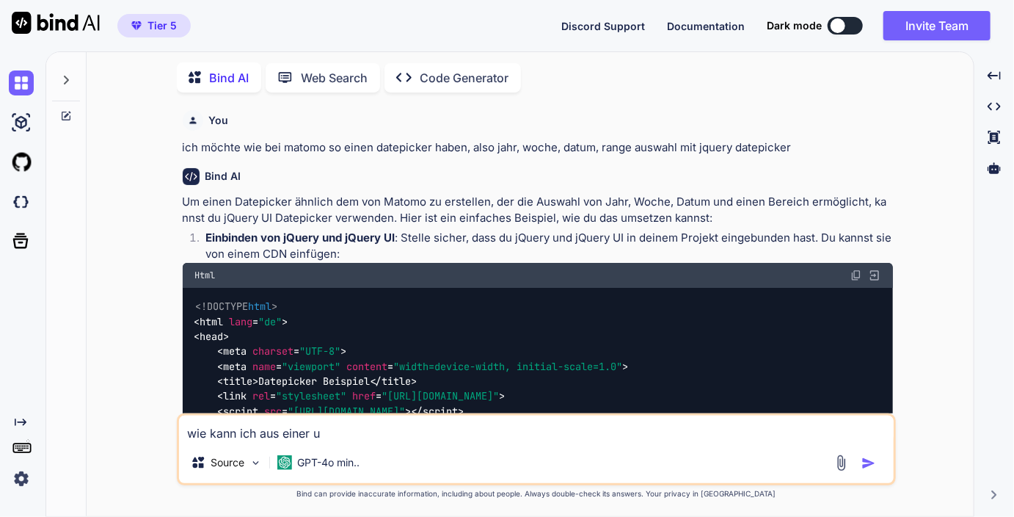
type textarea "x"
type textarea "wie kann ich aus einer url"
type textarea "x"
type textarea "wie kann ich aus einer url"
type textarea "x"
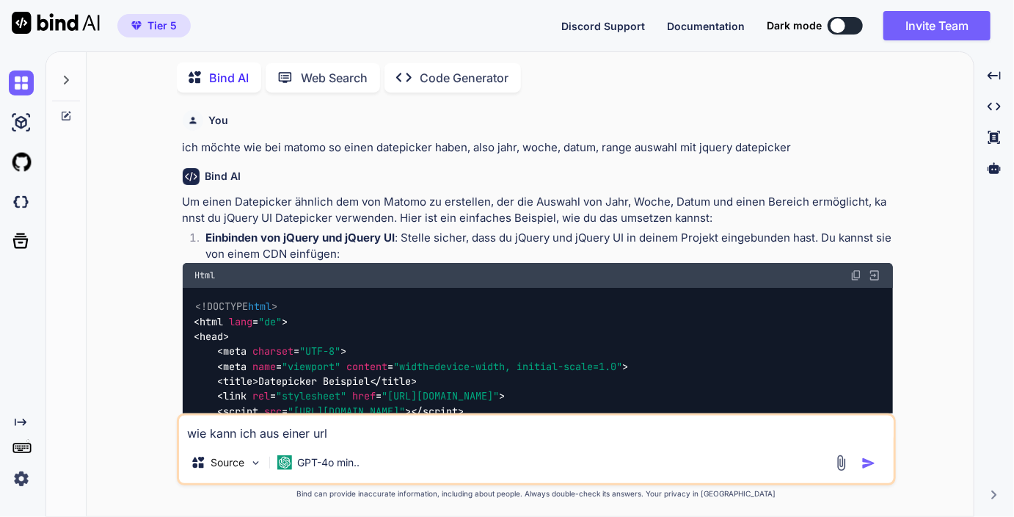
type textarea "wie kann ich aus einer url d"
type textarea "x"
type textarea "wie kann ich aus einer url de"
type textarea "x"
type textarea "wie kann ich aus einer url den"
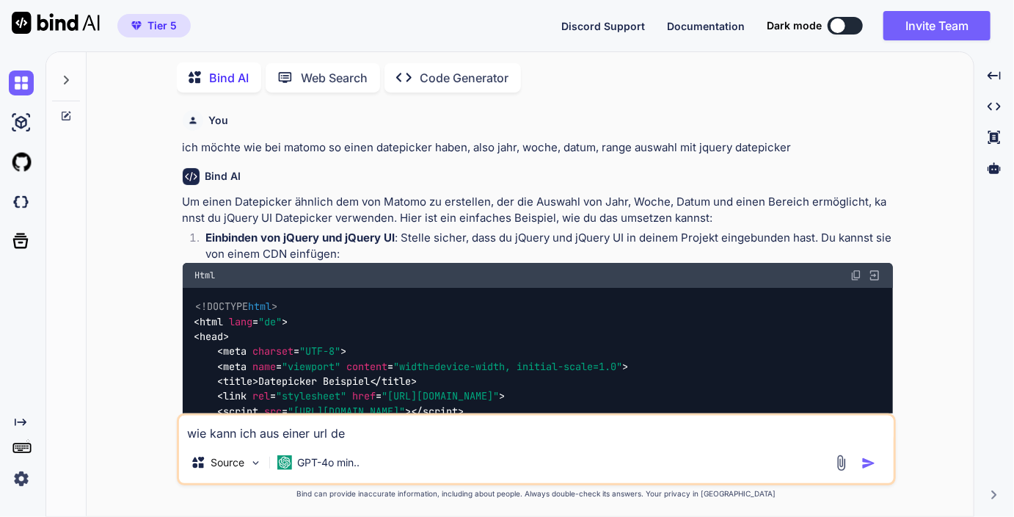
type textarea "x"
type textarea "wie kann ich aus einer url den"
type textarea "x"
type textarea "wie kann ich aus einer url den d"
type textarea "x"
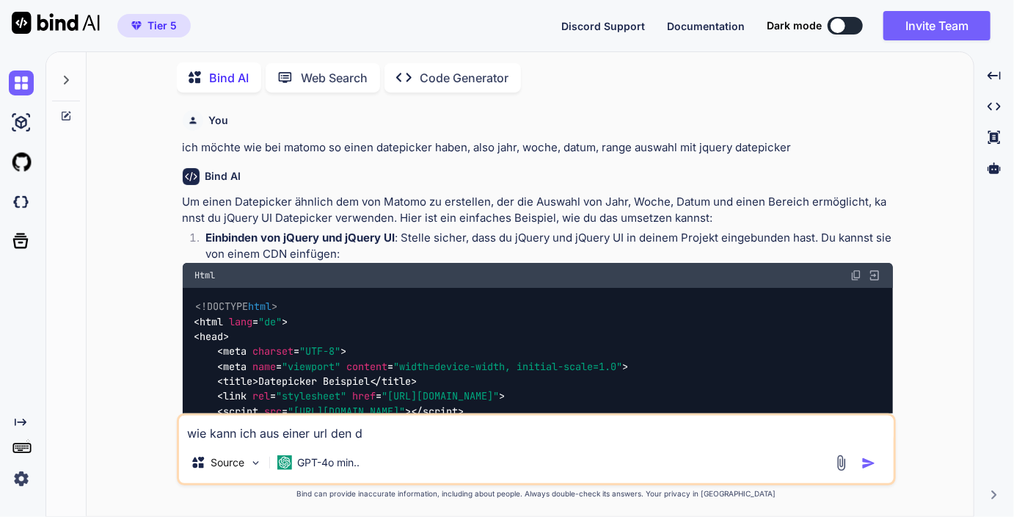
type textarea "wie kann ich aus einer url den da"
type textarea "x"
type textarea "wie kann ich aus einer url den dat"
type textarea "x"
type textarea "wie kann ich aus einer url den date"
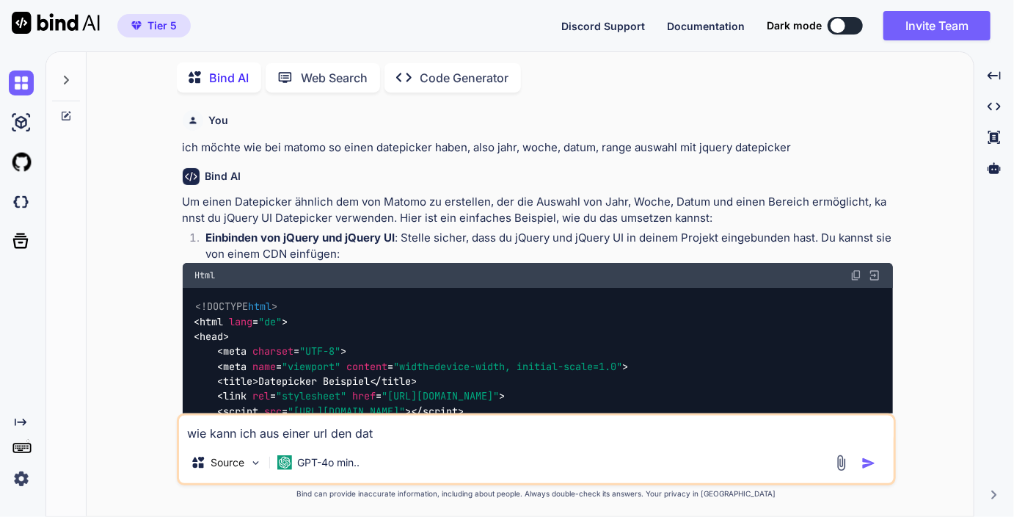
type textarea "x"
type textarea "wie kann ich aus einer url den datei"
type textarea "x"
type textarea "wie kann ich aus einer url den datein"
type textarea "x"
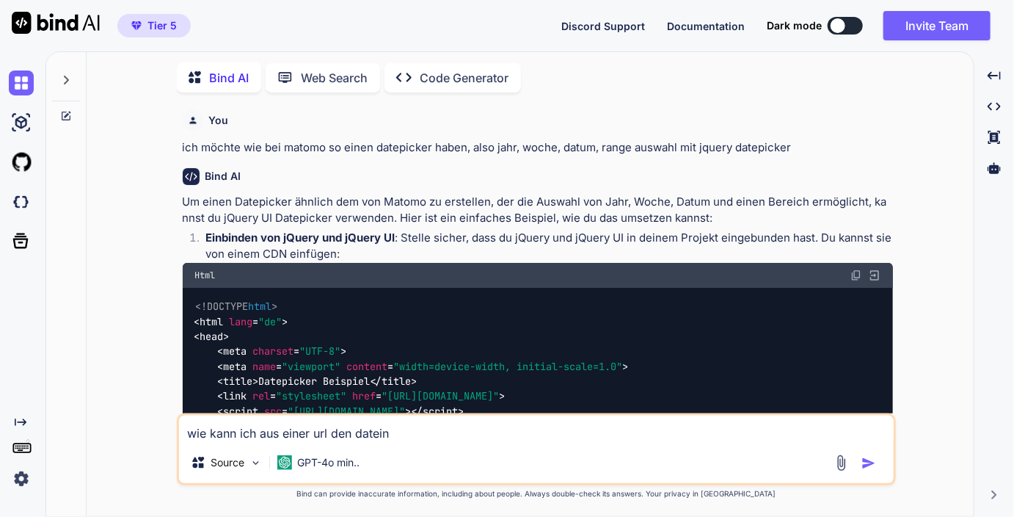
type textarea "wie kann ich aus einer url den dateina"
type textarea "x"
type textarea "wie kann ich aus einer url den dateinam"
type textarea "x"
type textarea "wie kann ich aus einer url den dateiname"
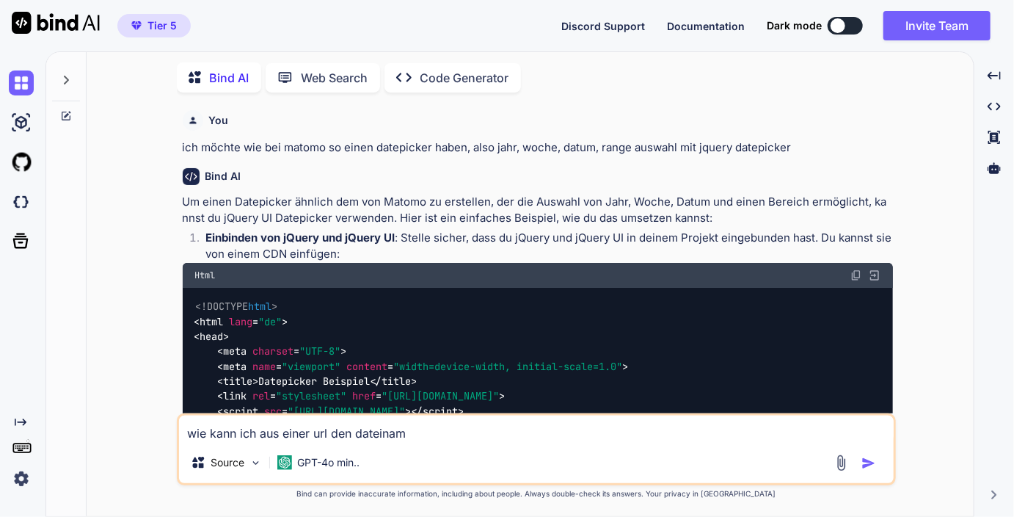
type textarea "x"
type textarea "wie kann ich aus einer url den dateinamen"
type textarea "x"
type textarea "wie kann ich aus einer url den dateinamen"
type textarea "x"
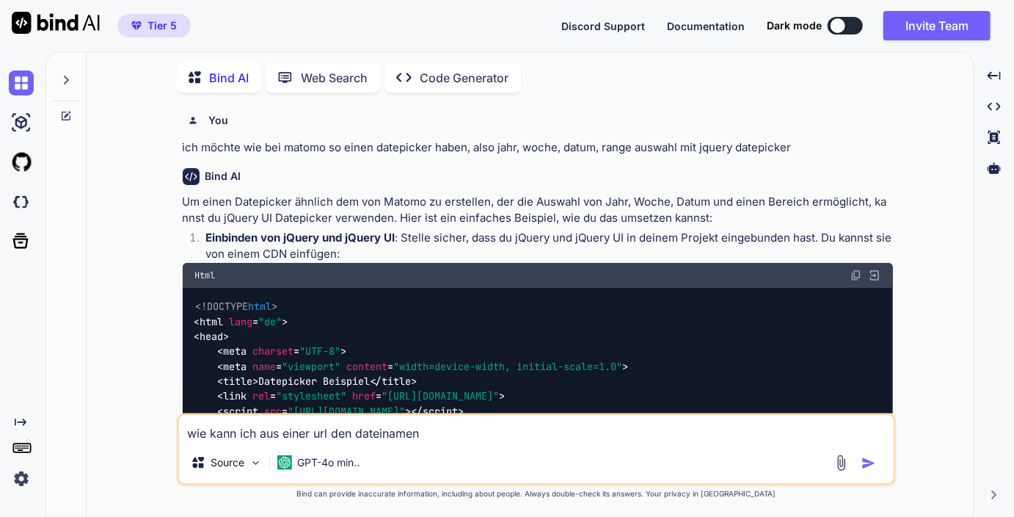
type textarea "wie kann ich aus einer url den dateinamen e"
type textarea "x"
type textarea "wie kann ich aus einer url den dateinamen en"
type textarea "x"
type textarea "wie kann ich aus einer url den dateinamen ent"
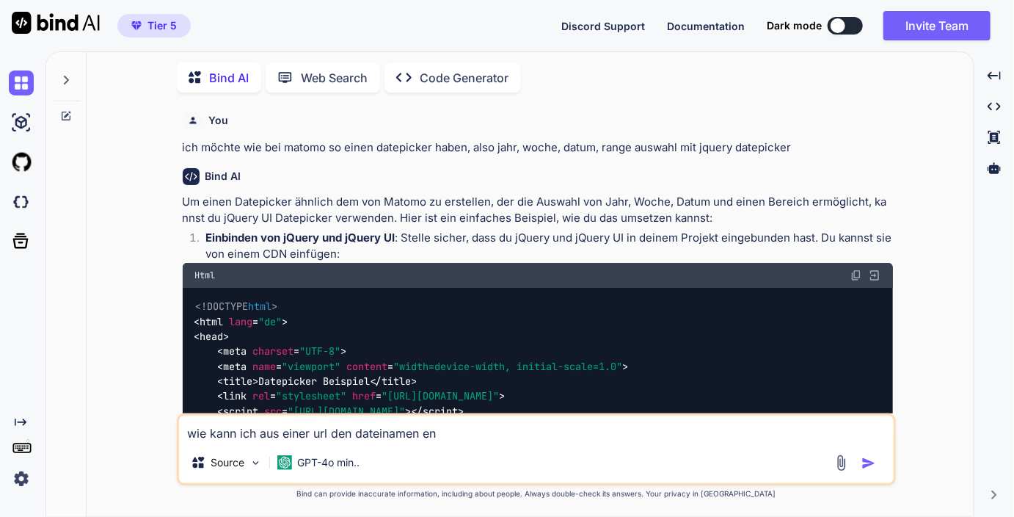
type textarea "x"
type textarea "wie kann ich aus einer url den dateinamen entf"
type textarea "x"
type textarea "wie kann ich aus einer url den dateinamen entfe"
type textarea "x"
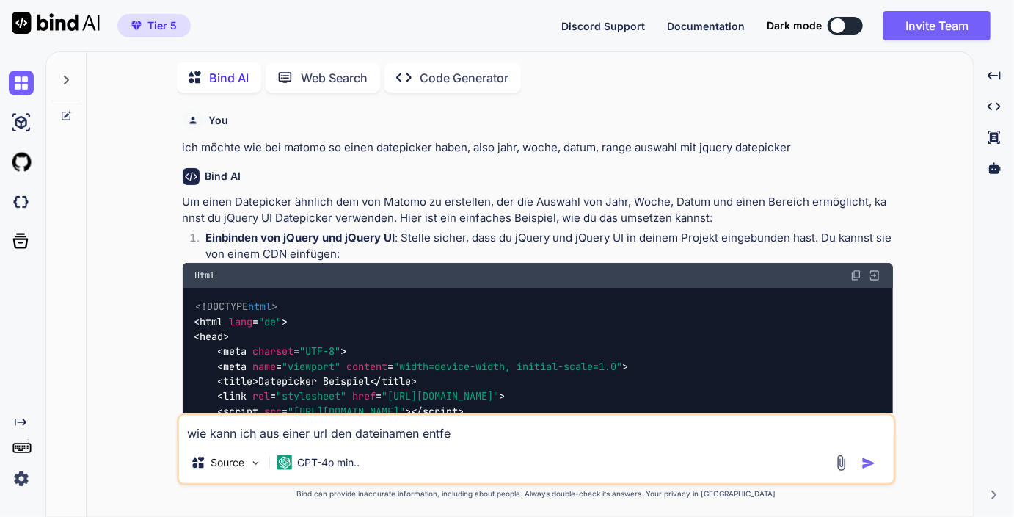
type textarea "wie kann ich aus einer url den dateinamen entfer"
type textarea "x"
type textarea "wie kann ich aus einer url den dateinamen entfern"
type textarea "x"
type textarea "wie kann ich aus einer url den dateinamen entferne"
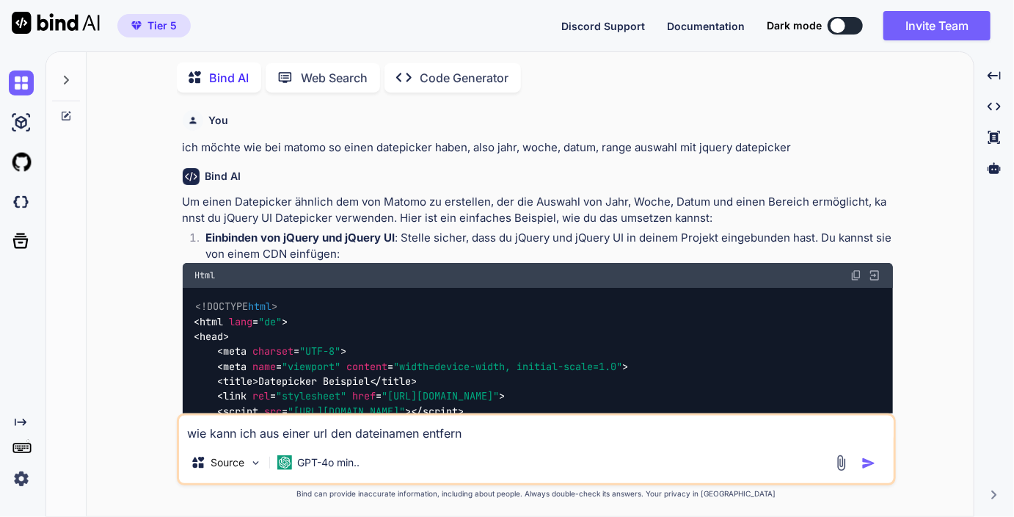
type textarea "x"
type textarea "wie kann ich aus einer url den dateinamen entfernen"
type textarea "x"
type textarea "wie kann ich aus einer url den dateinamen entferne"
type textarea "x"
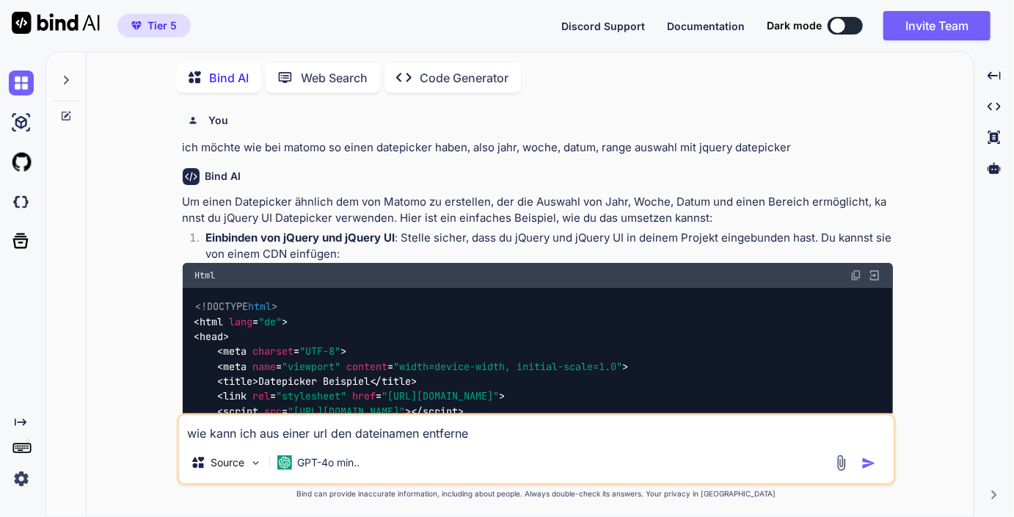
type textarea "wie kann ich aus einer url den dateinamen entfern"
type textarea "x"
type textarea "wie kann ich aus einer url den dateinamen entfernr"
type textarea "x"
type textarea "wie kann ich aus einer url den dateinamen entfernrn"
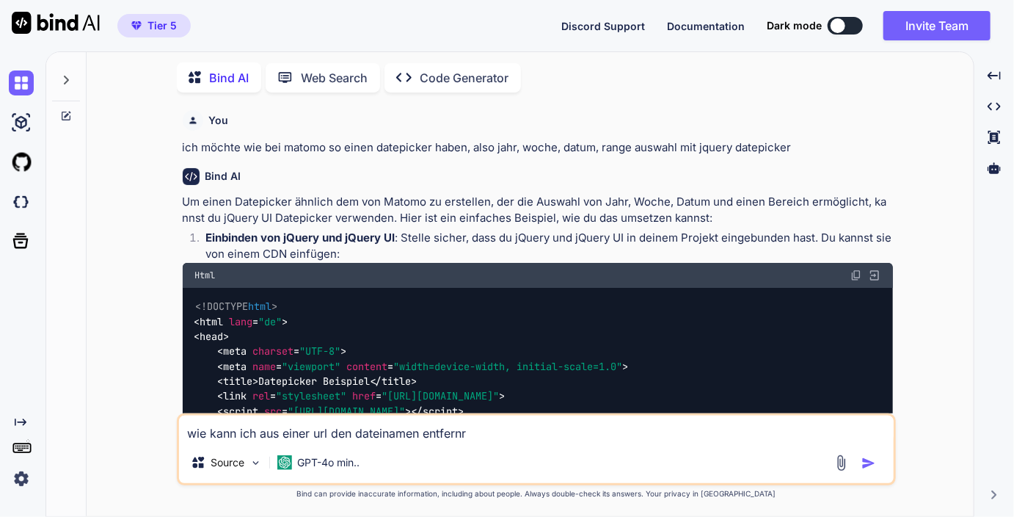
type textarea "x"
type textarea "wie kann ich aus einer url den dateinamen entfernrne"
type textarea "x"
type textarea "wie kann ich aus einer url den dateinamen entfernrnem"
type textarea "x"
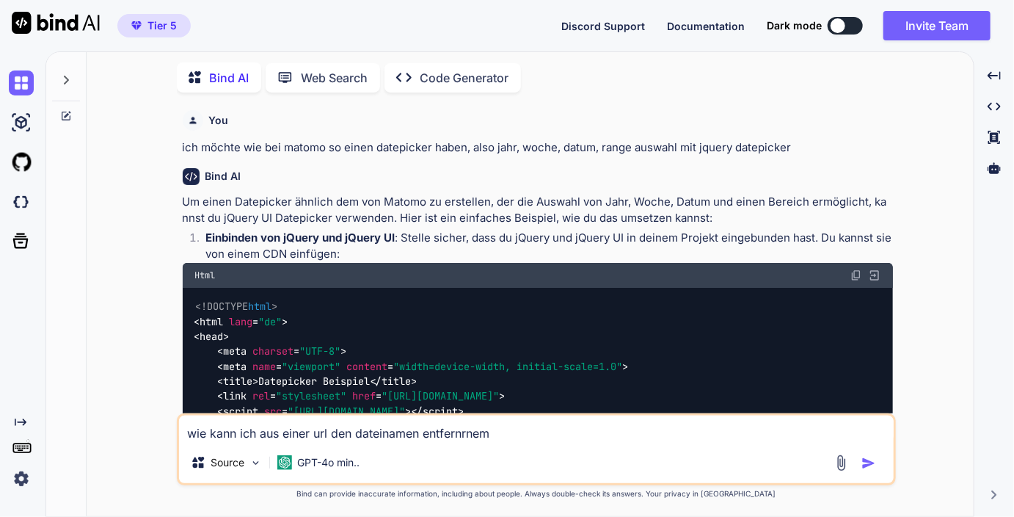
type textarea "wie kann ich aus einer url den dateinamen entfernrnem?"
type textarea "x"
type textarea "wie kann ich aus einer url den dateinamen entfernrnem?"
type textarea "x"
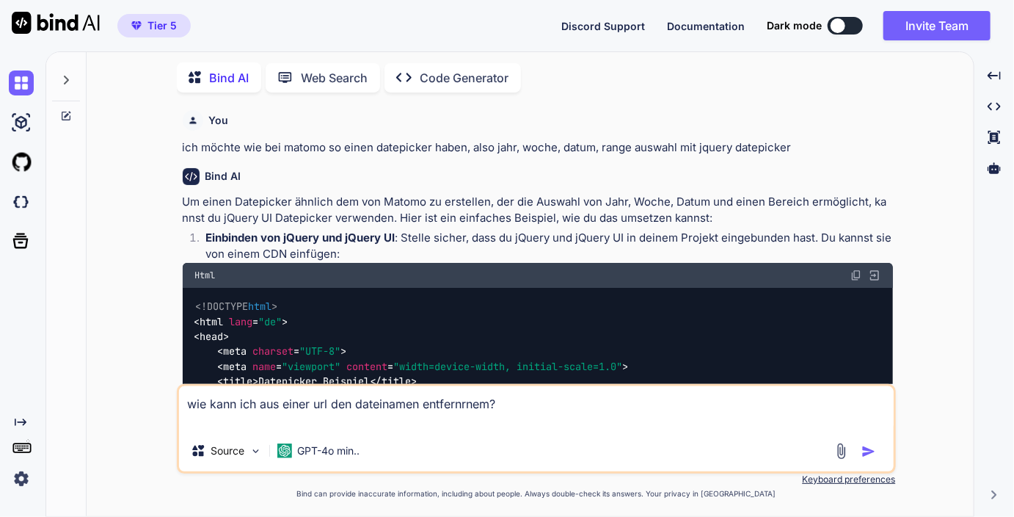
type textarea "wie kann ich aus einer url den dateinamen entfernrnem? Z"
type textarea "x"
type textarea "wie kann ich aus einer url den dateinamen entfernrnem? Zb"
type textarea "x"
type textarea "wie kann ich aus einer url den dateinamen entfernrnem? Zb."
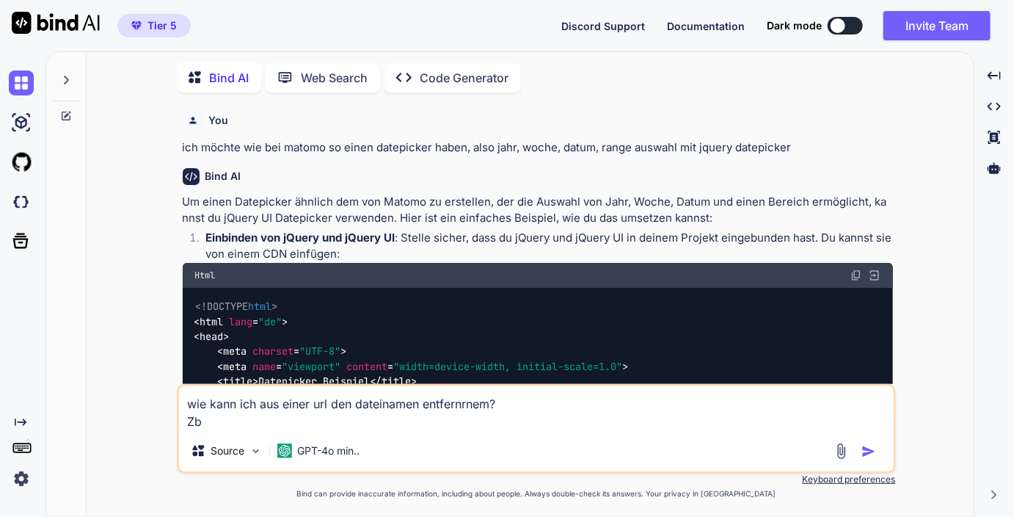
type textarea "x"
type textarea "wie kann ich aus einer url den dateinamen entfernrnem? Zb."
type textarea "x"
type textarea "wie kann ich aus einer url den dateinamen entfernrnem? Zb. a"
type textarea "x"
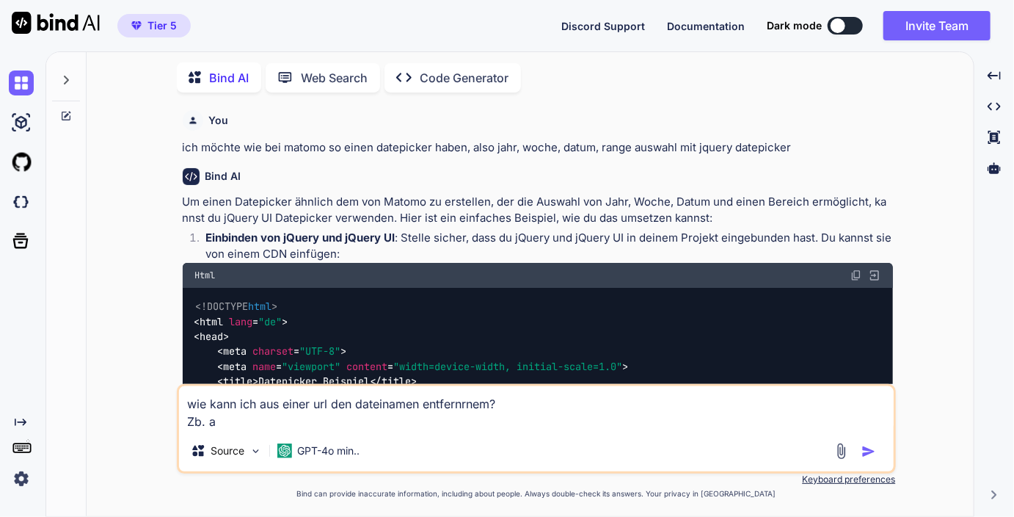
type textarea "wie kann ich aus einer url den dateinamen entfernrnem? Zb. au"
type textarea "x"
type textarea "wie kann ich aus einer url den dateinamen entfernrnem? Zb. aus"
type textarea "x"
type textarea "wie kann ich aus einer url den dateinamen entfernrnem? Zb. aus"
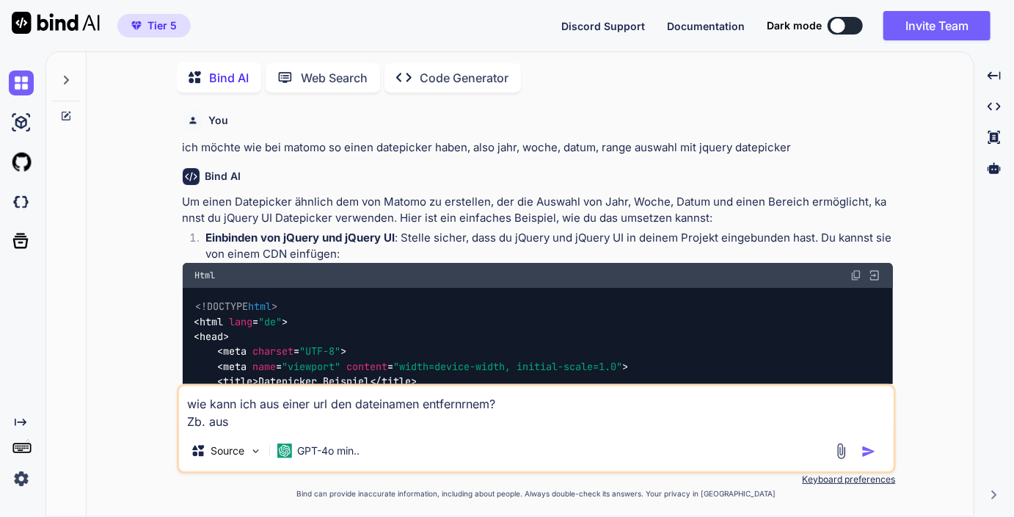
type textarea "x"
paste textarea "golfreisen/f/0,0,1,0.html"
type textarea "wie kann ich aus einer url den dateinamen entfernrnem? Zb. aus golfreisen/f/0,0…"
type textarea "x"
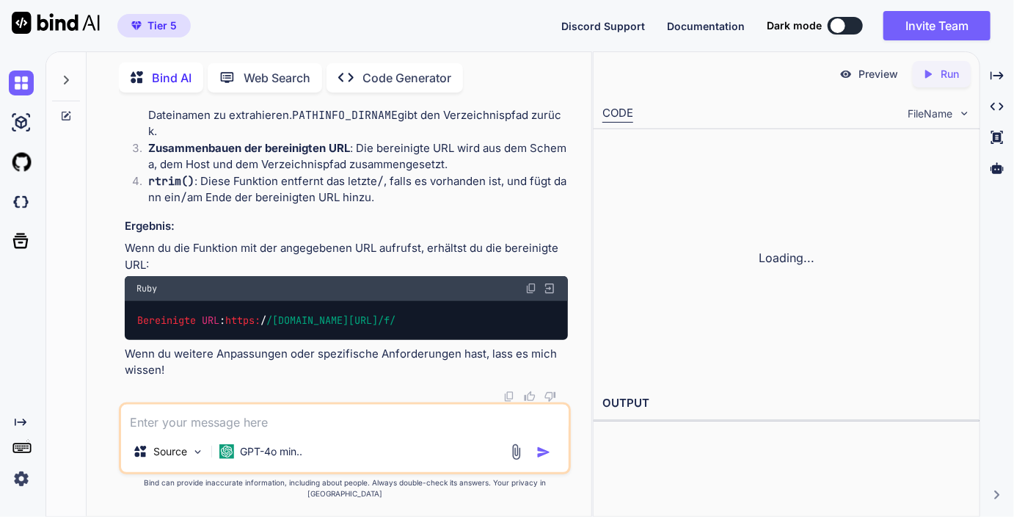
scroll to position [6659, 0]
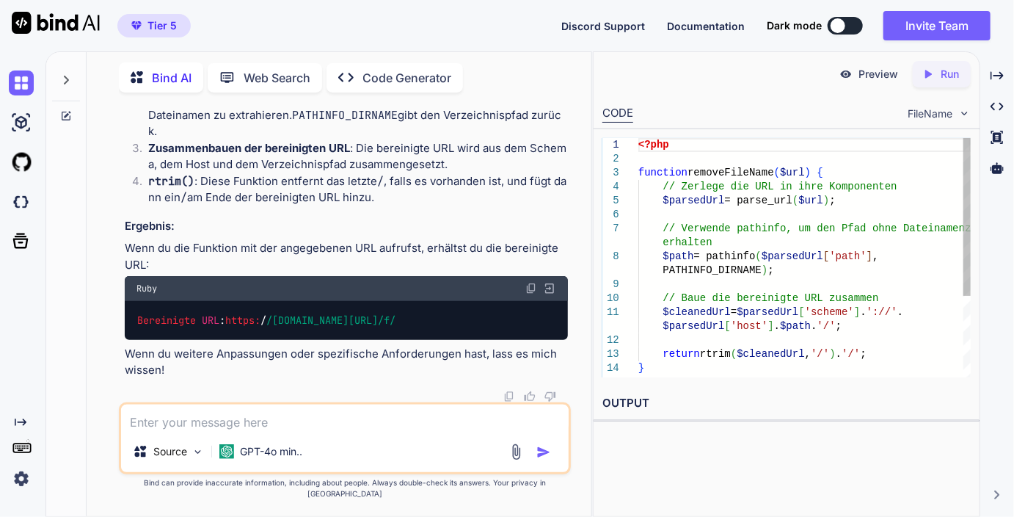
type textarea "x"
click at [950, 77] on p "Run" at bounding box center [950, 74] width 18 height 15
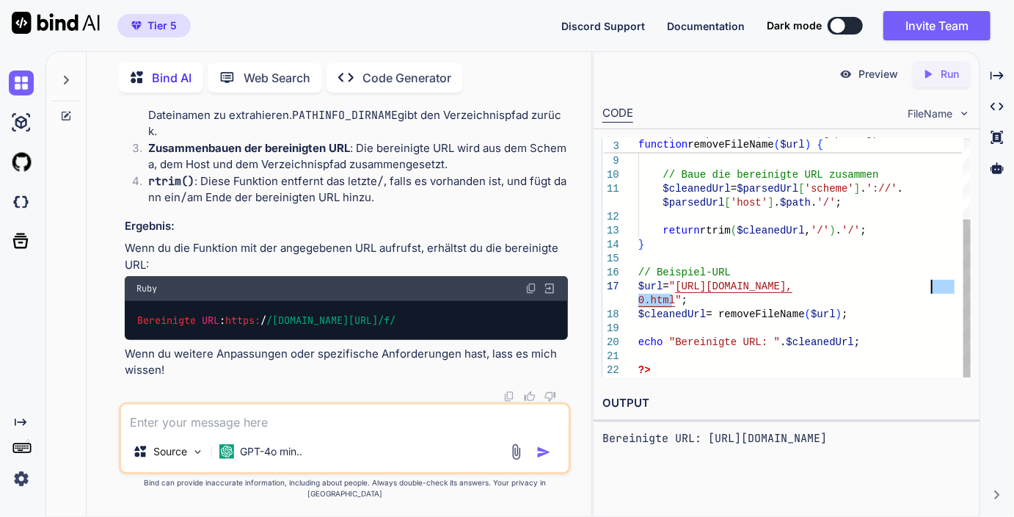
drag, startPoint x: 672, startPoint y: 300, endPoint x: 934, endPoint y: 281, distance: 262.7
click at [934, 281] on div "$path = pathinfo ( $parsedUrl [ 'path' ] , PATHINFO_DIRNAME ) ; // Baue die ber…" at bounding box center [805, 196] width 332 height 363
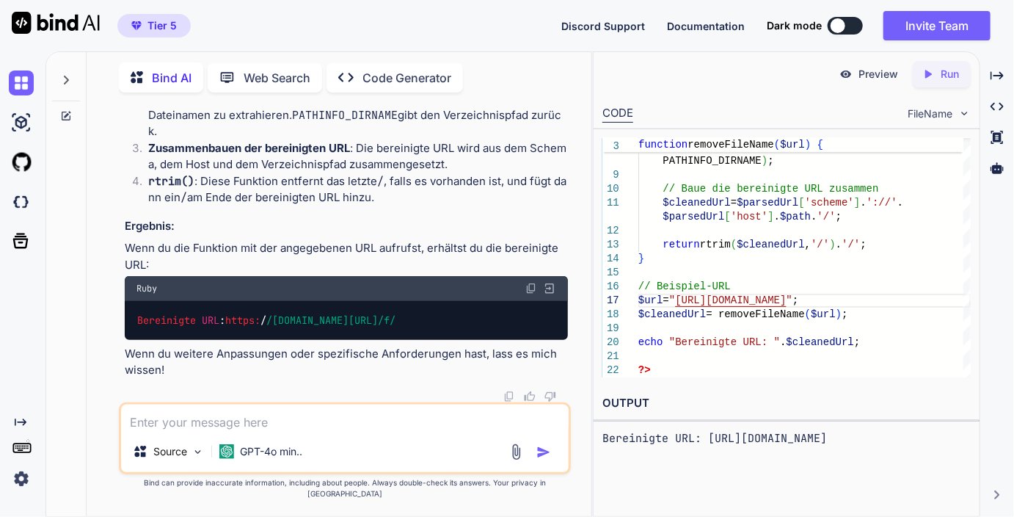
click at [936, 70] on icon "Created with Pixso." at bounding box center [931, 74] width 19 height 13
click at [242, 431] on textarea at bounding box center [345, 417] width 448 height 26
type textarea "n"
type textarea "x"
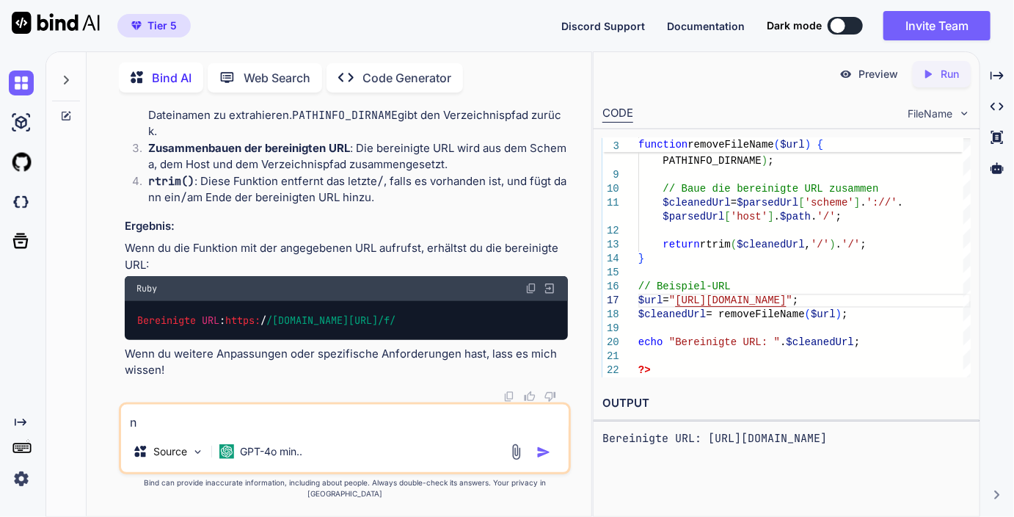
type textarea "nu"
type textarea "x"
type textarea "nur"
type textarea "x"
type textarea "nur"
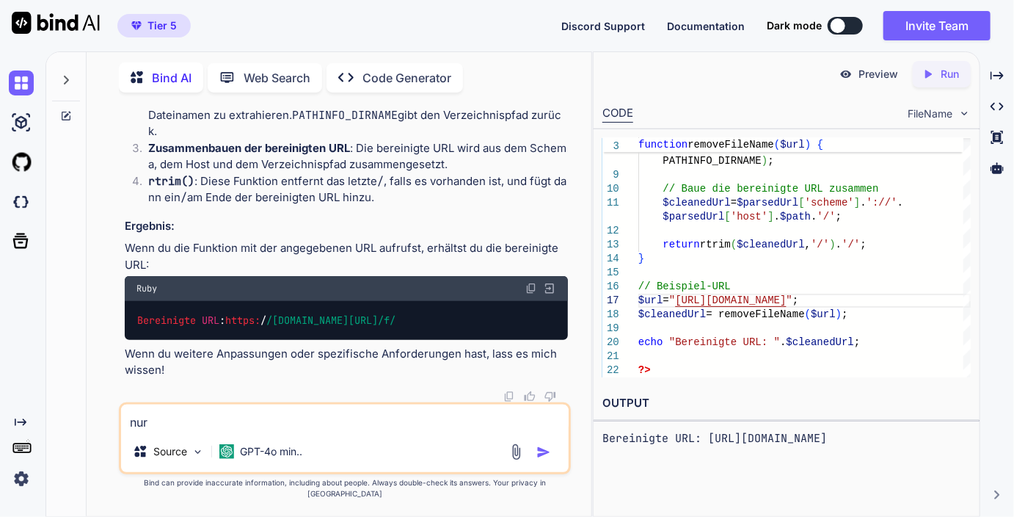
type textarea "x"
type textarea "nur w"
type textarea "x"
type textarea "nur we"
type textarea "x"
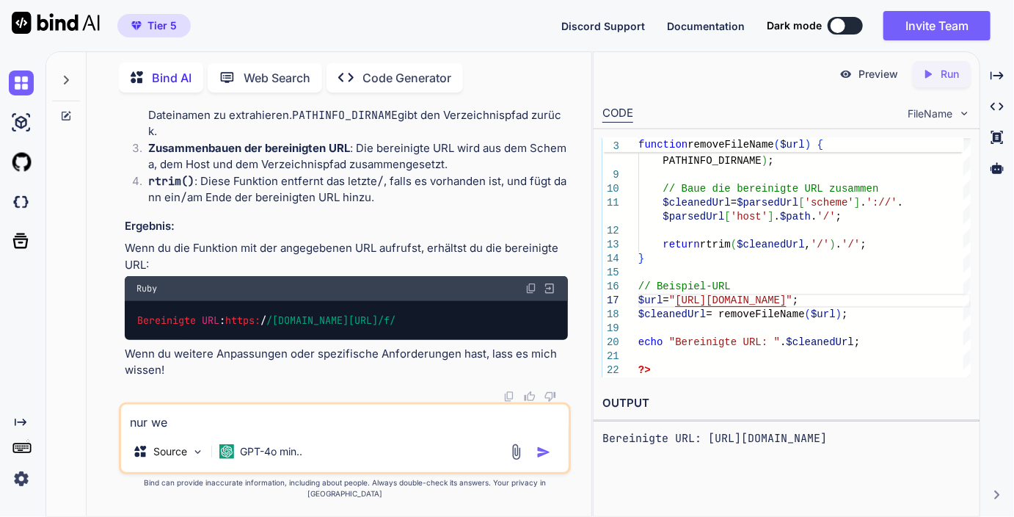
type textarea "nur wen"
type textarea "x"
type textarea "e"
type textarea "x"
type textarea "en"
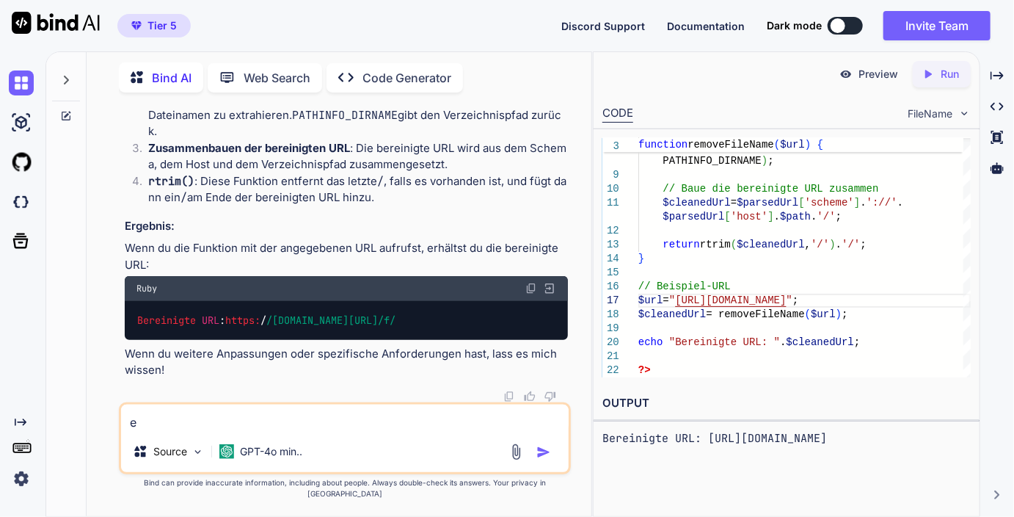
type textarea "x"
type textarea "ent"
type textarea "x"
type textarea "entre"
type textarea "x"
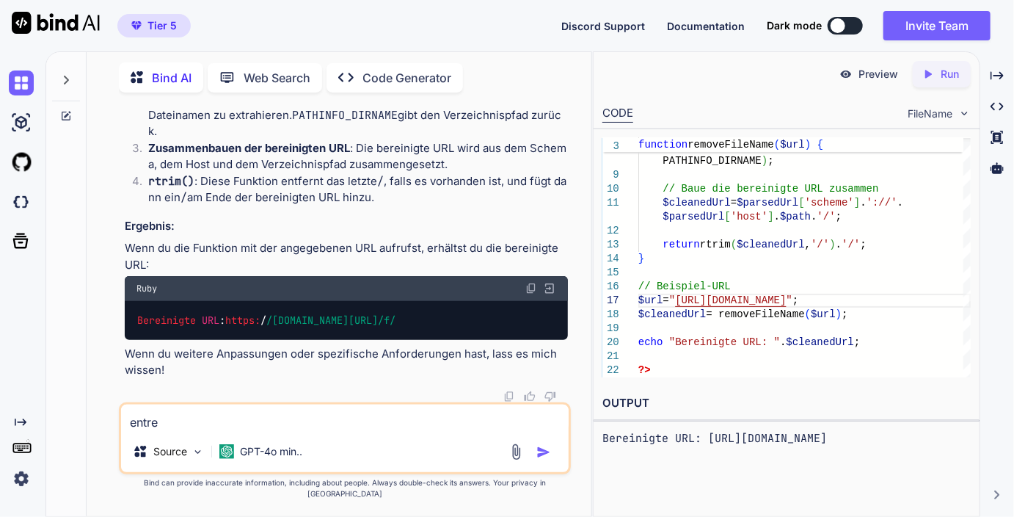
type textarea "entr"
type textarea "x"
type textarea "ent"
type textarea "x"
type textarea "en"
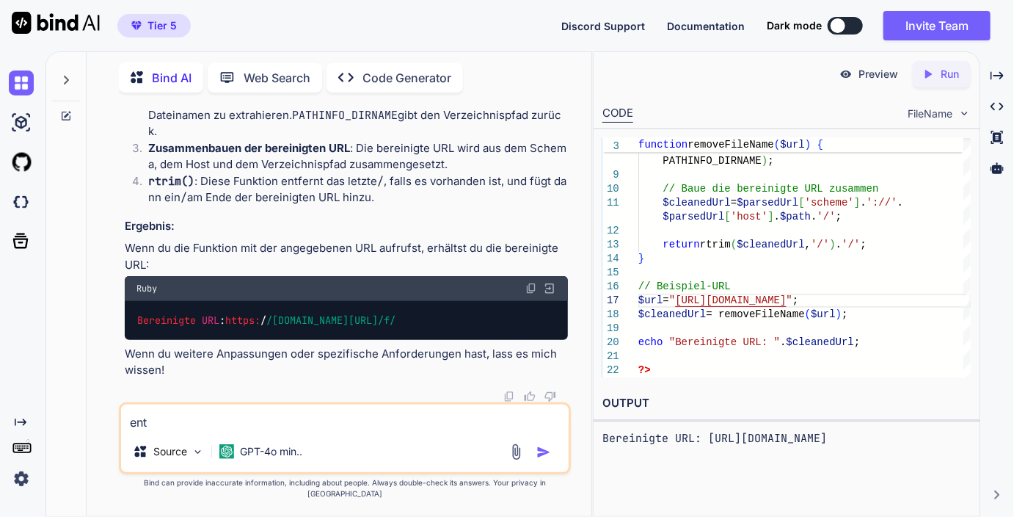
type textarea "x"
type textarea "enf"
type textarea "x"
type textarea "enfe"
type textarea "x"
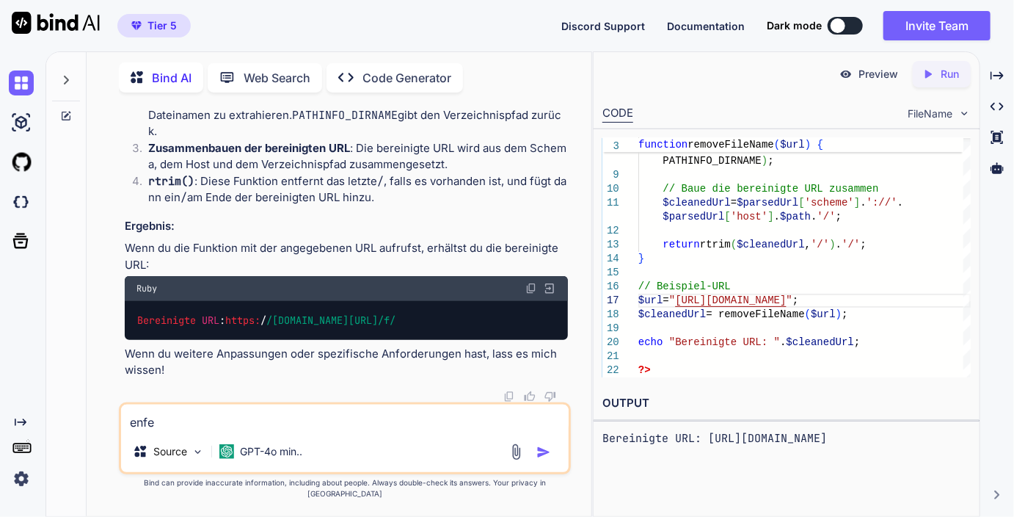
type textarea "enfer"
type textarea "x"
type textarea "enfern"
type textarea "x"
type textarea "enferne"
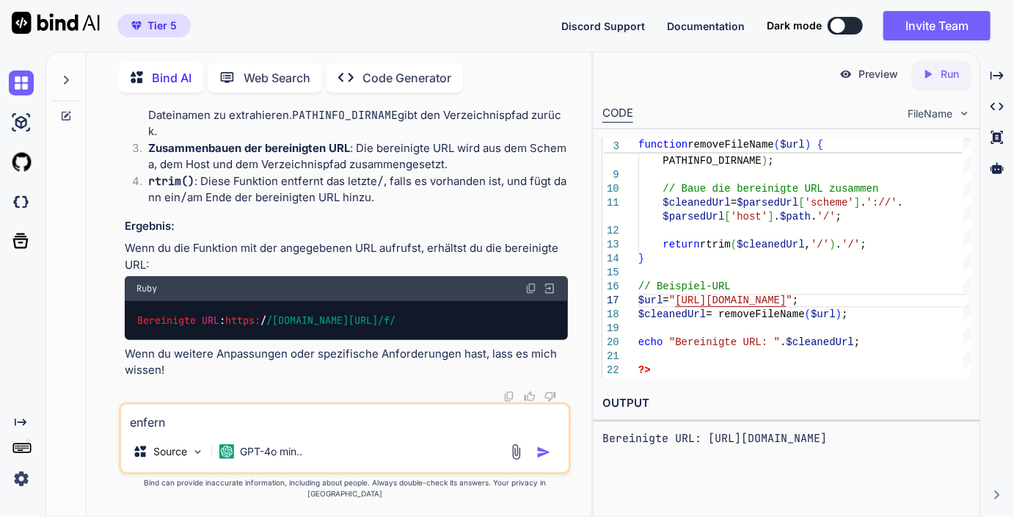
type textarea "x"
type textarea "enfernen"
type textarea "x"
type textarea "enfernen,"
type textarea "x"
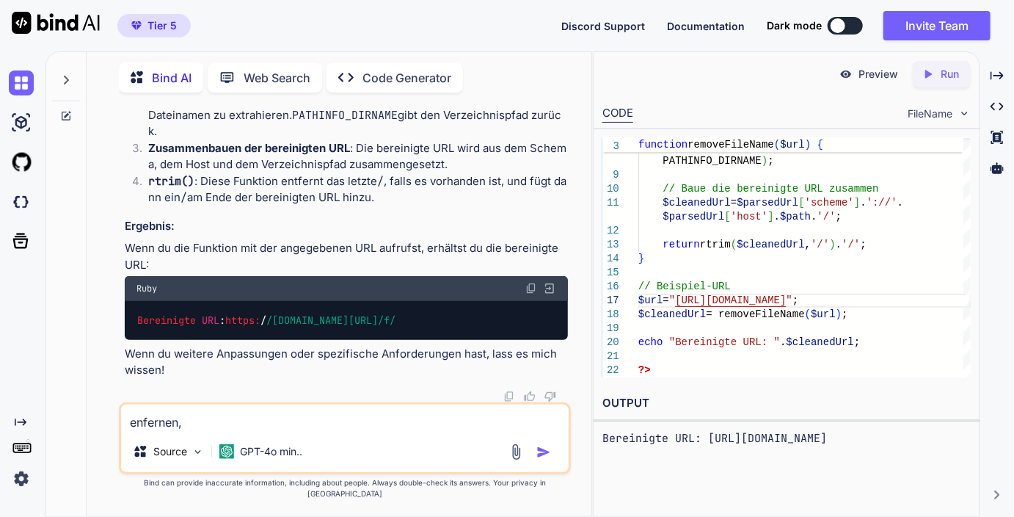
type textarea "enfernen,"
type textarea "x"
type textarea "enfernen, n"
type textarea "x"
type textarea "enfernen, nu"
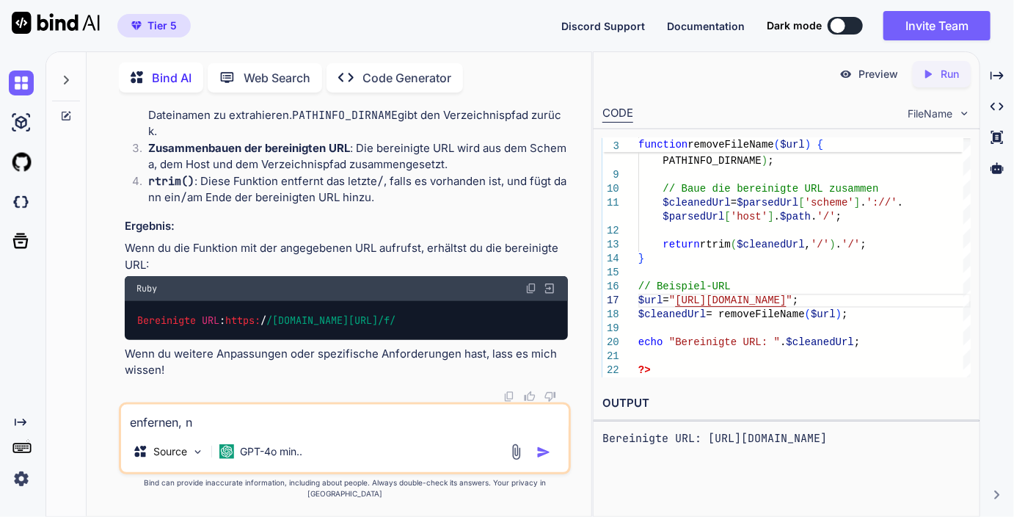
type textarea "x"
type textarea "enfernen, nur"
type textarea "x"
type textarea "enfernen, nur"
type textarea "x"
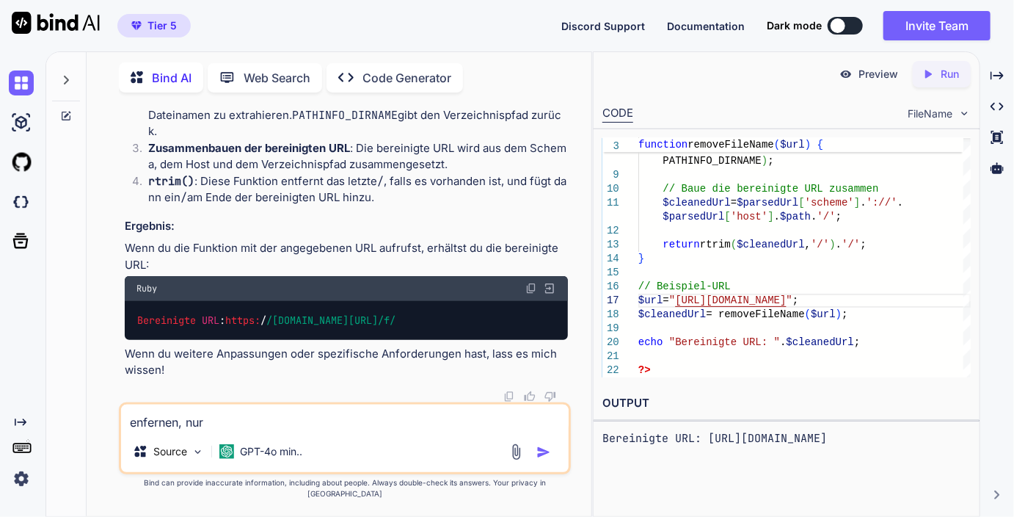
type textarea "enfernen, nur w"
type textarea "x"
type textarea "enfernen, nur we"
type textarea "x"
type textarea "enfernen, [PERSON_NAME]"
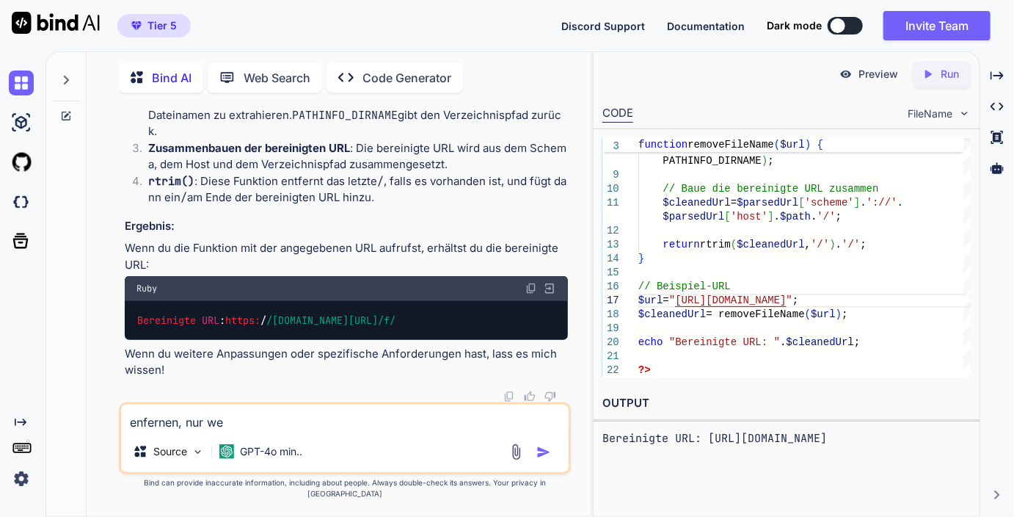
type textarea "x"
type textarea "enfernen, nur wenn"
type textarea "x"
type textarea "enfernen, nur wenn"
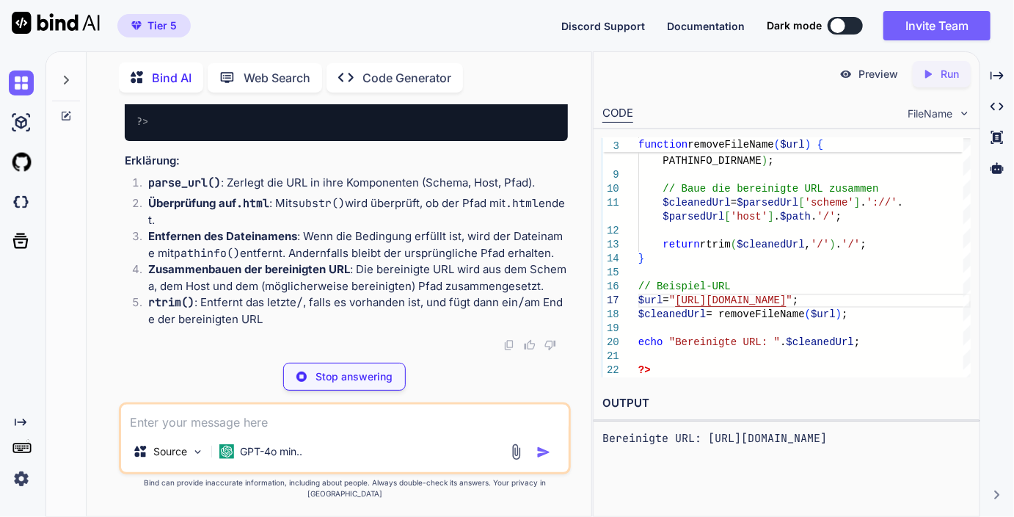
scroll to position [7767, 0]
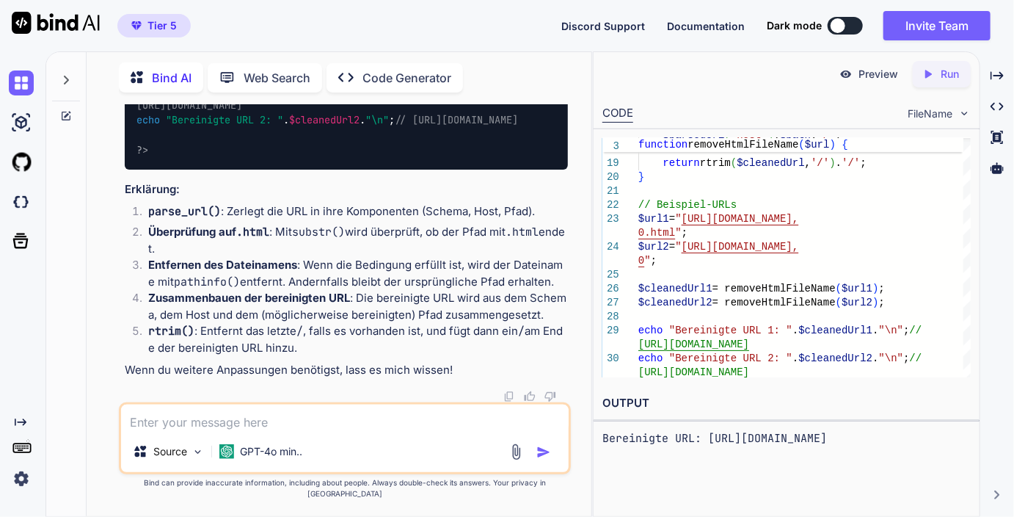
click at [935, 78] on icon "Created with Pixso." at bounding box center [931, 74] width 19 height 13
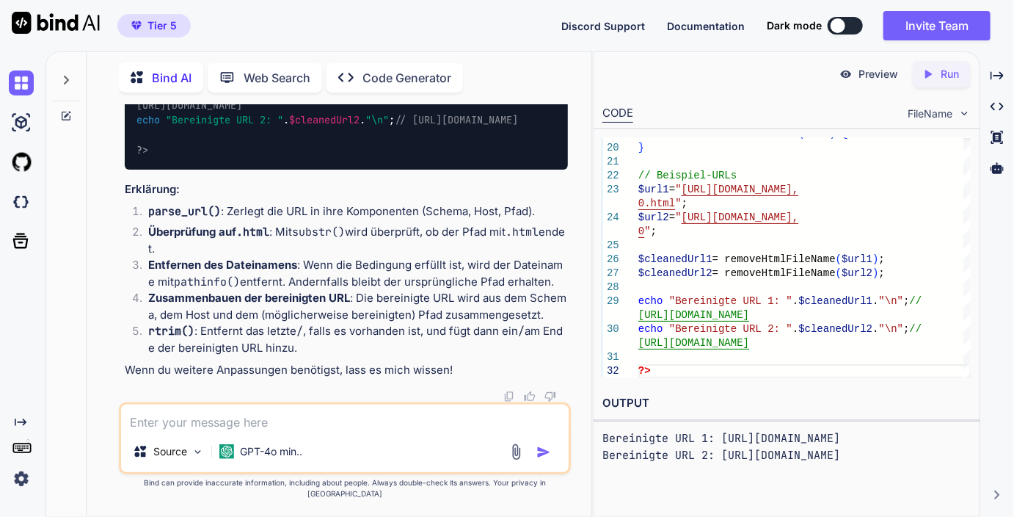
scroll to position [0, 80]
click at [186, 426] on textarea at bounding box center [345, 417] width 448 height 26
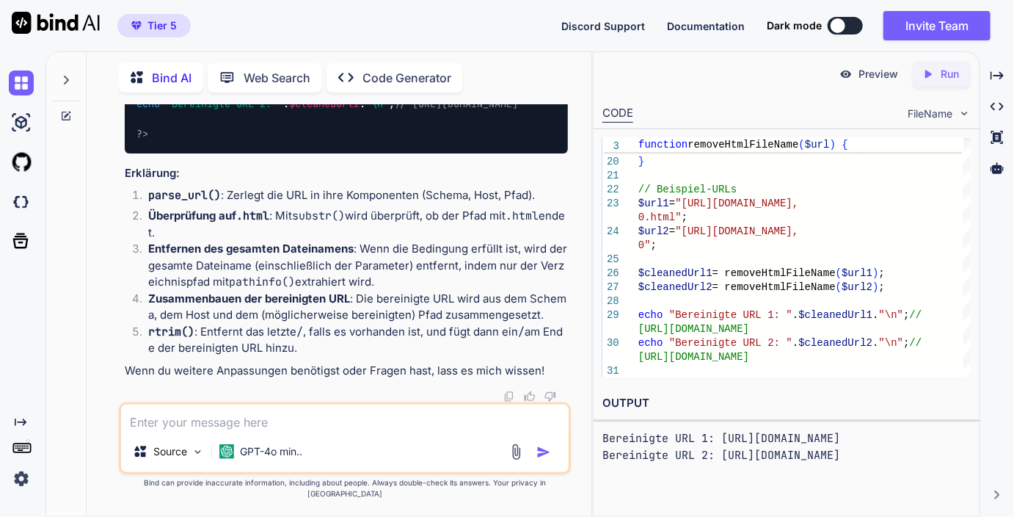
scroll to position [8951, 0]
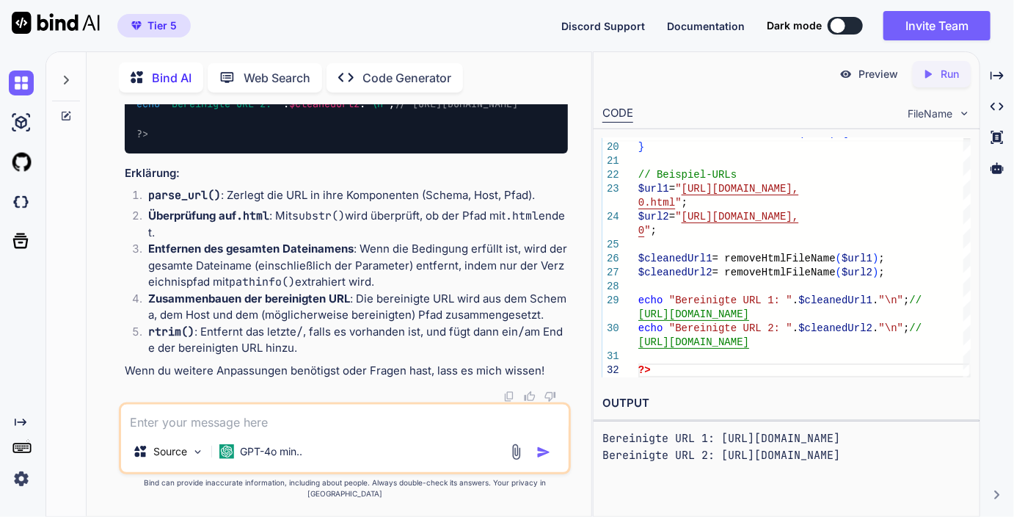
click at [938, 76] on icon "Created with Pixso." at bounding box center [931, 74] width 19 height 13
drag, startPoint x: 401, startPoint y: 261, endPoint x: 204, endPoint y: 266, distance: 196.8
copy code "rtrim ( $cleanedUrl , '/' ) . '/' ;"
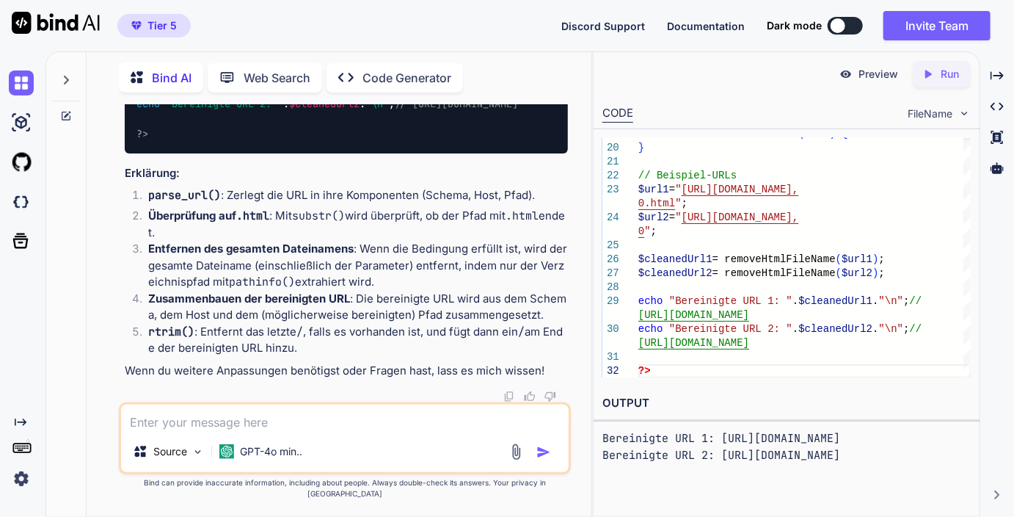
click at [244, 431] on textarea at bounding box center [345, 417] width 448 height 26
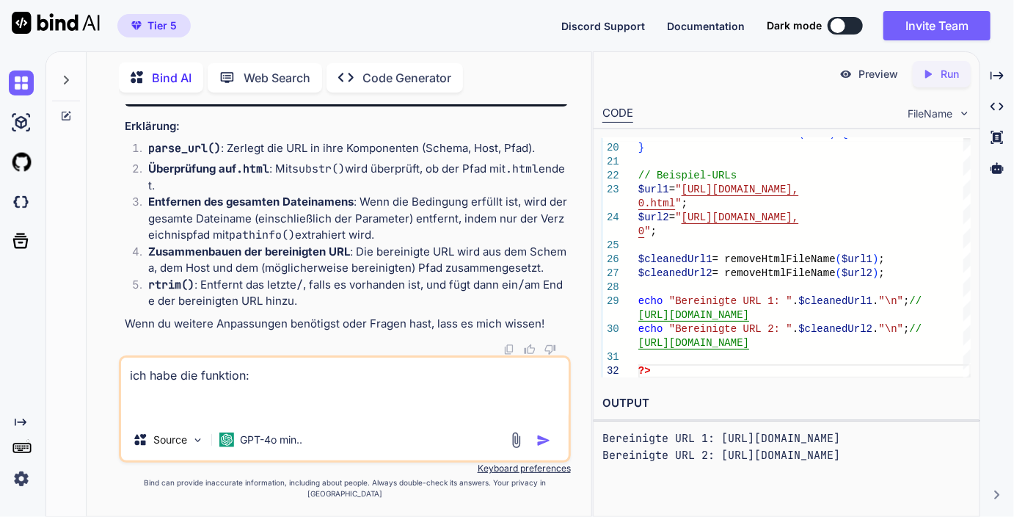
paste textarea "protected function sanitizeUrl(string $url): string { // Entferne SQL-Injection…"
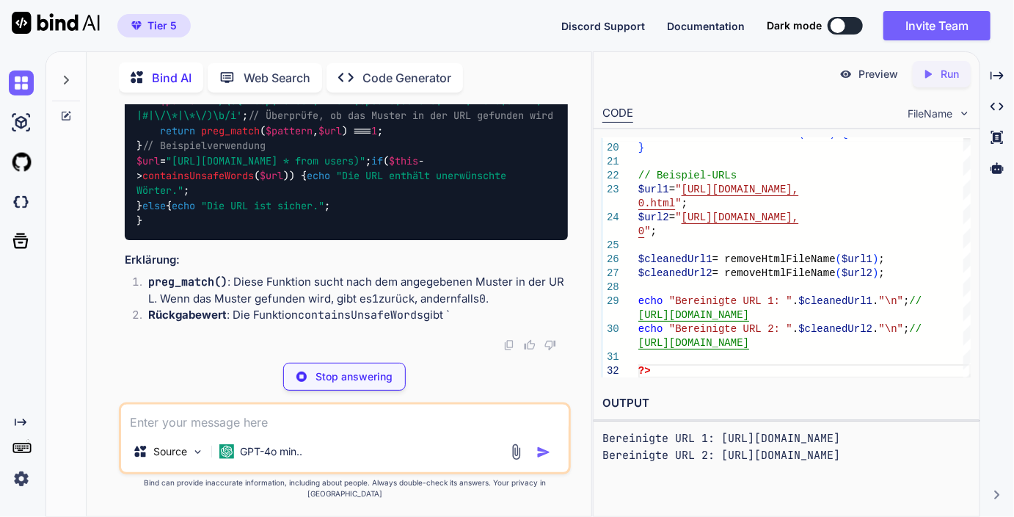
scroll to position [9504, 0]
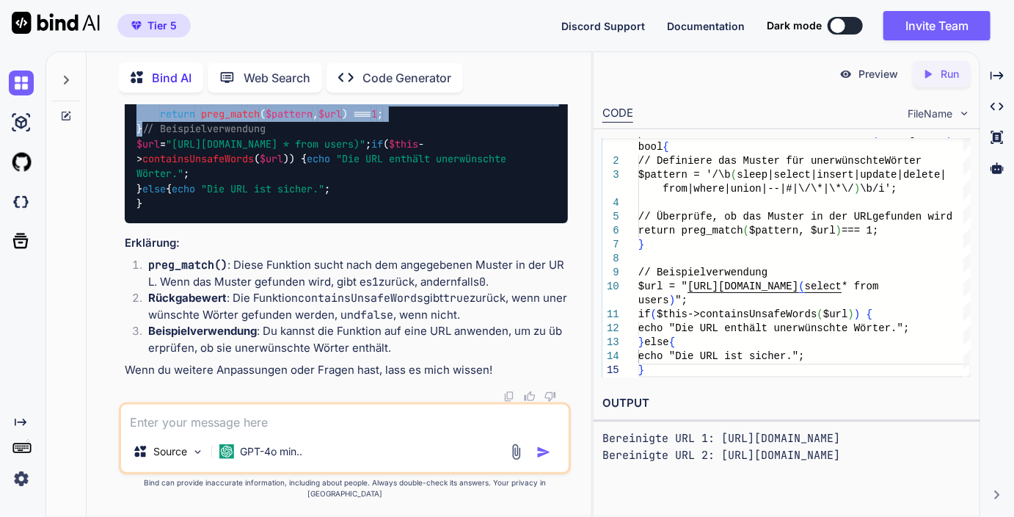
drag, startPoint x: 153, startPoint y: 269, endPoint x: 124, endPoint y: 158, distance: 114.5
click at [125, 158] on div "protected function containsUnsafeWords ( string $url ): bool { // Definiere das…" at bounding box center [346, 129] width 443 height 188
copy code "protected function containsUnsafeWords ( string $url ): bool { // Definiere das…"
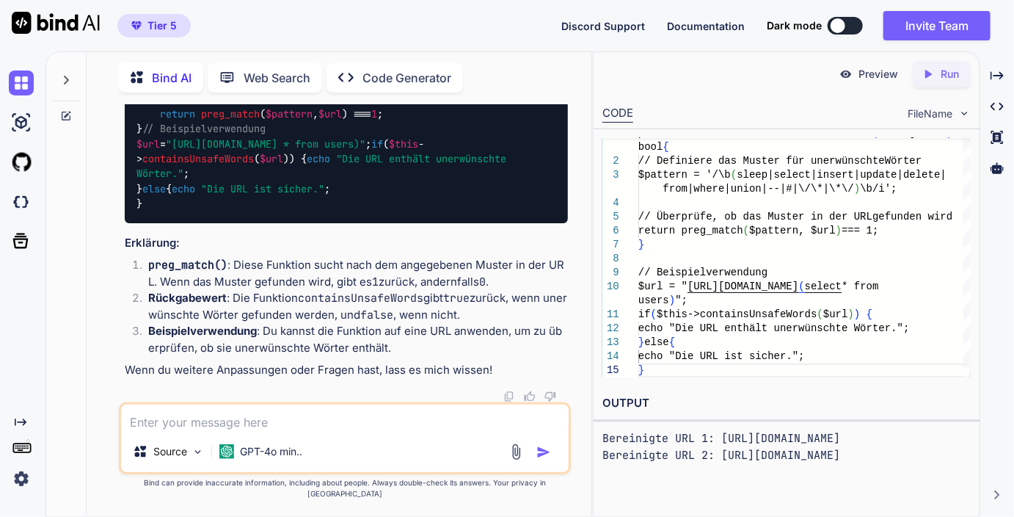
click at [280, 431] on textarea at bounding box center [345, 417] width 448 height 26
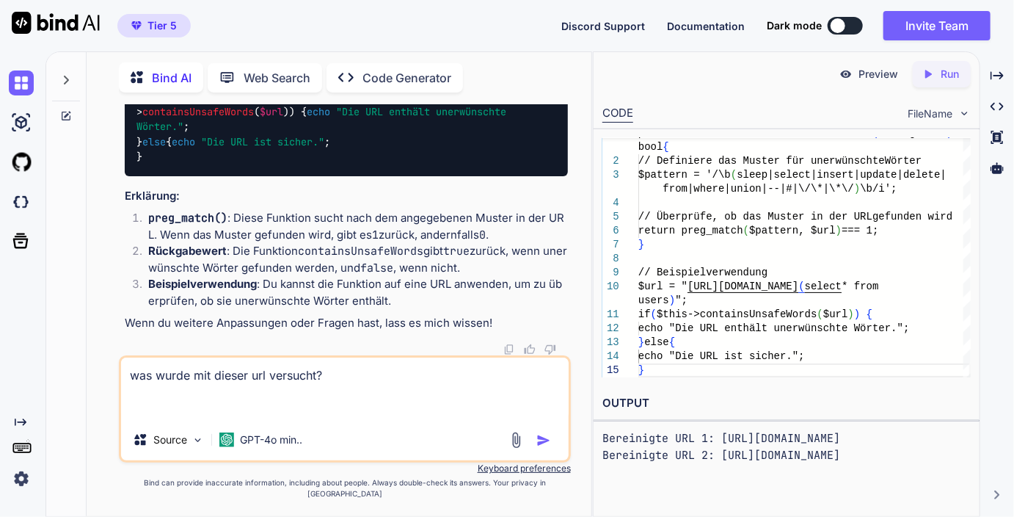
paste textarea "[URL][DOMAIN_NAME]","
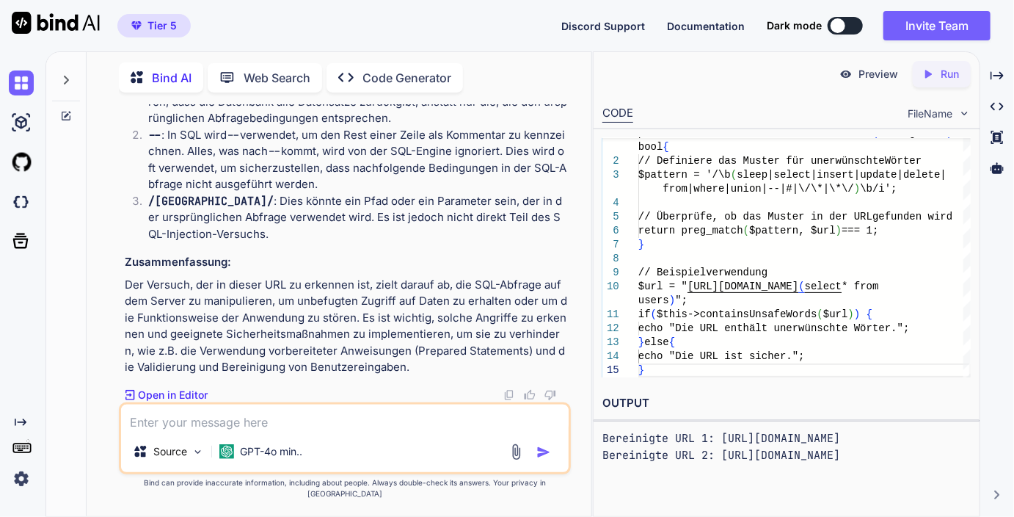
scroll to position [9941, 0]
click at [240, 127] on p "-1 OR 5*5=25 : Dieser Teil der URL ist ein typisches Beispiel für einen SQL-Inj…" at bounding box center [358, 85] width 420 height 83
click at [272, 426] on textarea at bounding box center [345, 417] width 448 height 26
paste textarea "containsUnsafeWords"
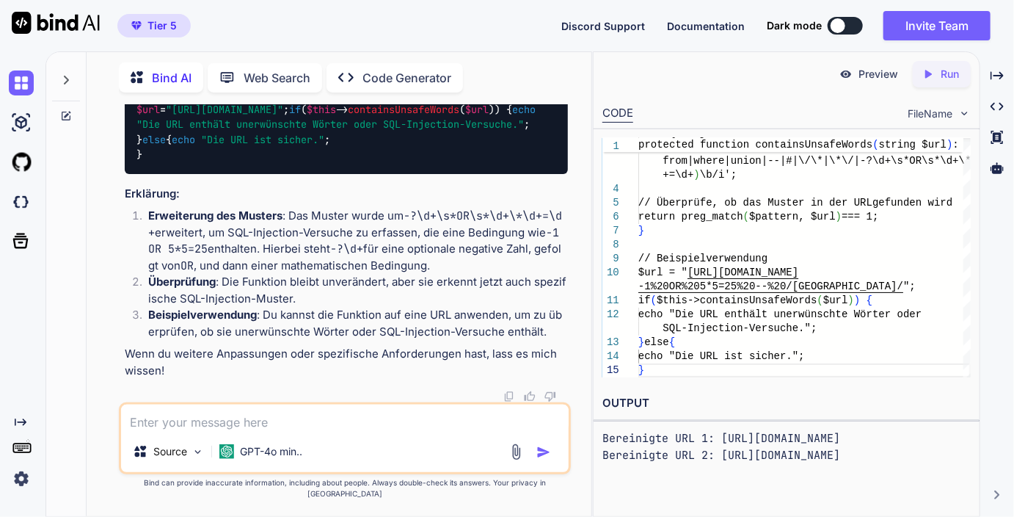
scroll to position [10720, 0]
click at [931, 77] on icon "Created with Pixso." at bounding box center [928, 74] width 13 height 13
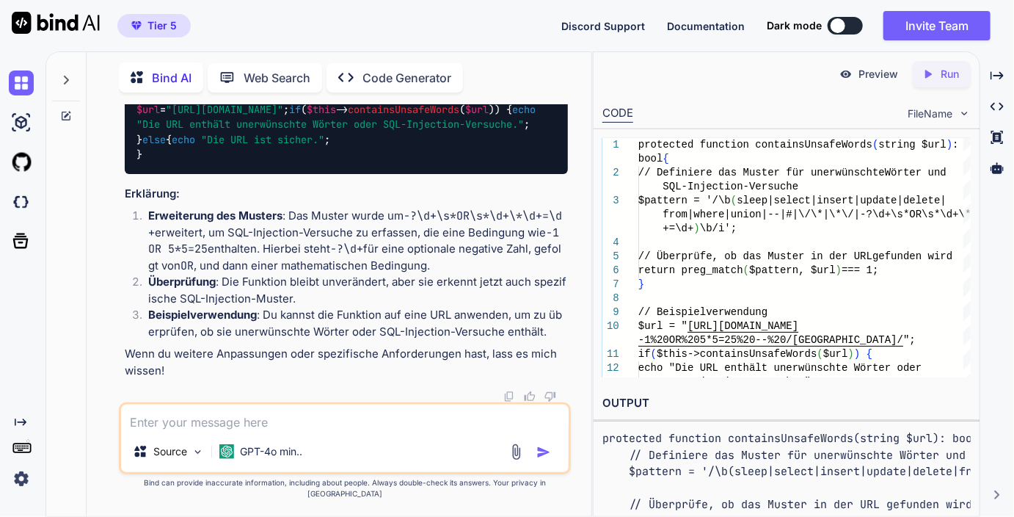
scroll to position [10658, 0]
drag, startPoint x: 481, startPoint y: 194, endPoint x: 132, endPoint y: 183, distance: 348.8
click at [132, 173] on div "protected function containsUnsafeWords ( string $url ): bool { // Definiere das…" at bounding box center [346, 79] width 443 height 188
copy code "$pattern = '/\b(sleep|select|insert|update|delete|from|where|union|--|#|\/\*|\*…"
click at [295, 431] on textarea at bounding box center [345, 417] width 448 height 26
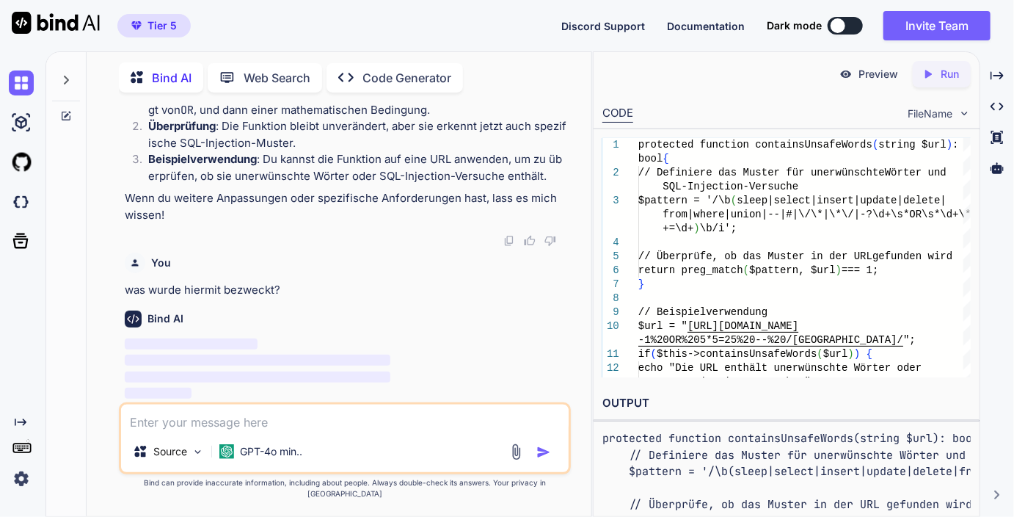
paste textarea "/golfreisen/((0)(((15)))v)%2f*'+((0)(((15)))v)+'\\\"+((0)(((15)))v)+\\\"*%2f/","
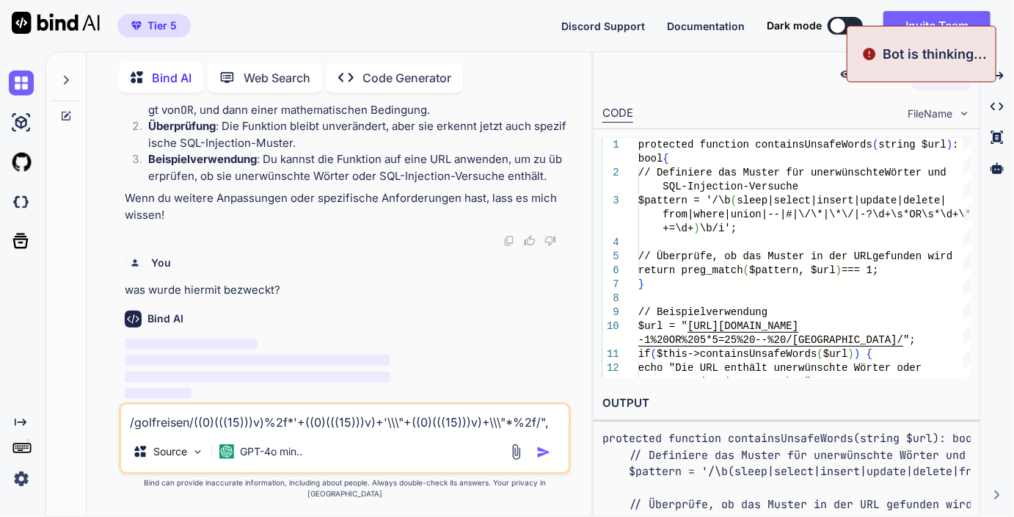
scroll to position [11036, 0]
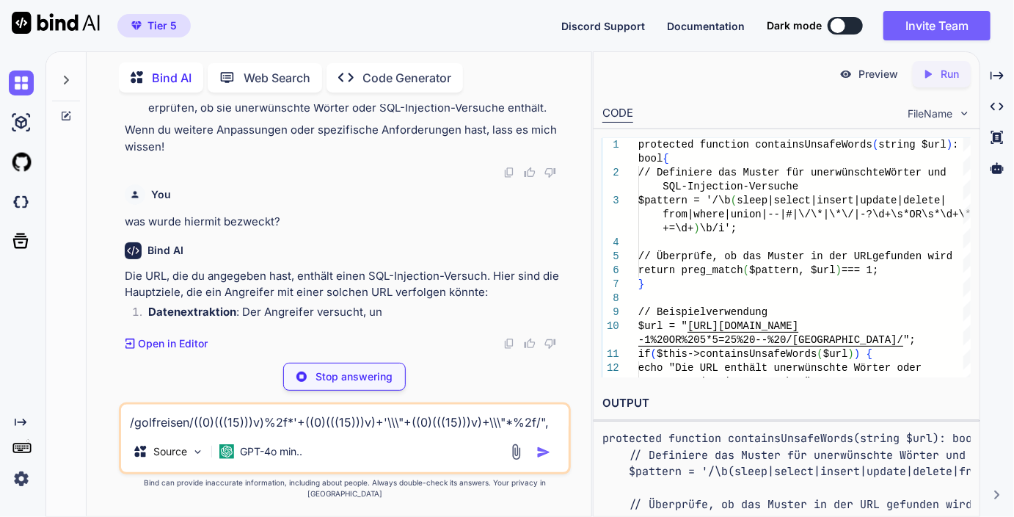
click at [319, 384] on p "Stop answering" at bounding box center [354, 376] width 77 height 15
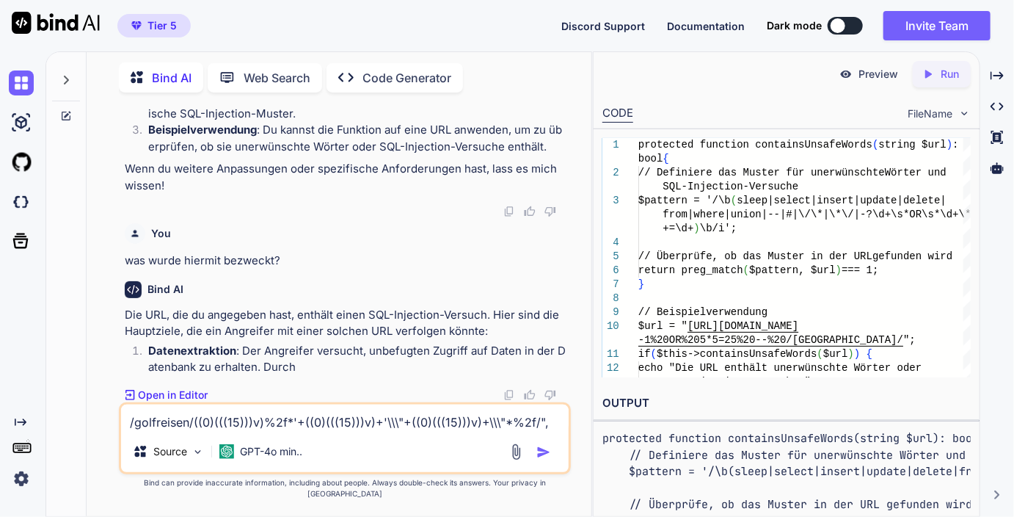
click at [296, 429] on textarea "/golfreisen/((0)(((15)))v)%2f*'+((0)(((15)))v)+'\\\"+((0)(((15)))v)+\\\"*%2f/"," at bounding box center [345, 417] width 448 height 26
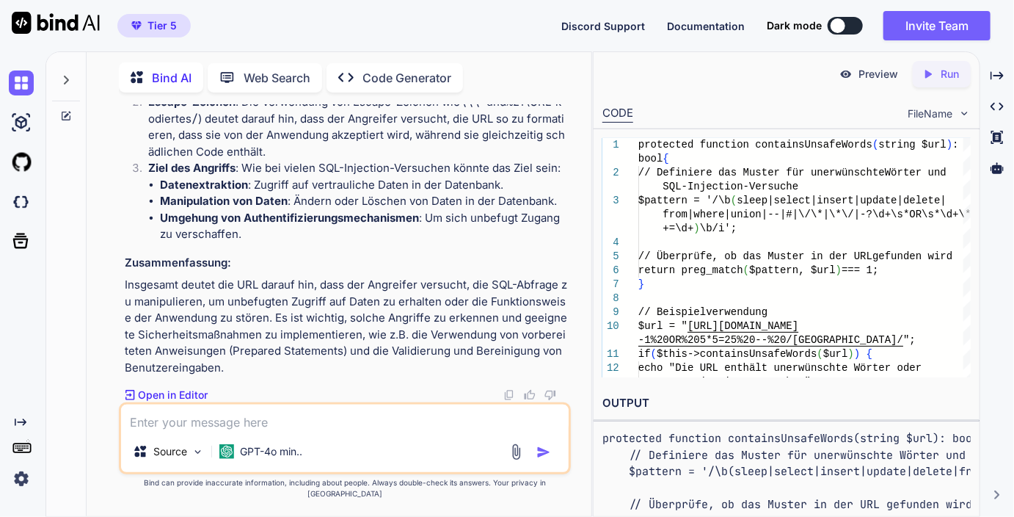
scroll to position [11579, 0]
